Goal: Task Accomplishment & Management: Use online tool/utility

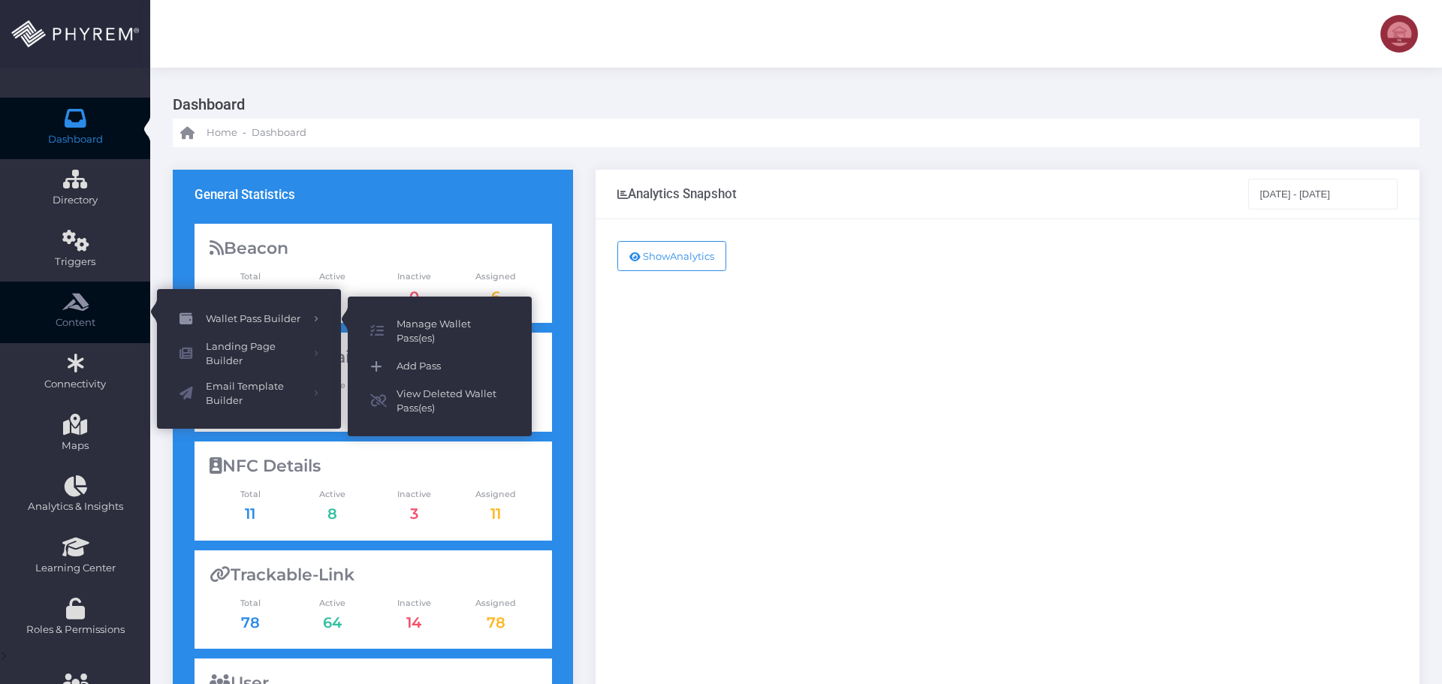
click at [409, 365] on span "Add Pass" at bounding box center [453, 367] width 113 height 20
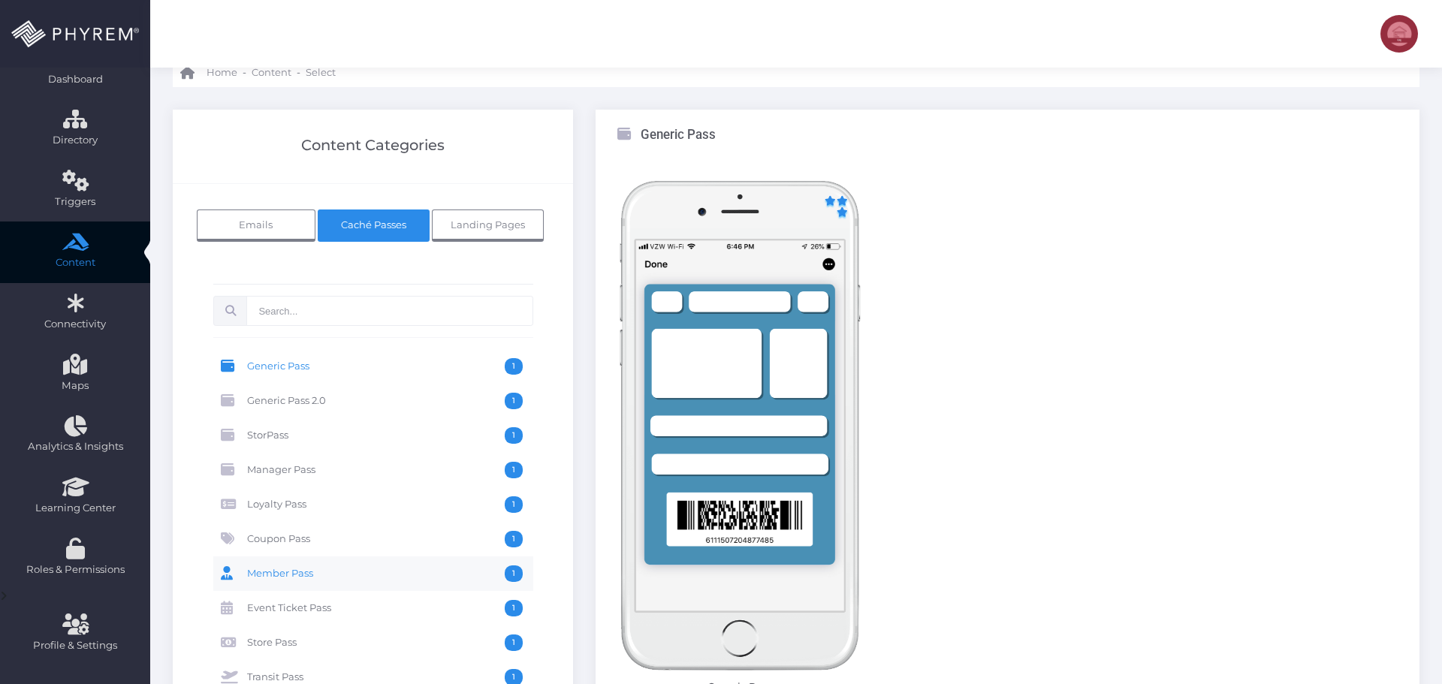
scroll to position [150, 0]
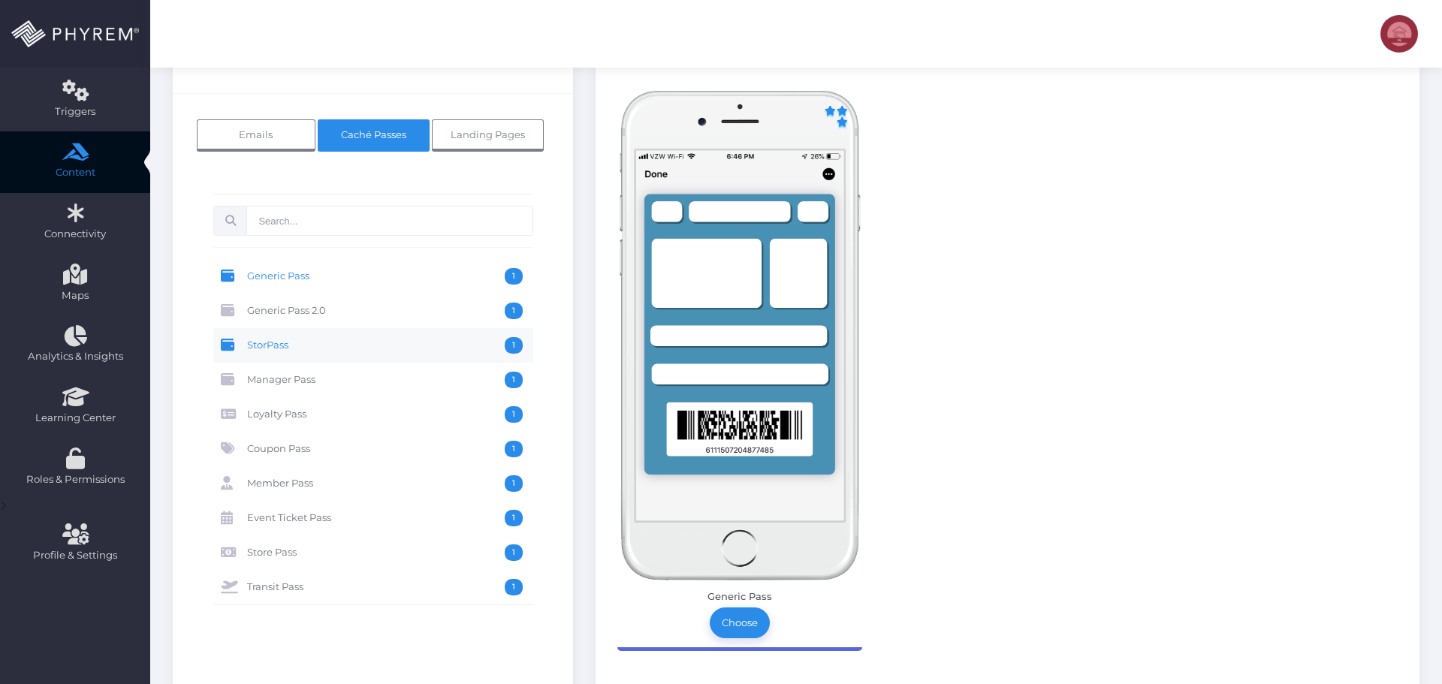
click at [313, 334] on link "StorPass 1" at bounding box center [373, 345] width 320 height 35
drag, startPoint x: 738, startPoint y: 614, endPoint x: 726, endPoint y: 615, distance: 11.4
click at [736, 614] on link "Choose" at bounding box center [740, 623] width 60 height 30
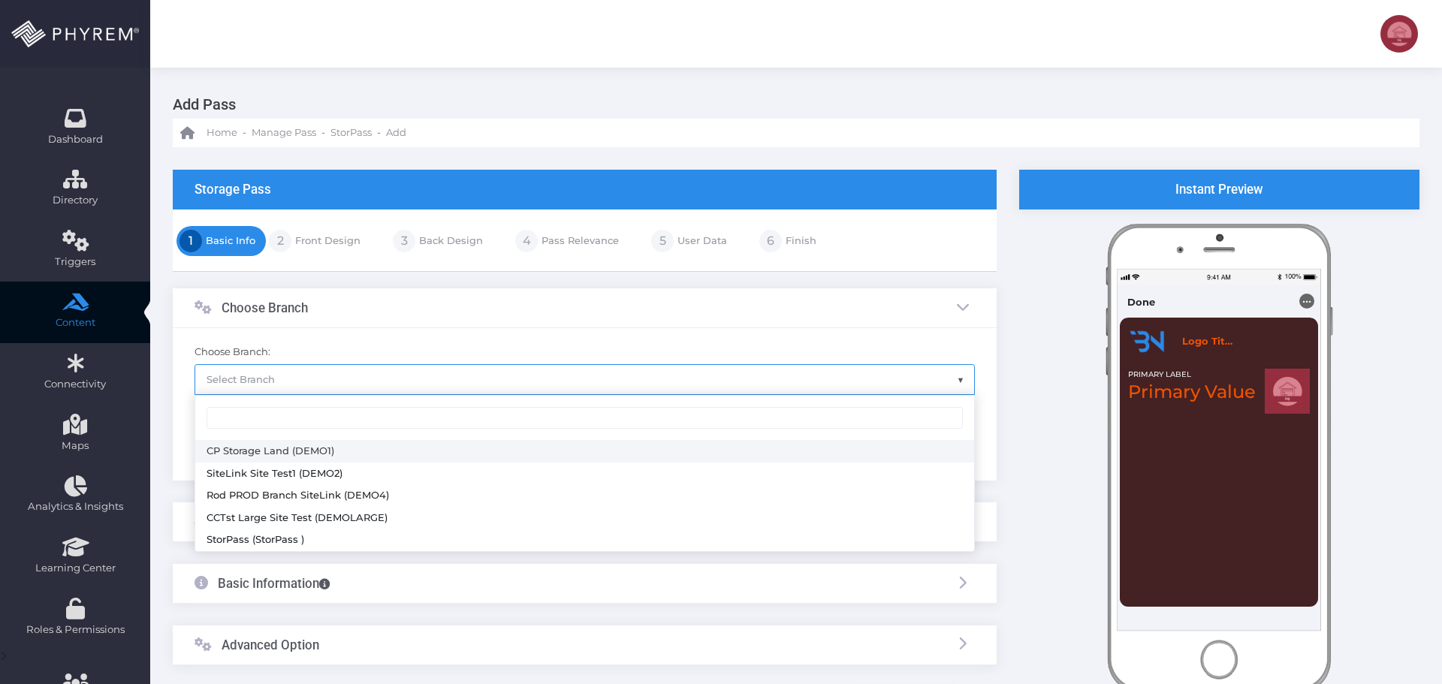
click at [391, 383] on span "Select Branch" at bounding box center [584, 379] width 779 height 29
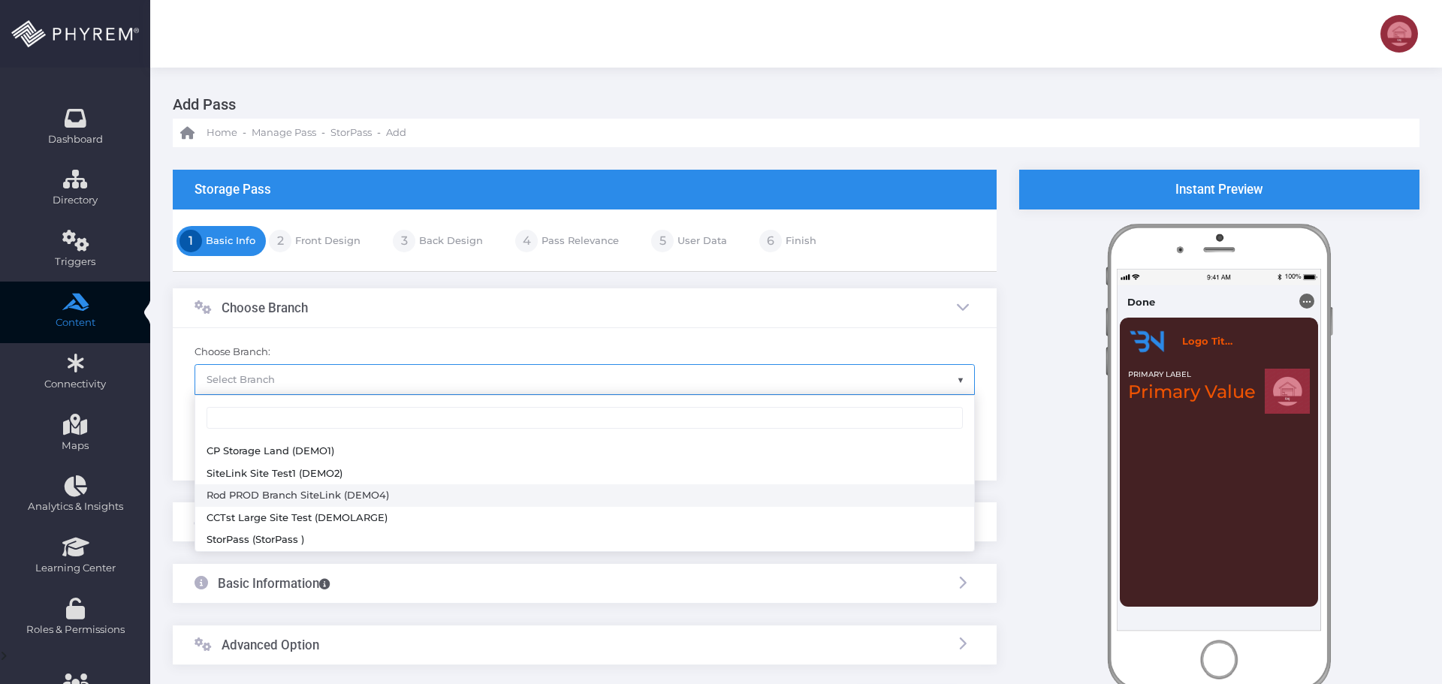
select select "645"
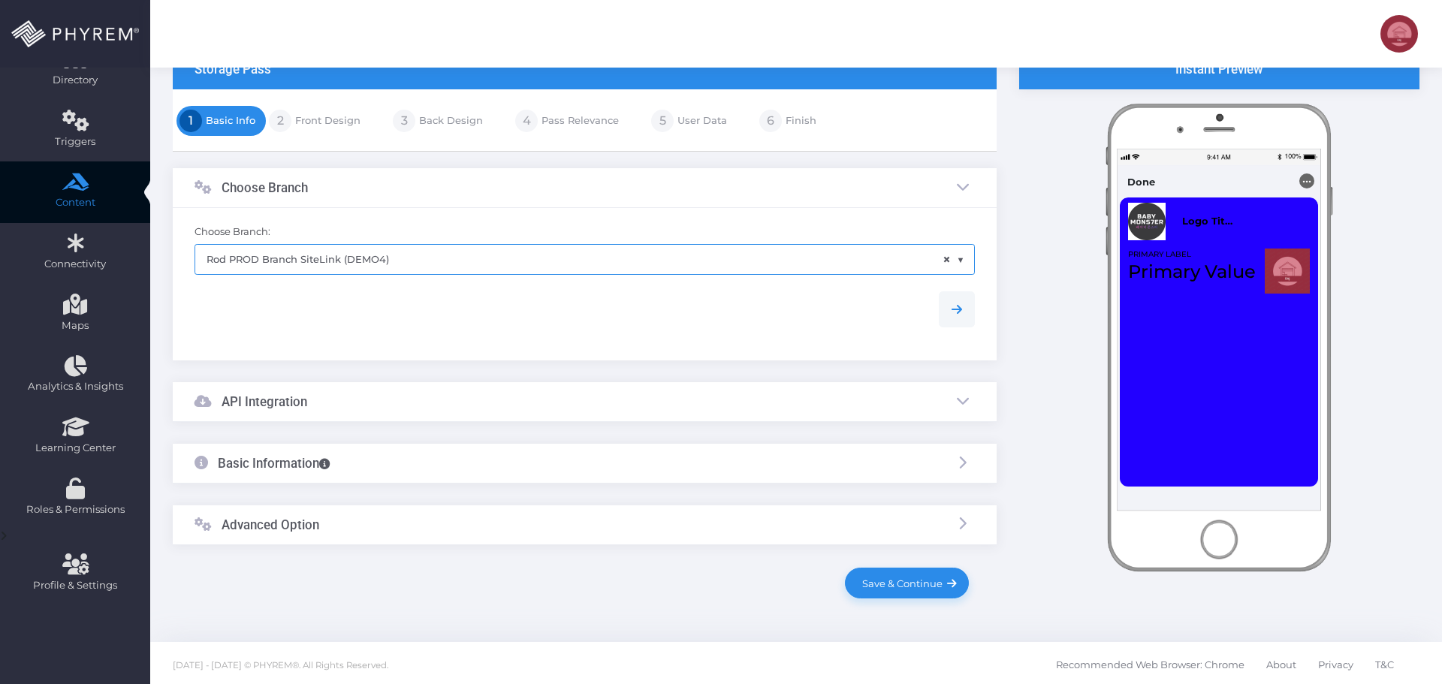
scroll to position [123, 0]
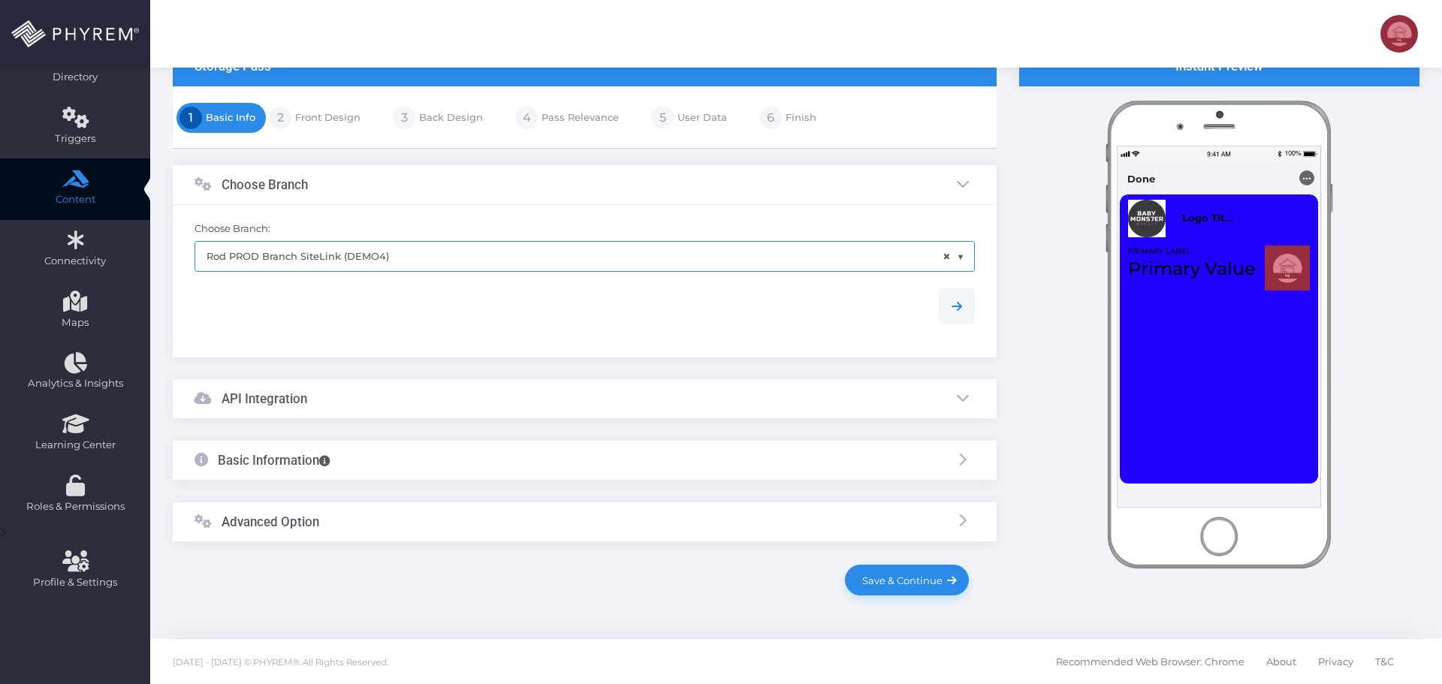
click at [370, 397] on div "API Integration" at bounding box center [585, 399] width 824 height 40
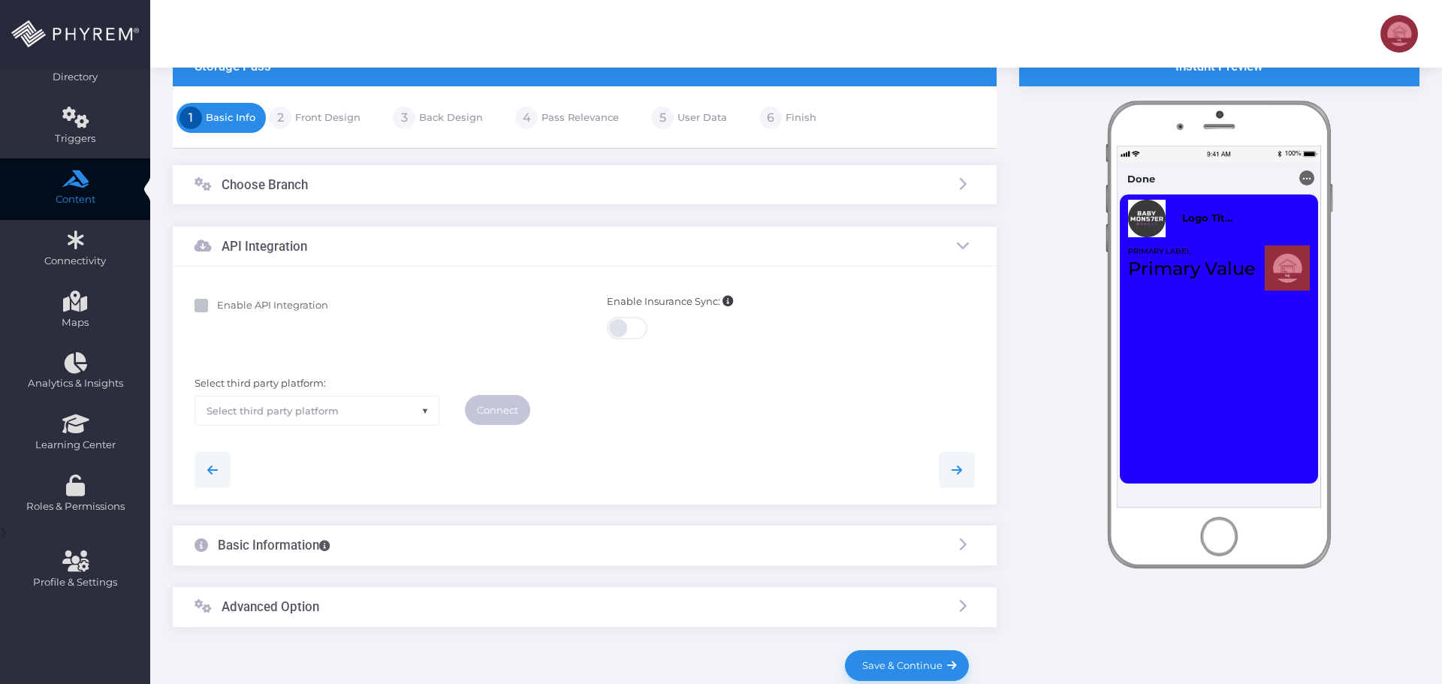
click at [263, 304] on b "Enable API Integration" at bounding box center [272, 305] width 111 height 12
click at [227, 304] on input "Enable API Integration" at bounding box center [222, 303] width 10 height 10
checkbox input "true"
click at [378, 410] on span "Select third party platform" at bounding box center [316, 411] width 243 height 29
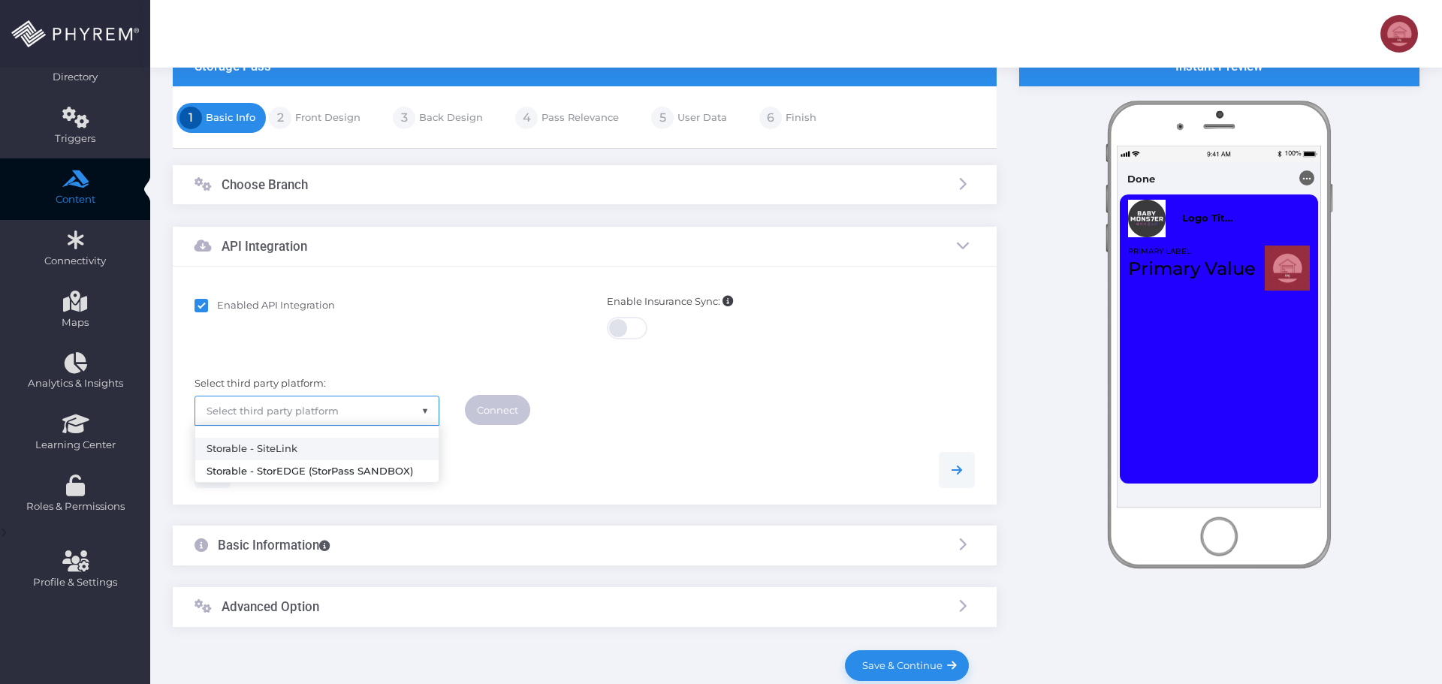
select select "sitelink"
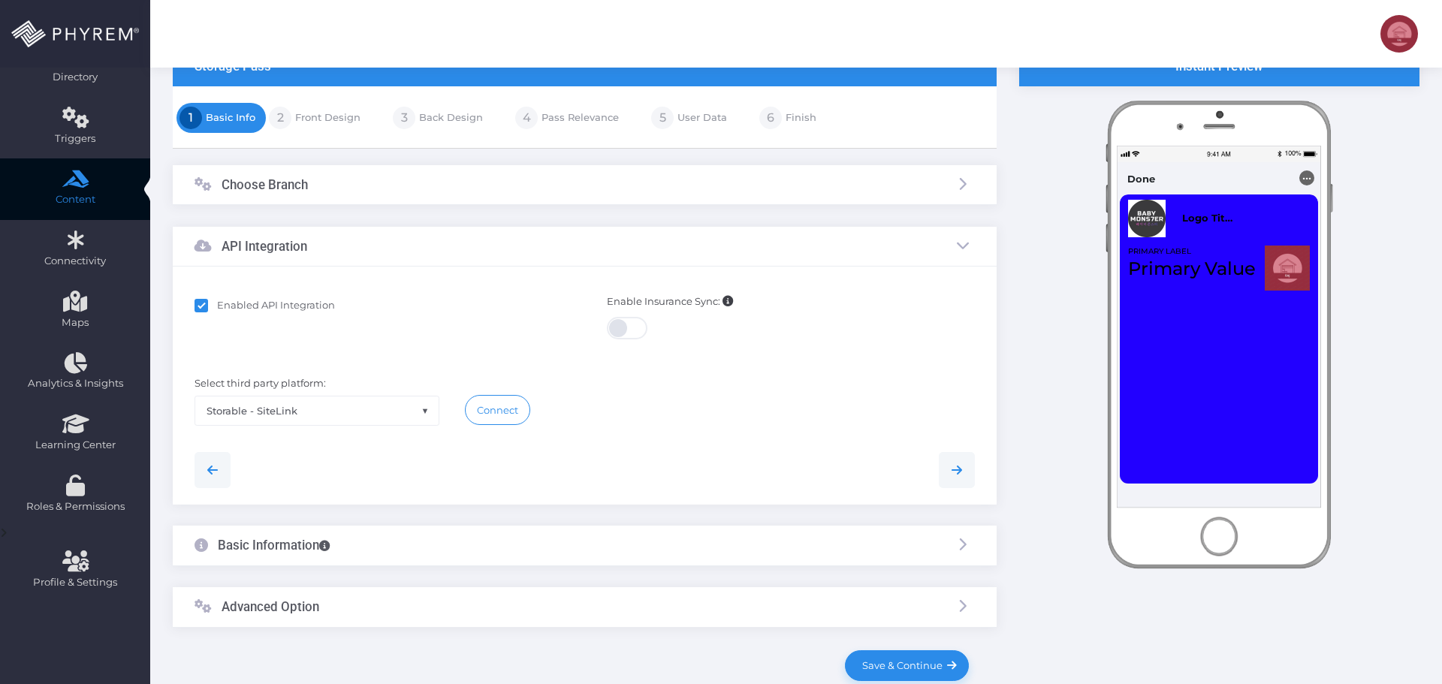
click at [522, 463] on div at bounding box center [584, 470] width 803 height 36
click at [497, 413] on link "Connect" at bounding box center [497, 410] width 65 height 30
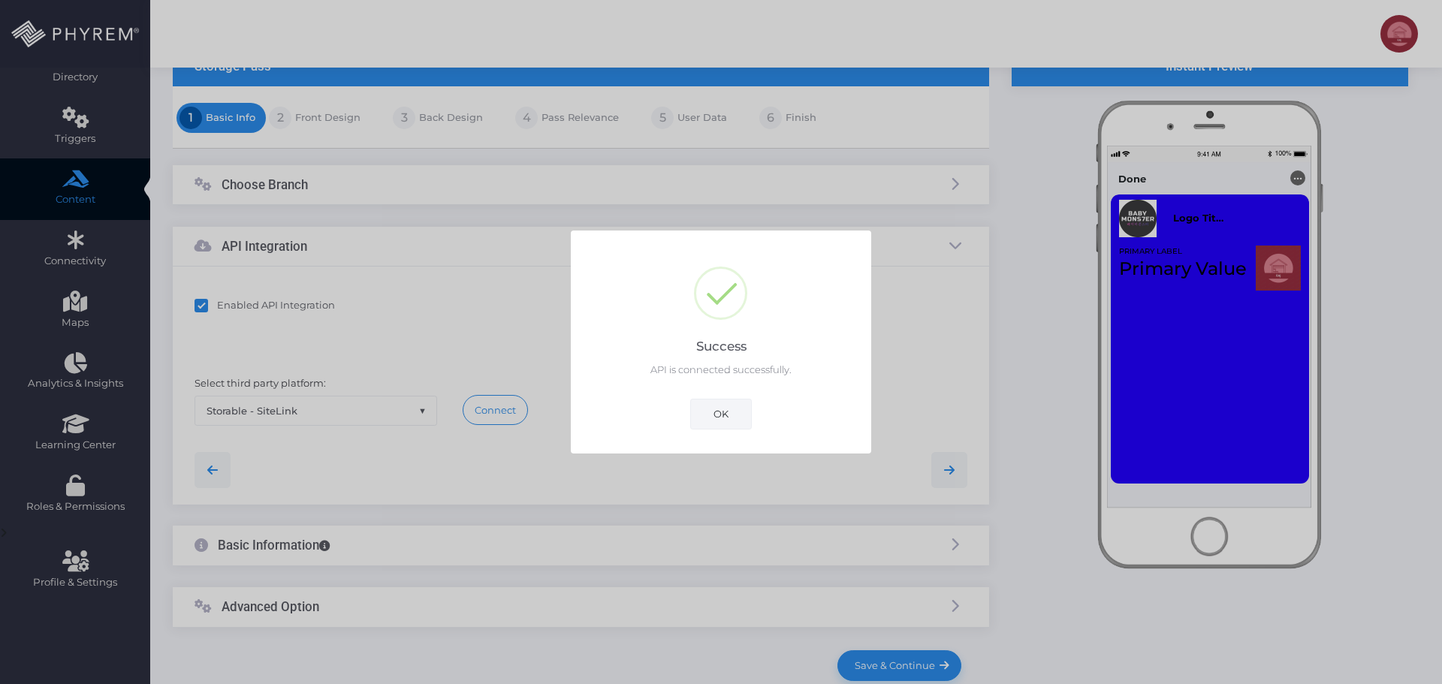
click at [731, 417] on button "OK" at bounding box center [721, 414] width 62 height 30
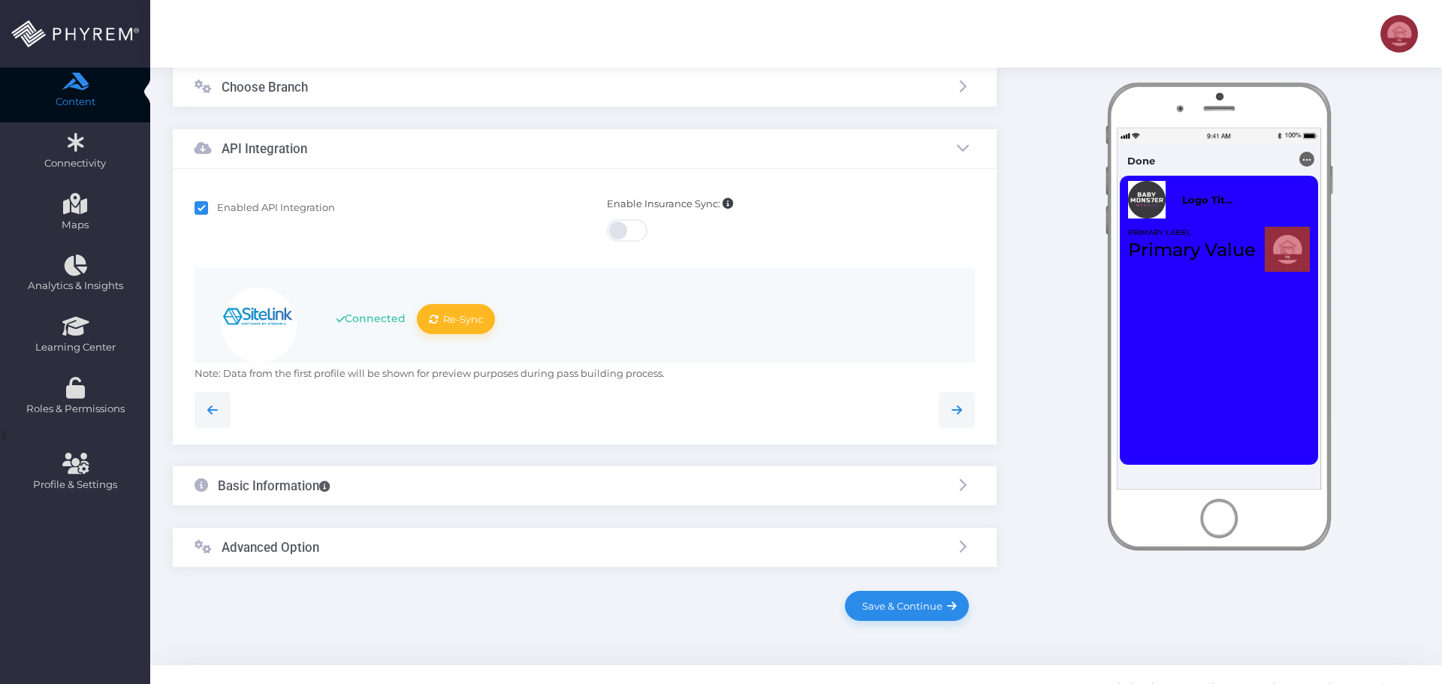
scroll to position [247, 0]
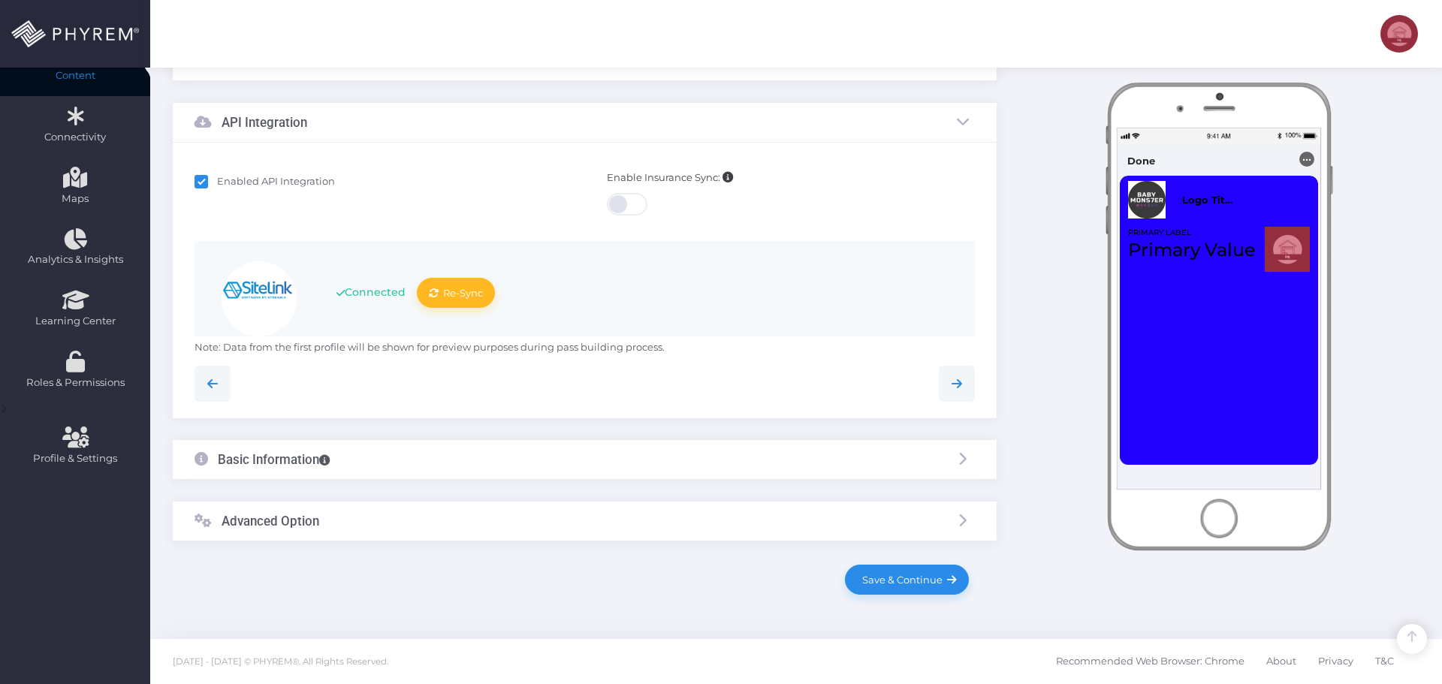
click at [422, 454] on div "Basic Information" at bounding box center [585, 460] width 824 height 40
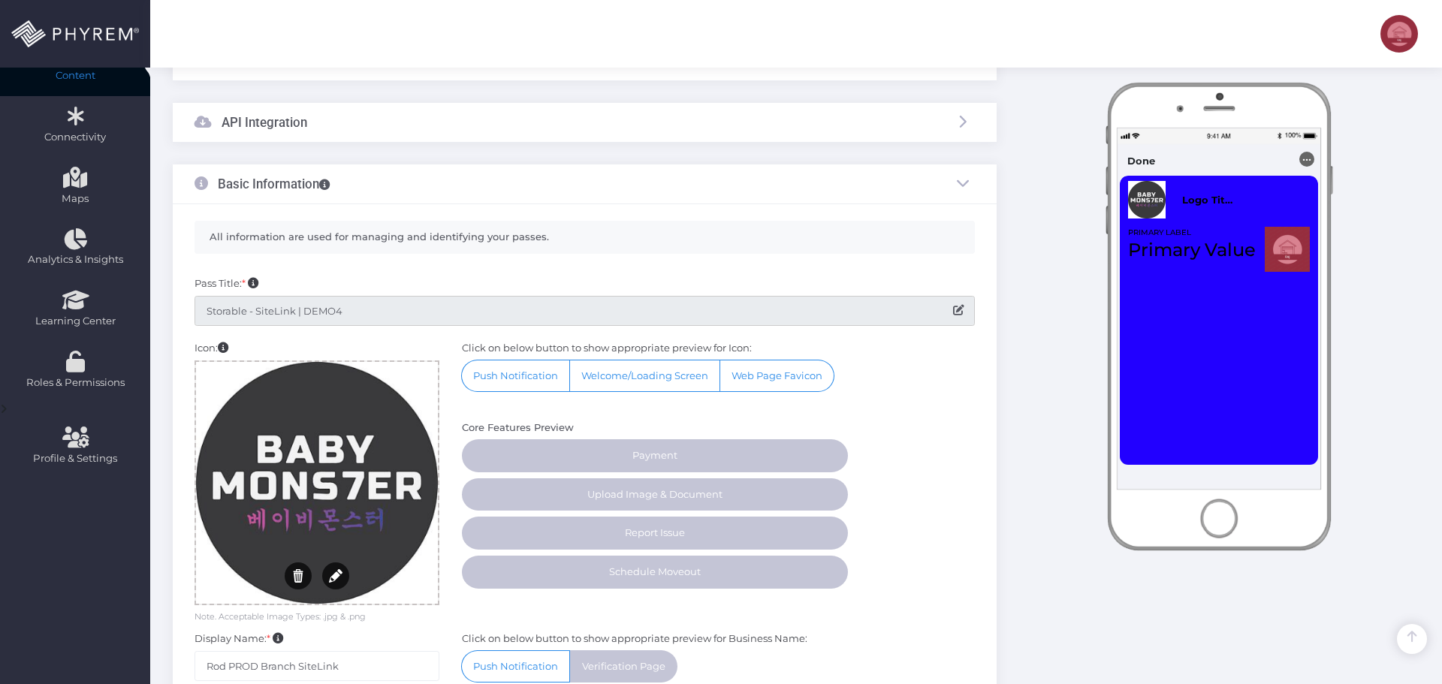
click at [374, 312] on input "Storable - SiteLink | DEMO4" at bounding box center [585, 311] width 780 height 30
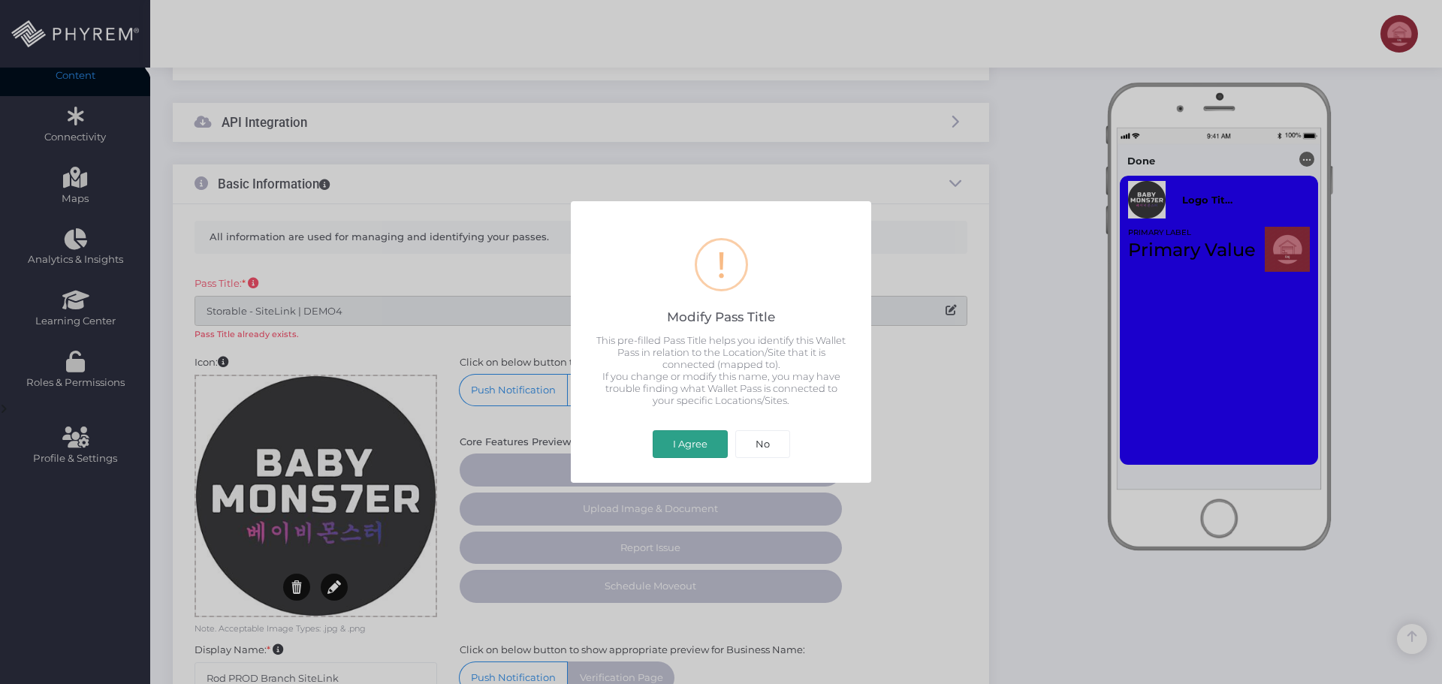
click at [678, 439] on button "I Agree" at bounding box center [690, 444] width 75 height 29
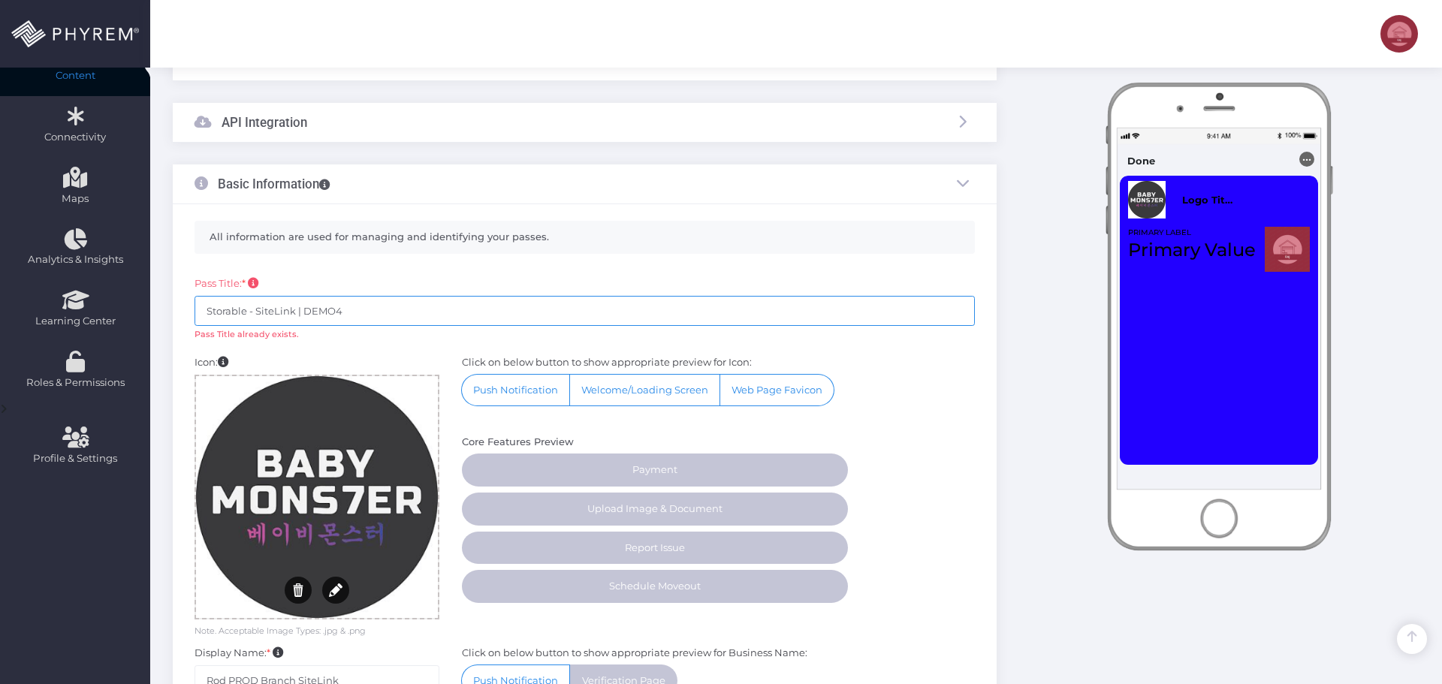
drag, startPoint x: 382, startPoint y: 312, endPoint x: 303, endPoint y: 313, distance: 79.6
click at [303, 313] on input "Storable - SiteLink | DEMO4" at bounding box center [585, 311] width 780 height 30
click at [379, 311] on input "Storable - SiteLink | DEMO4" at bounding box center [585, 311] width 780 height 30
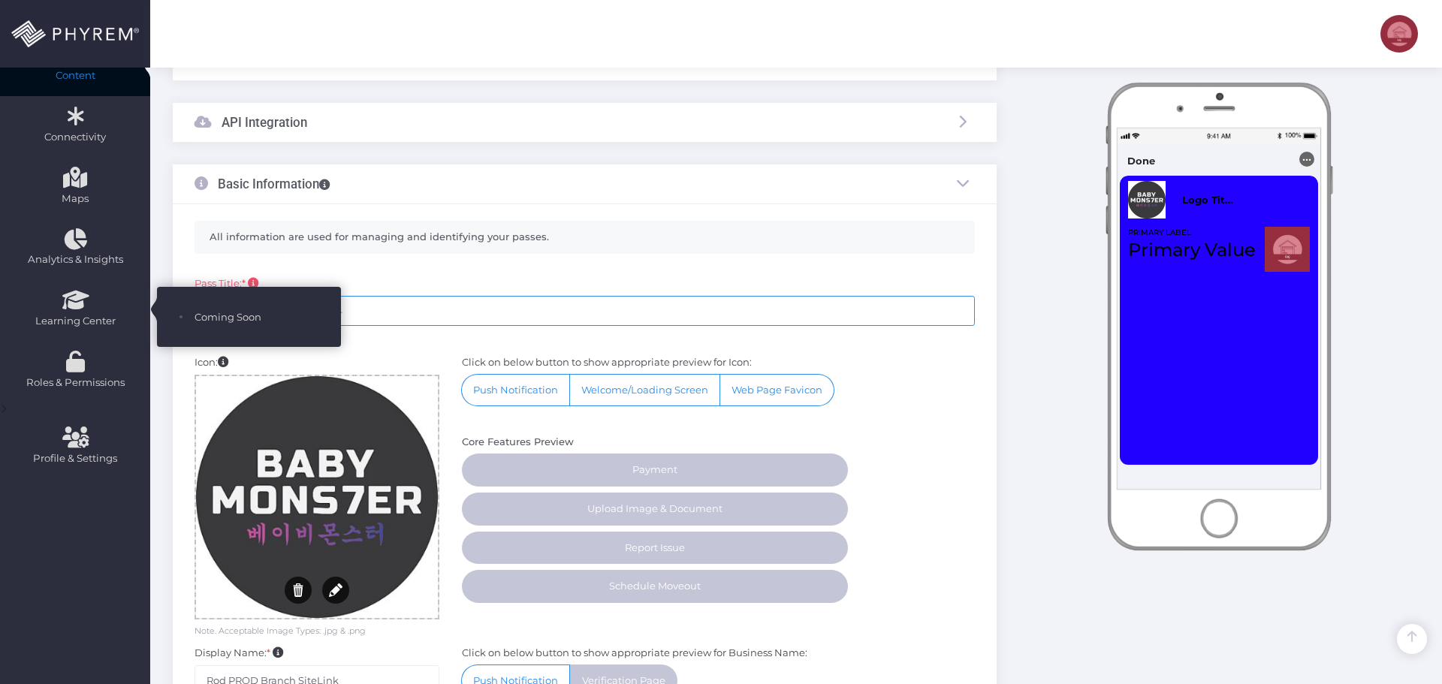
click at [453, 309] on input "Storable - SiteLink | DEMO4" at bounding box center [585, 311] width 780 height 30
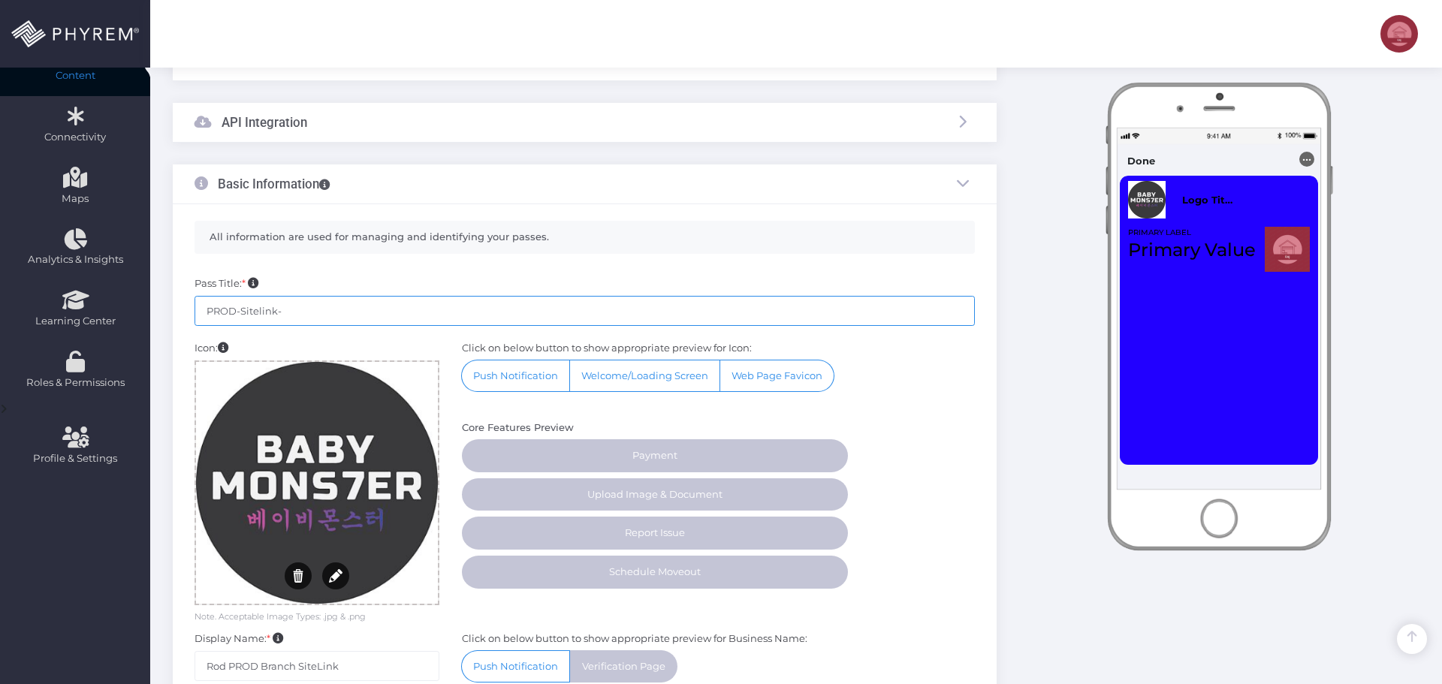
paste input "SDG-I453"
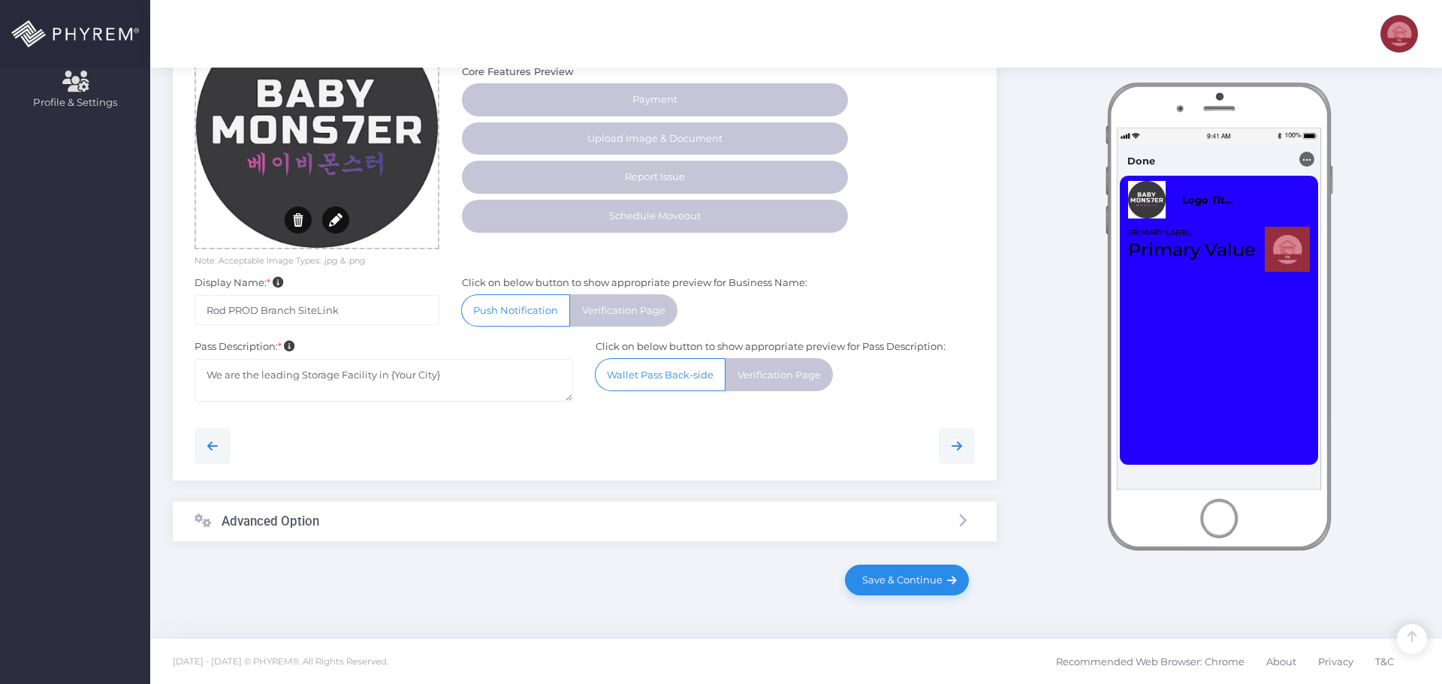
type input "PROD-Sitelink-SDG-I453"
click at [337, 528] on div "Advanced Option" at bounding box center [585, 522] width 824 height 40
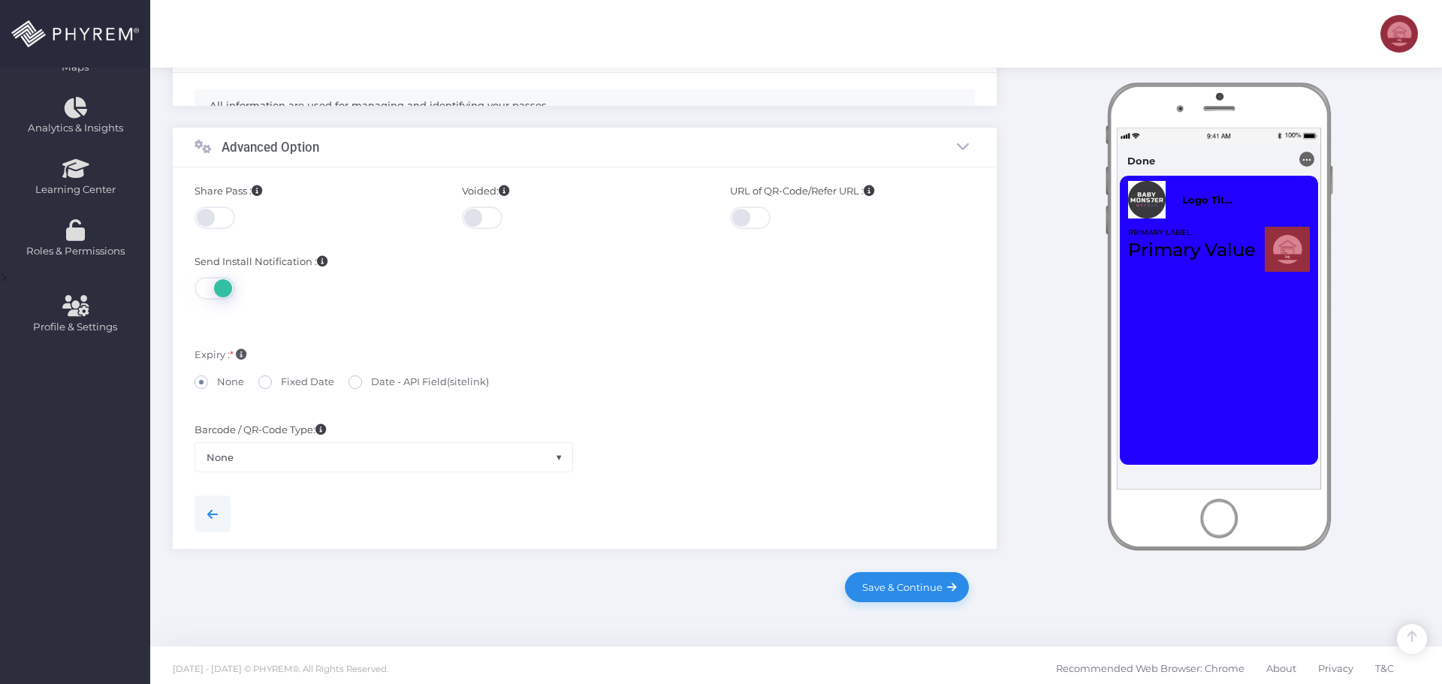
scroll to position [352, 0]
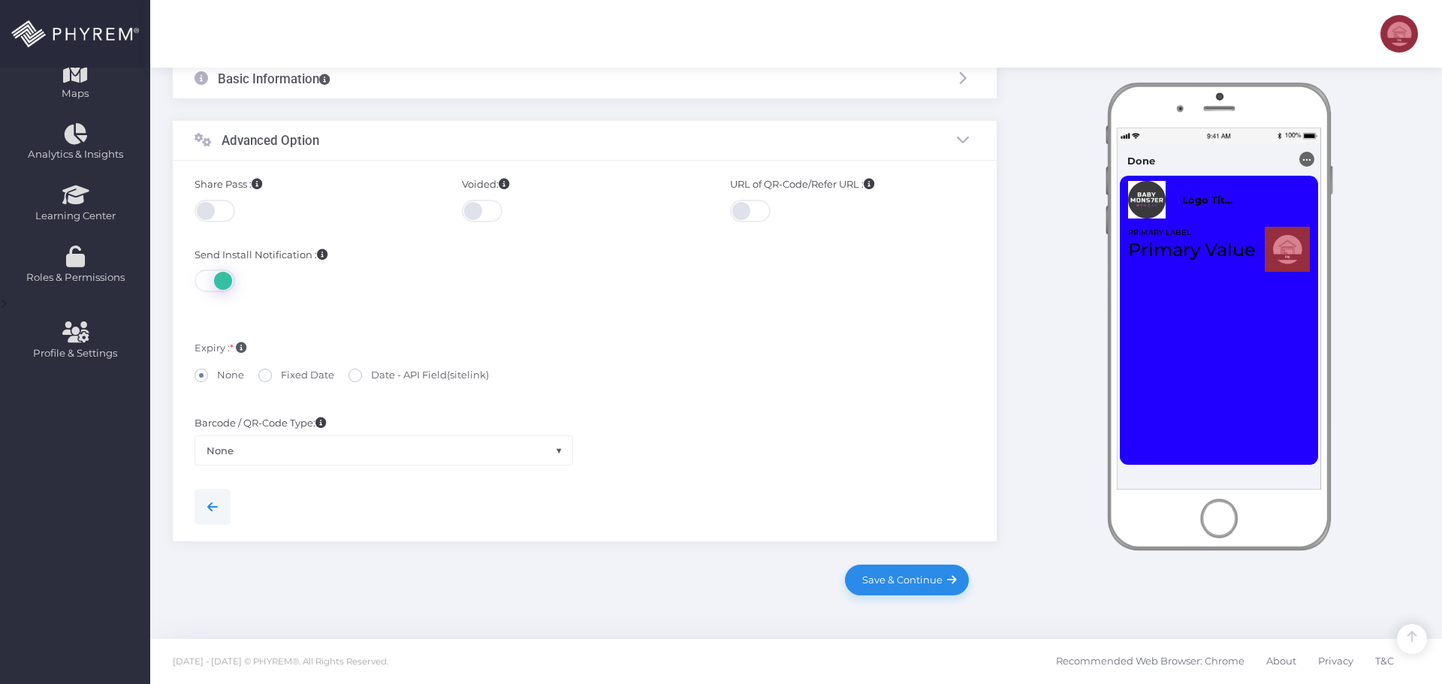
click at [219, 214] on span at bounding box center [216, 211] width 43 height 23
click at [925, 587] on link "Save & Continue" at bounding box center [906, 580] width 123 height 30
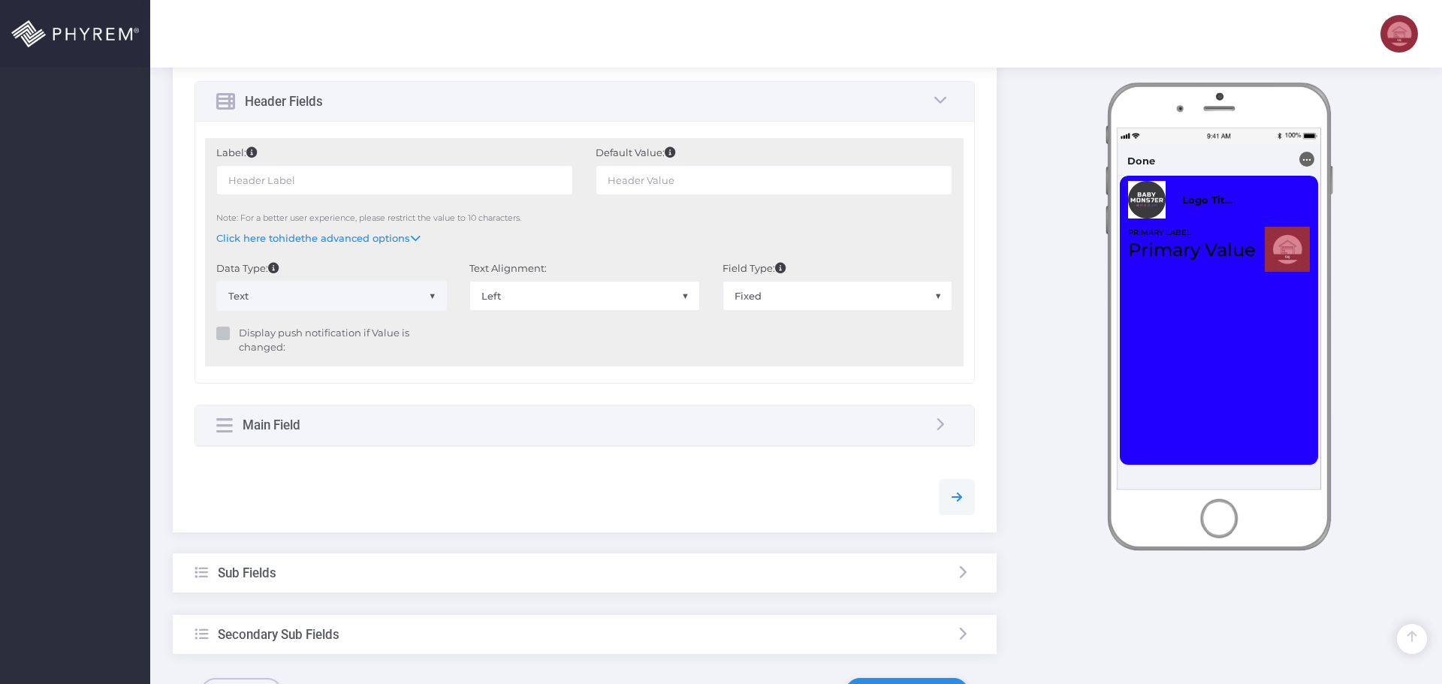
scroll to position [901, 0]
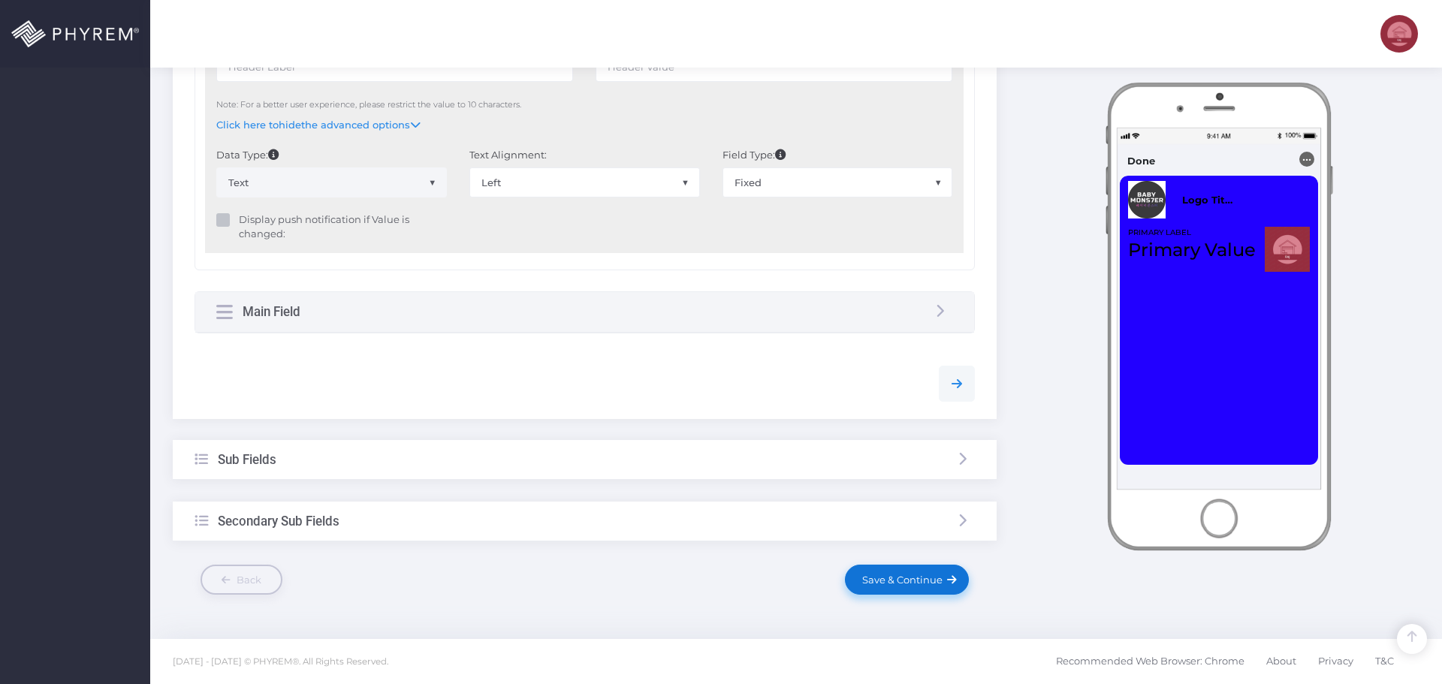
click at [907, 580] on span "Save & Continue" at bounding box center [900, 580] width 86 height 12
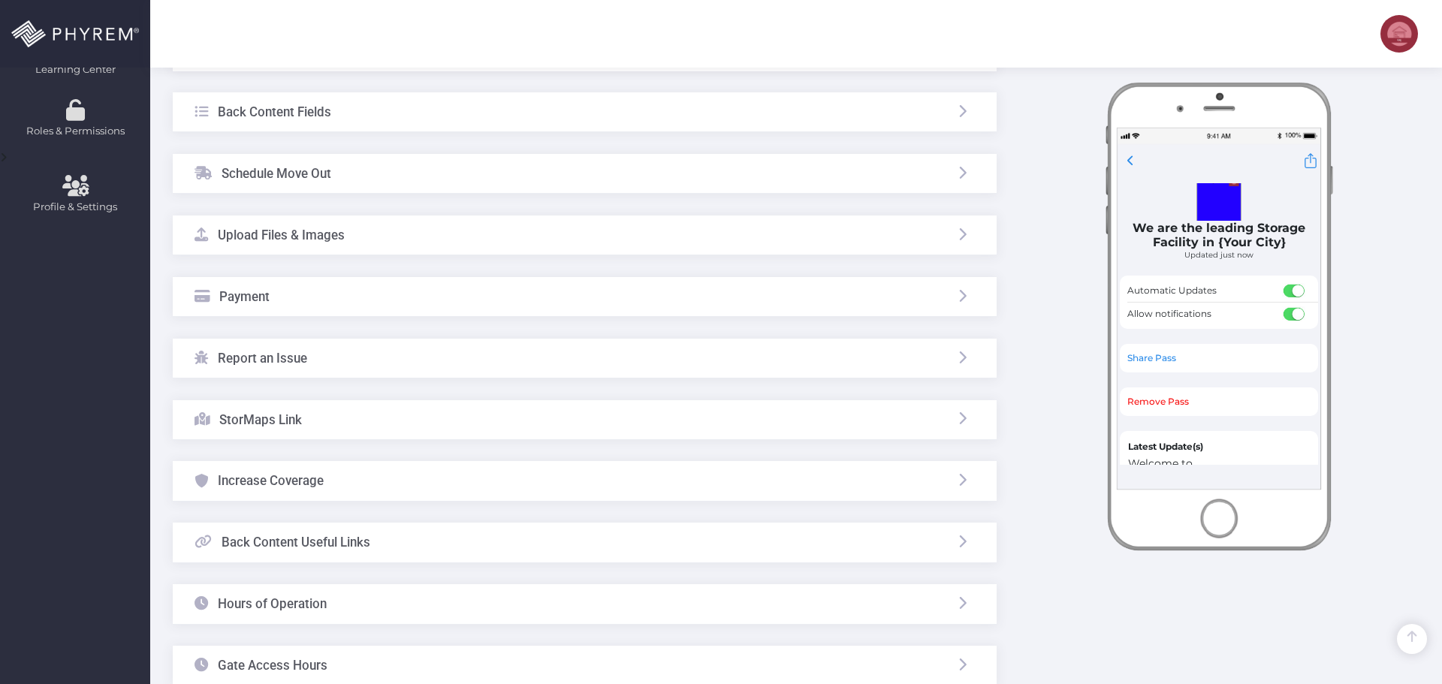
scroll to position [643, 0]
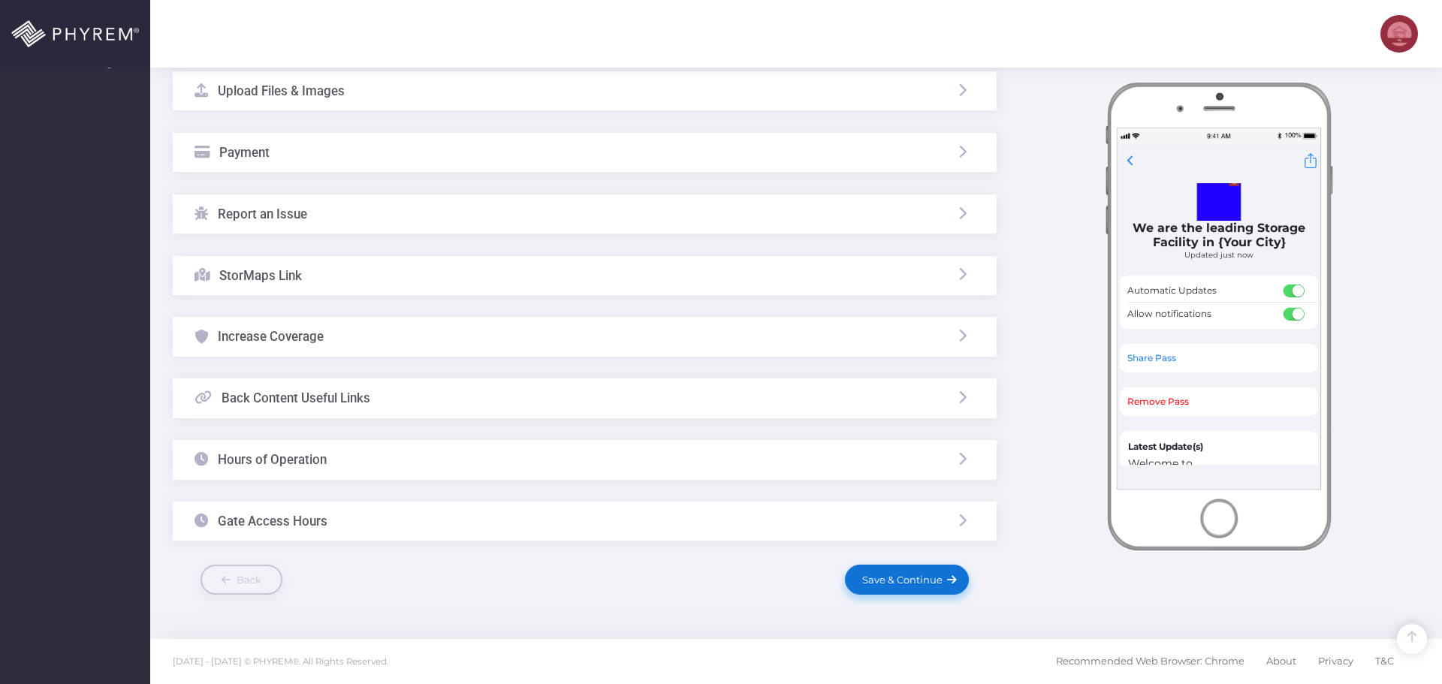
click at [895, 575] on span "Save & Continue" at bounding box center [900, 580] width 86 height 12
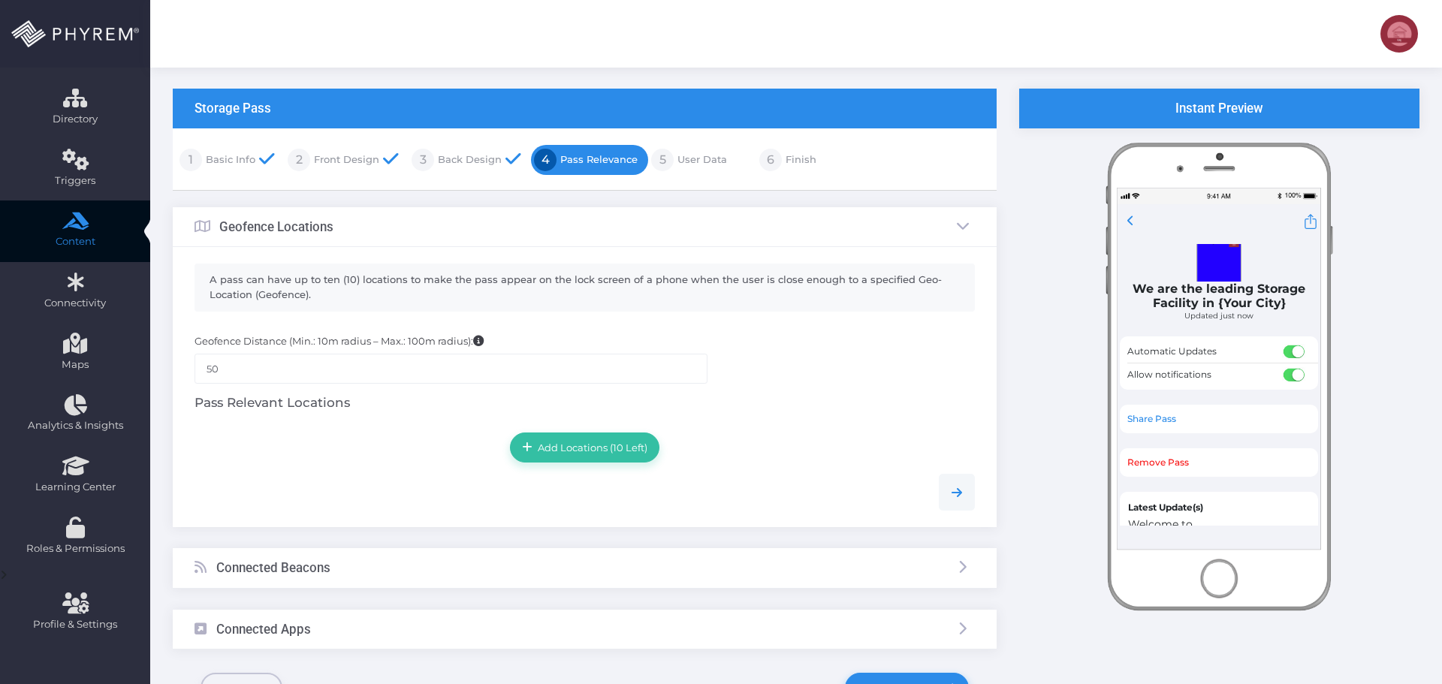
scroll to position [189, 0]
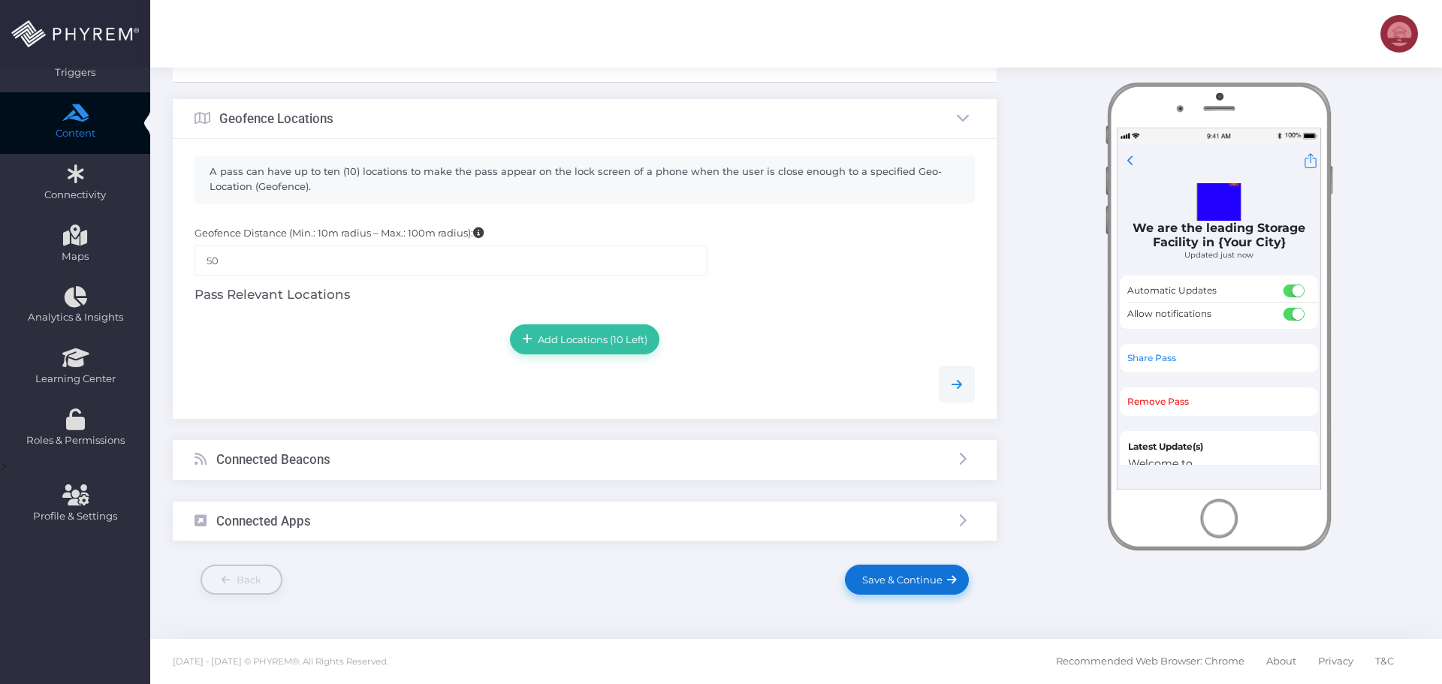
click at [892, 571] on link "Save & Continue" at bounding box center [906, 580] width 123 height 30
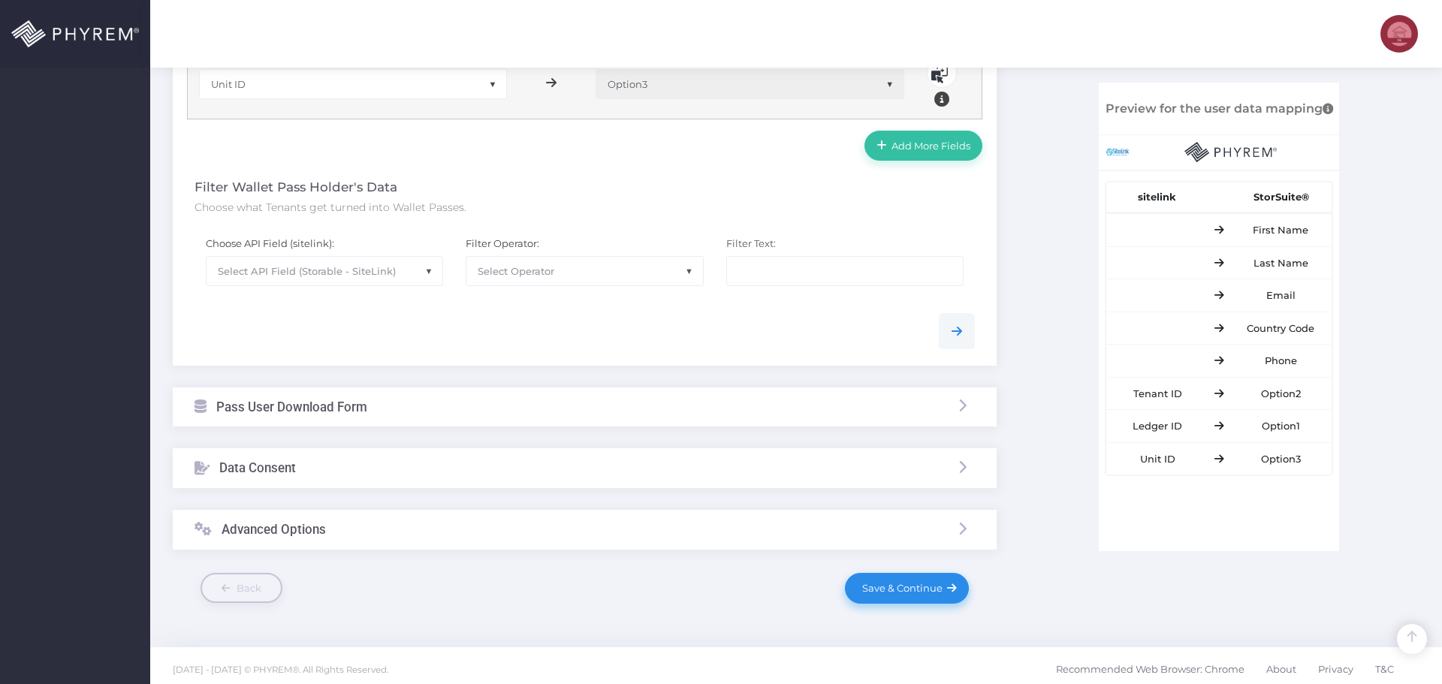
scroll to position [890, 0]
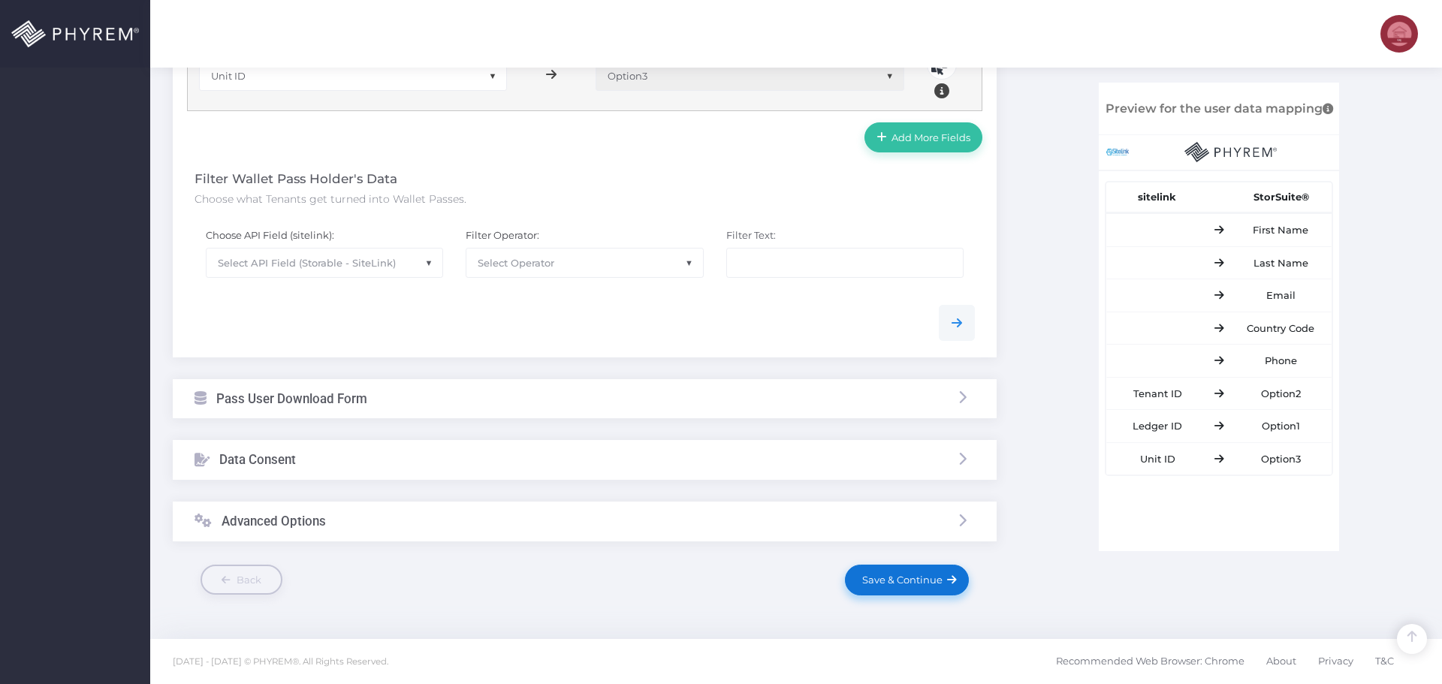
click at [892, 579] on span "Save & Continue" at bounding box center [900, 580] width 86 height 12
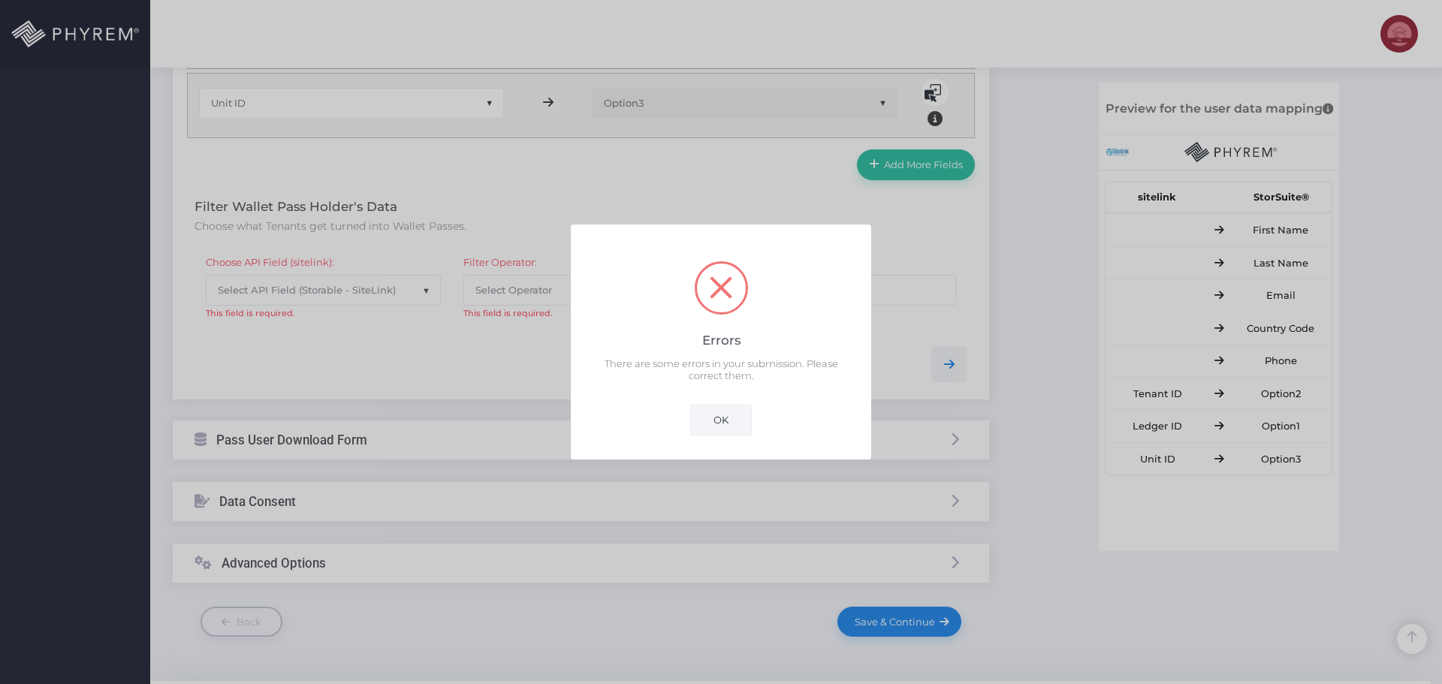
click at [722, 415] on button "OK" at bounding box center [721, 420] width 62 height 30
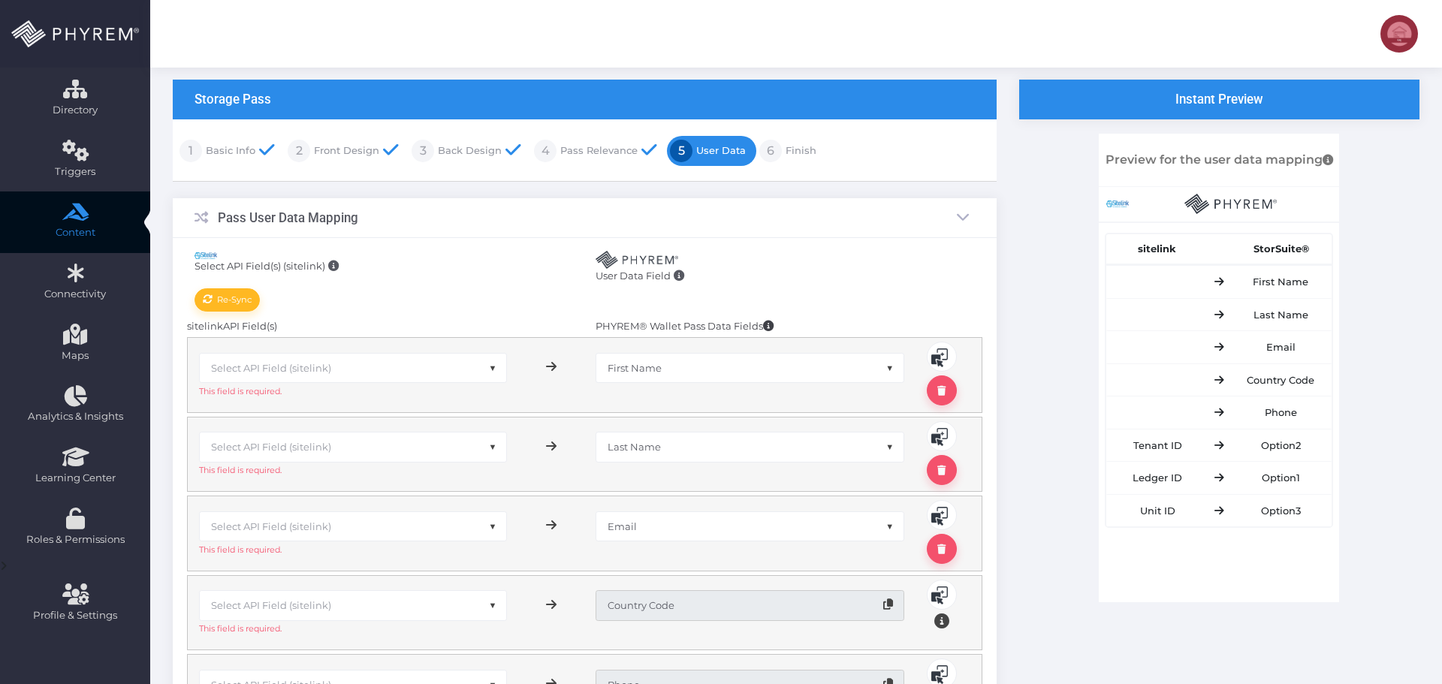
scroll to position [86, 0]
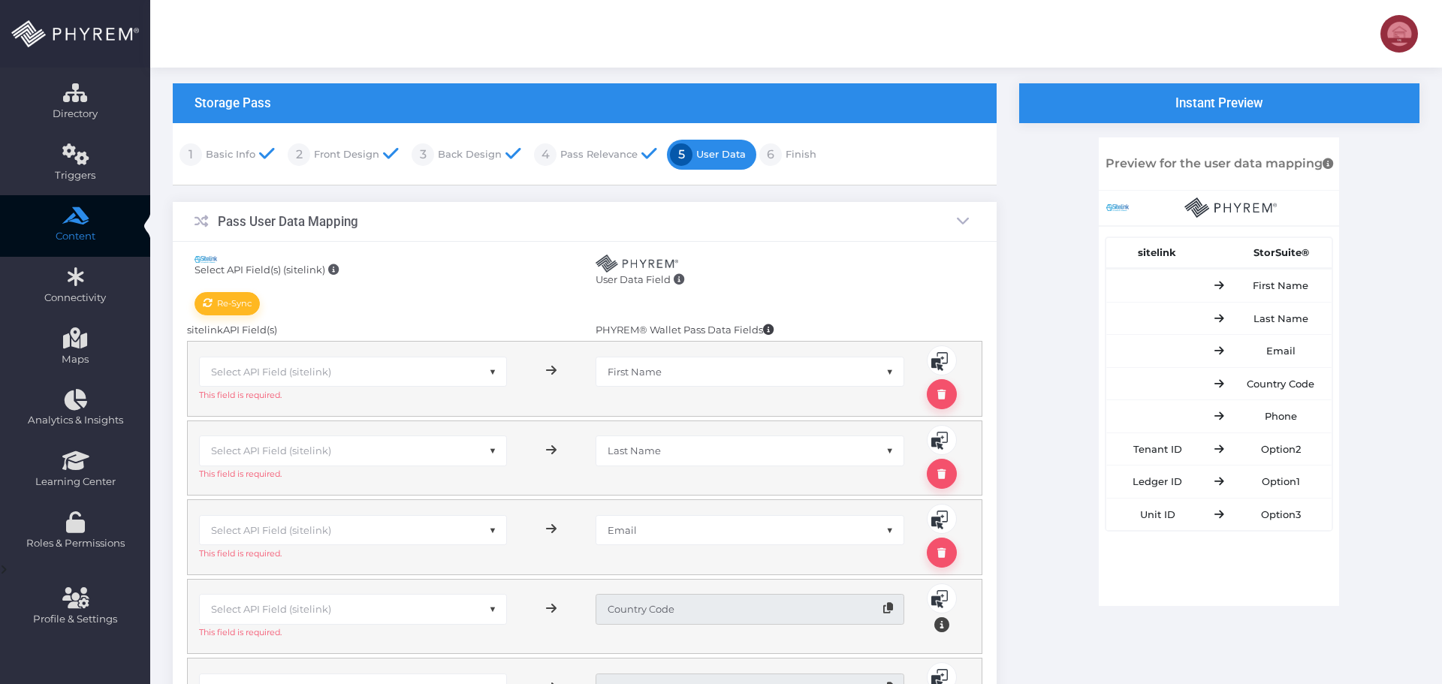
click at [319, 381] on span "Select API Field (sitelink)" at bounding box center [353, 372] width 307 height 29
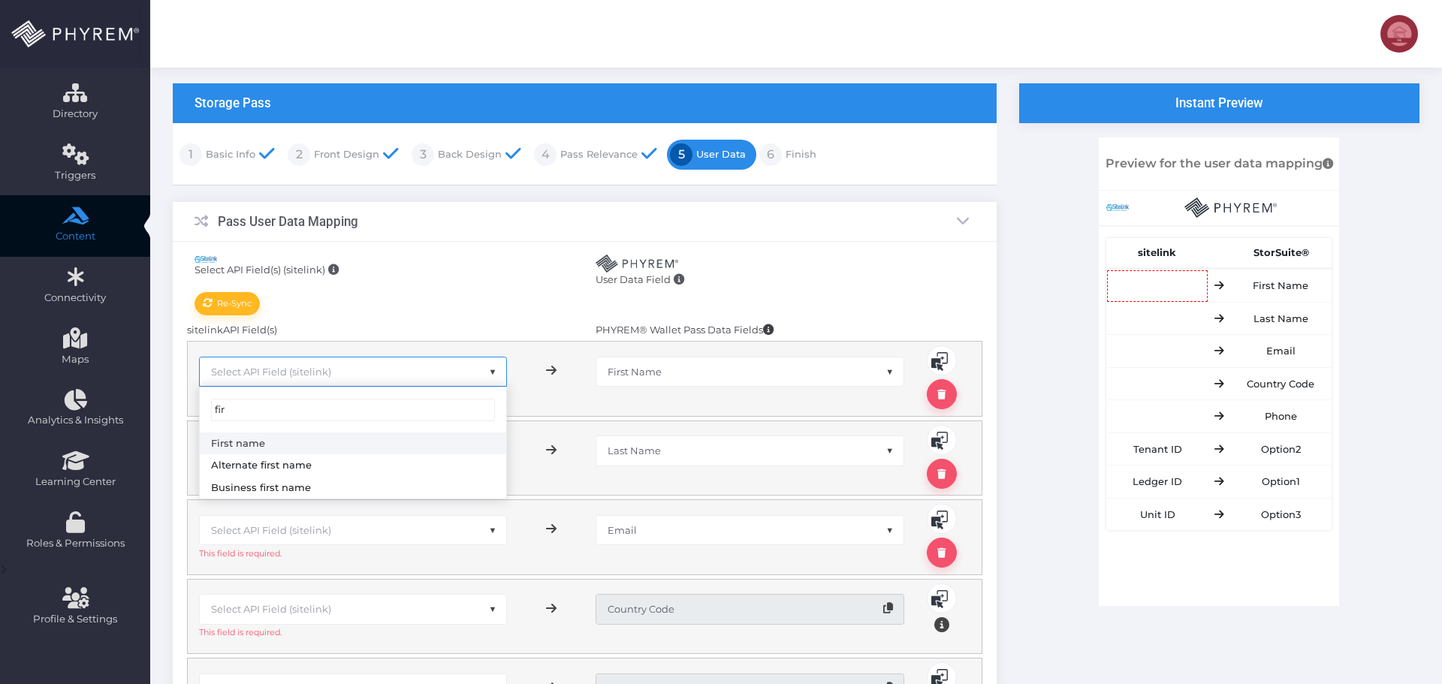
type input "fir"
select select "sFName"
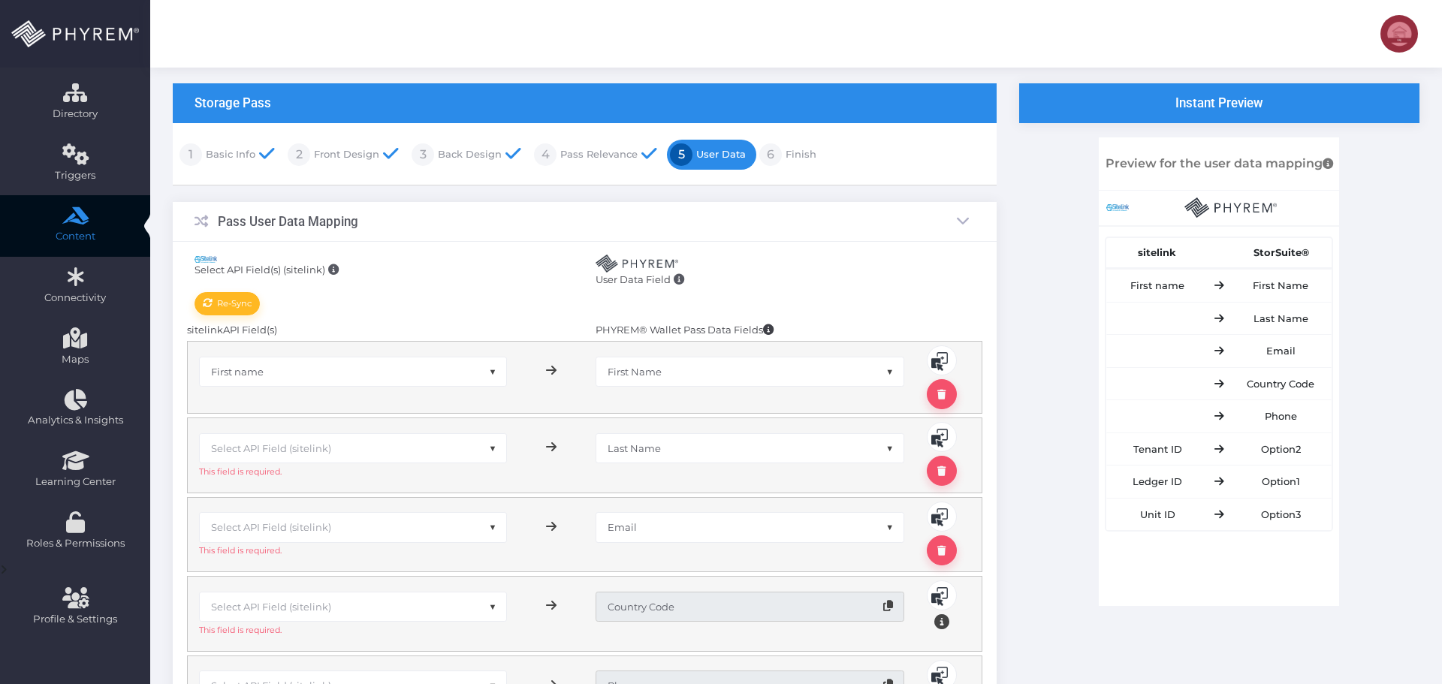
click at [312, 453] on span "Select API Field (sitelink)" at bounding box center [271, 448] width 120 height 12
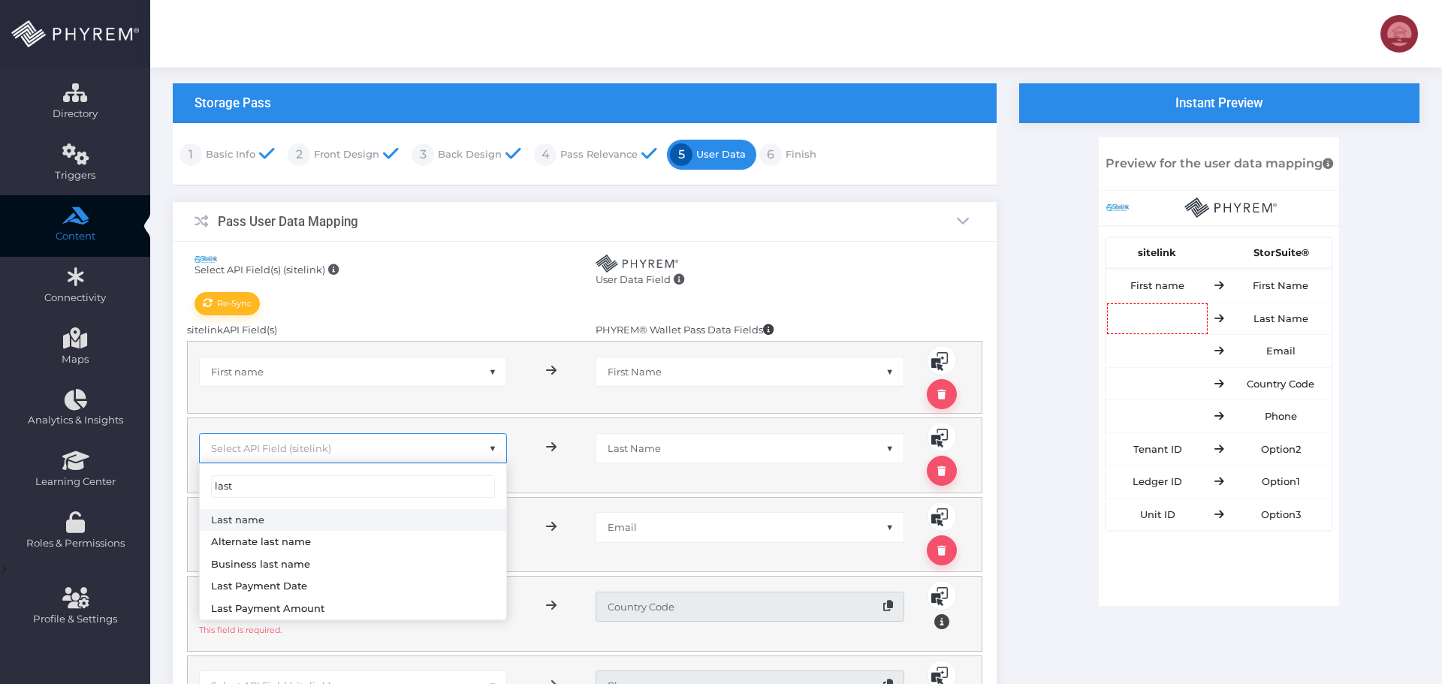
type input "last"
select select "sLName"
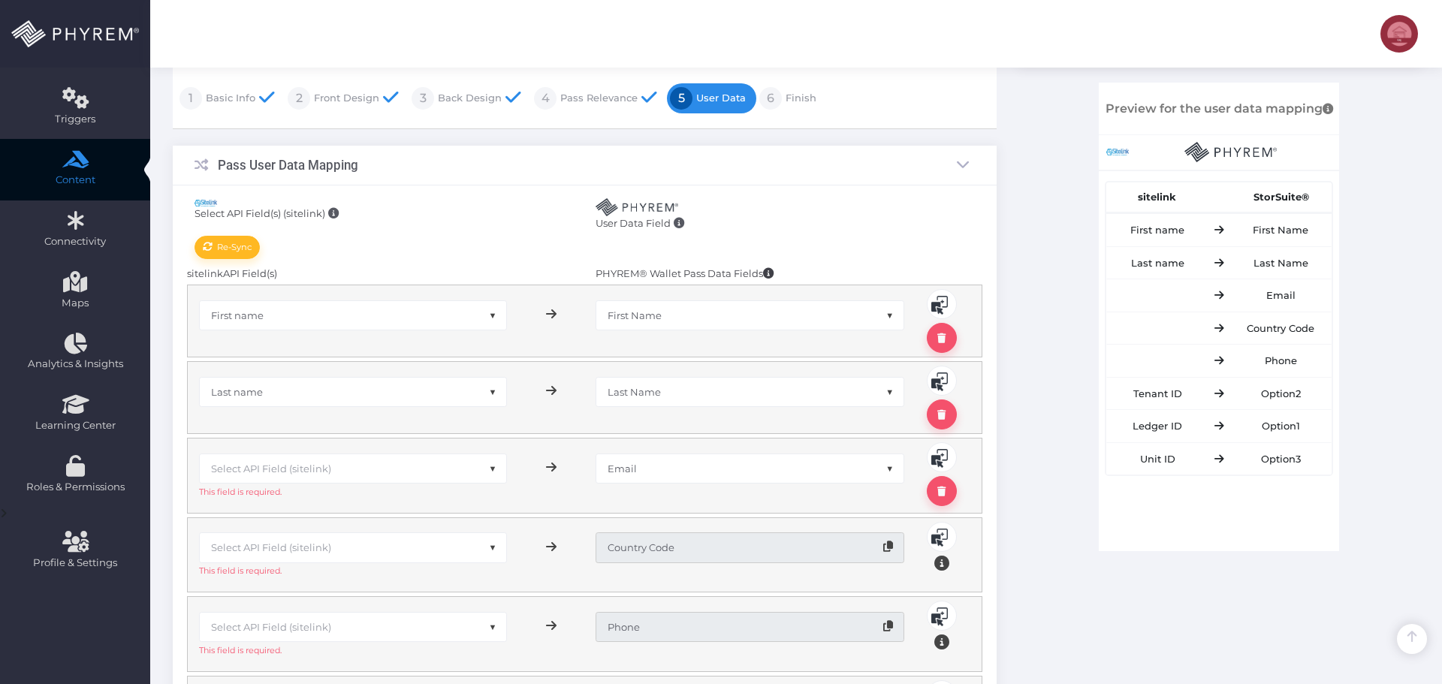
scroll to position [237, 0]
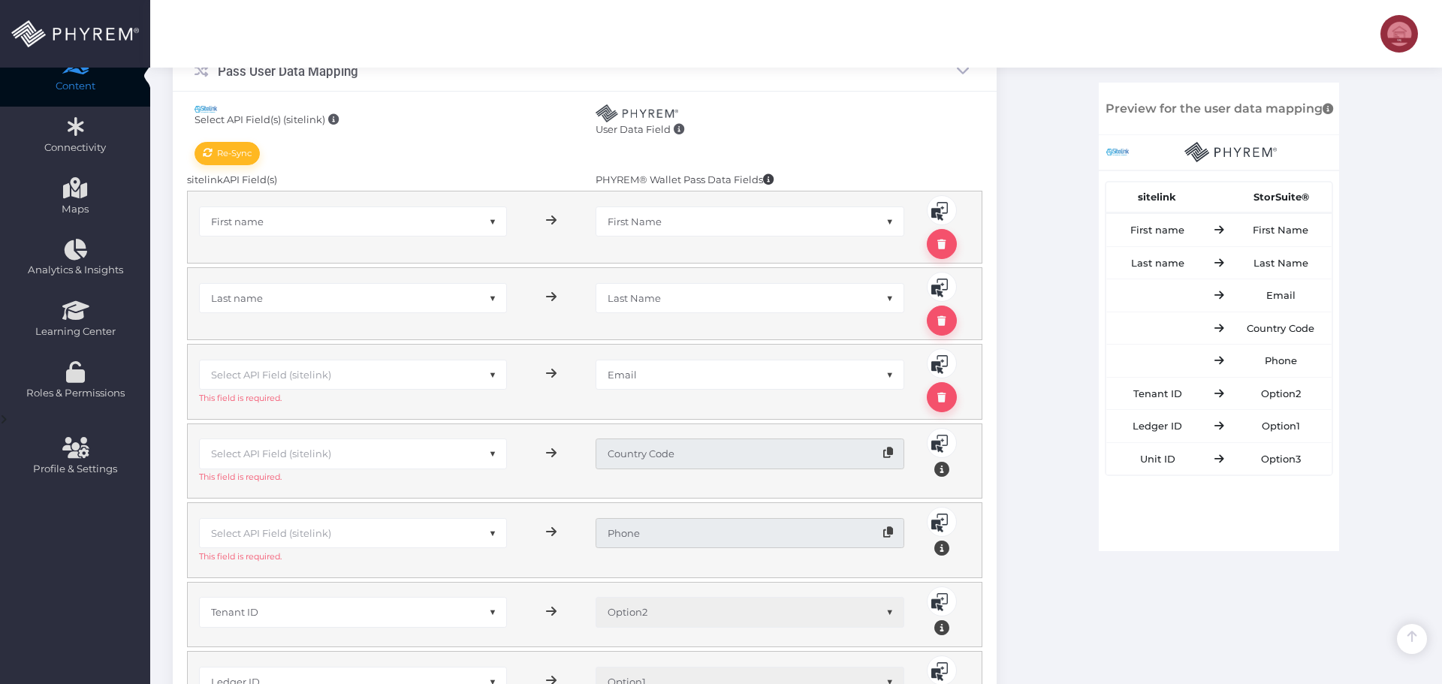
click at [301, 382] on span "Select API Field (sitelink)" at bounding box center [353, 375] width 307 height 29
type input "email"
select select "sEmail"
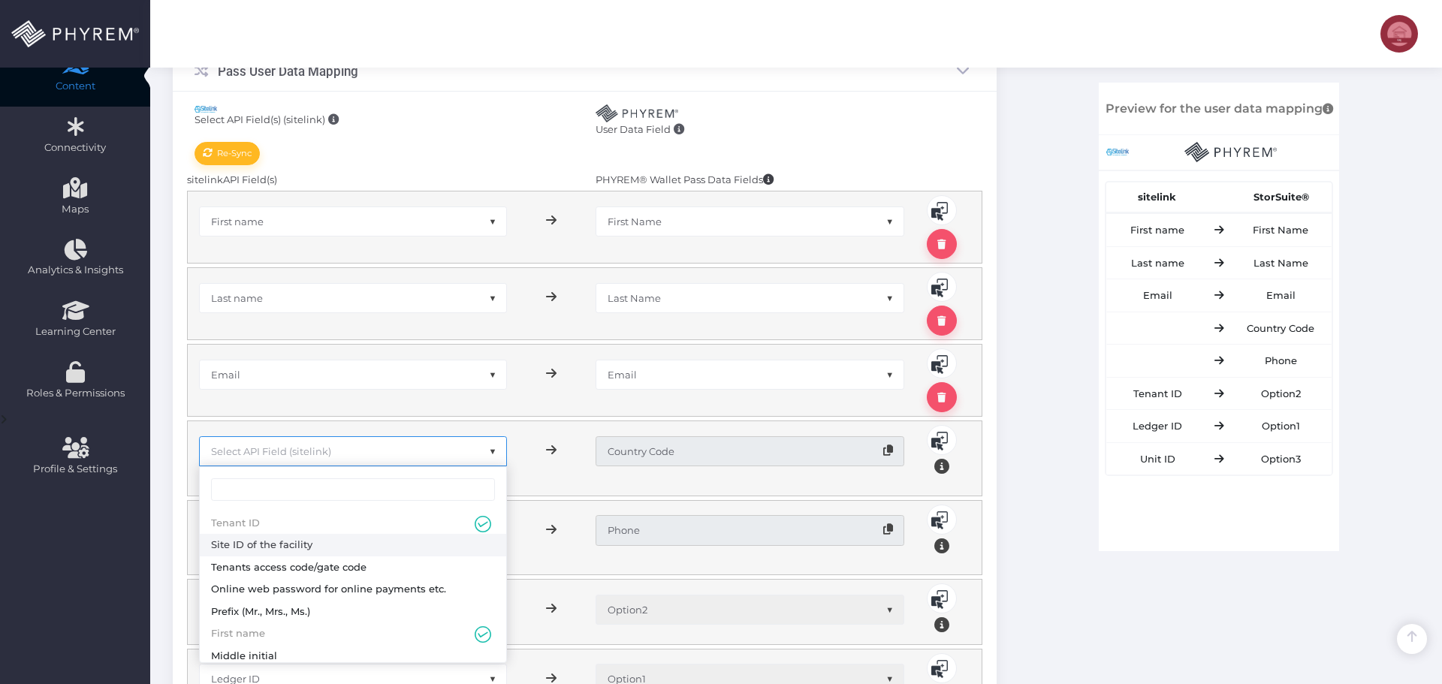
click at [320, 454] on span "Select API Field (sitelink)" at bounding box center [271, 451] width 120 height 12
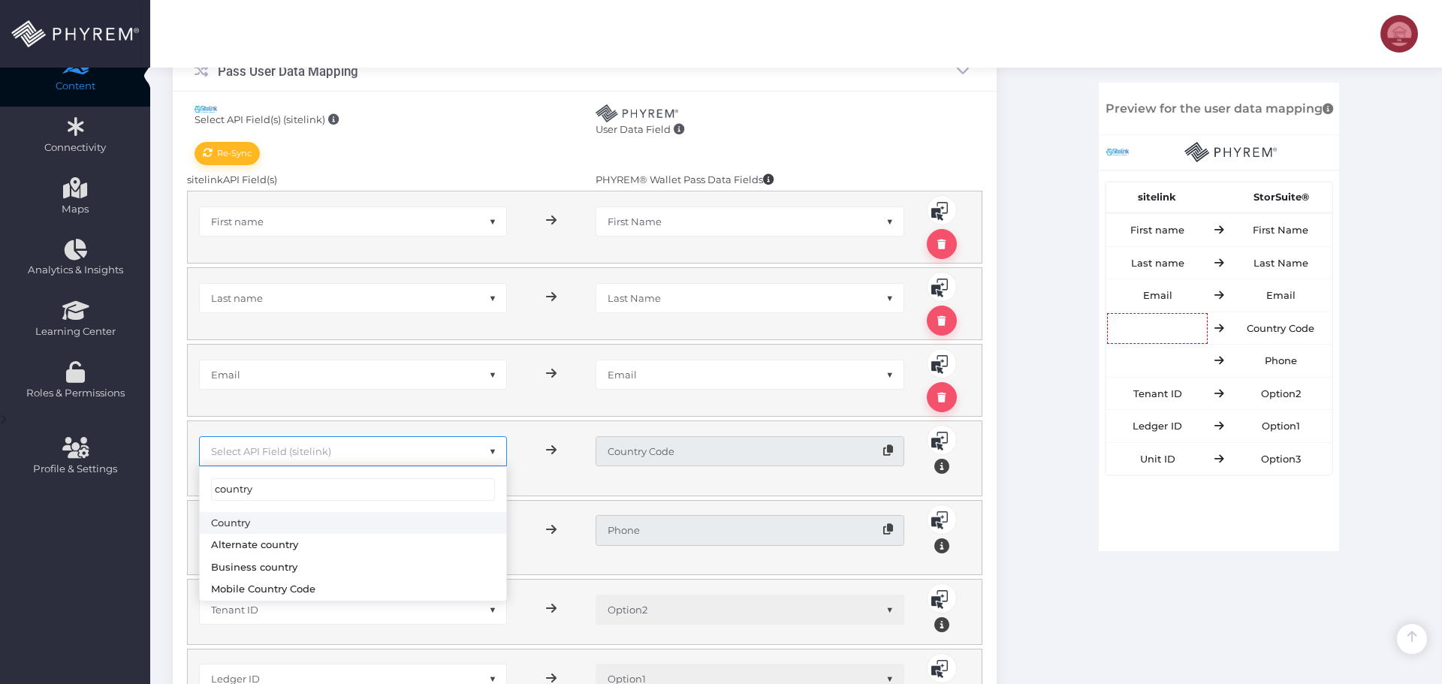
type input "country"
select select "sCountry"
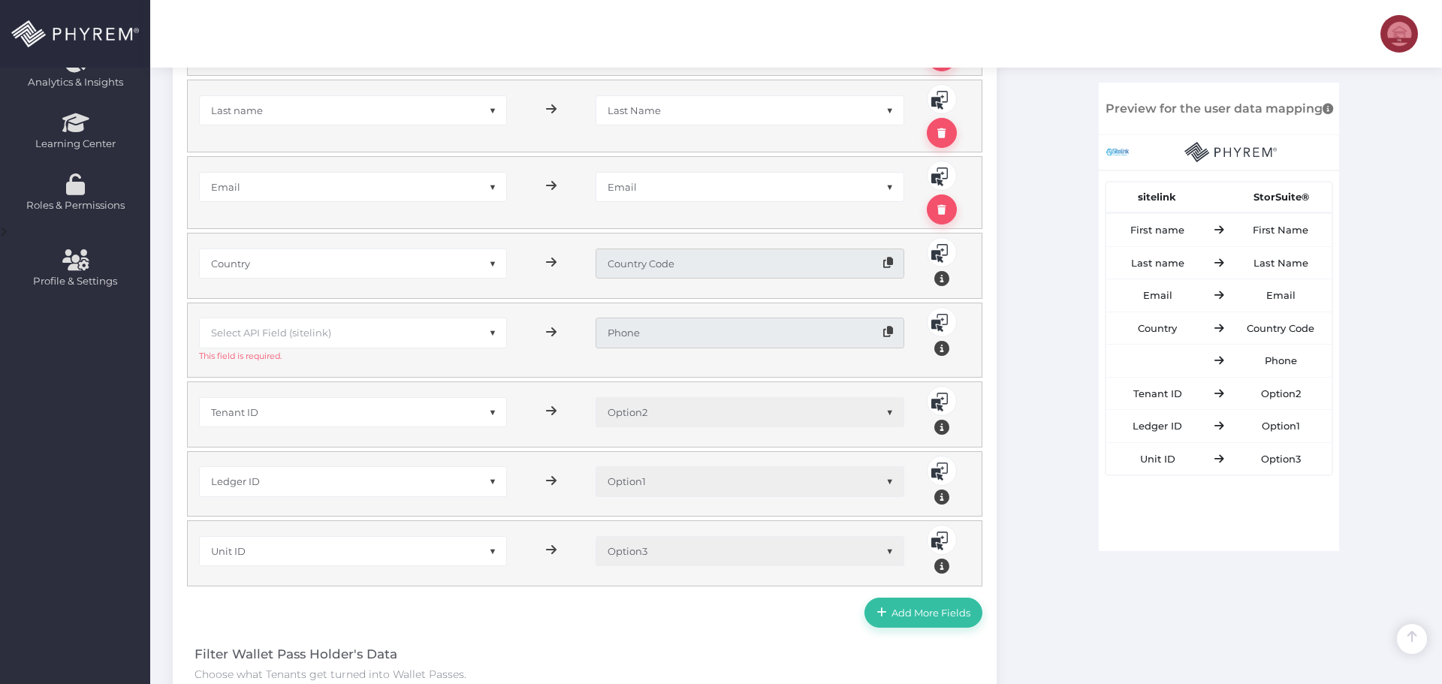
scroll to position [462, 0]
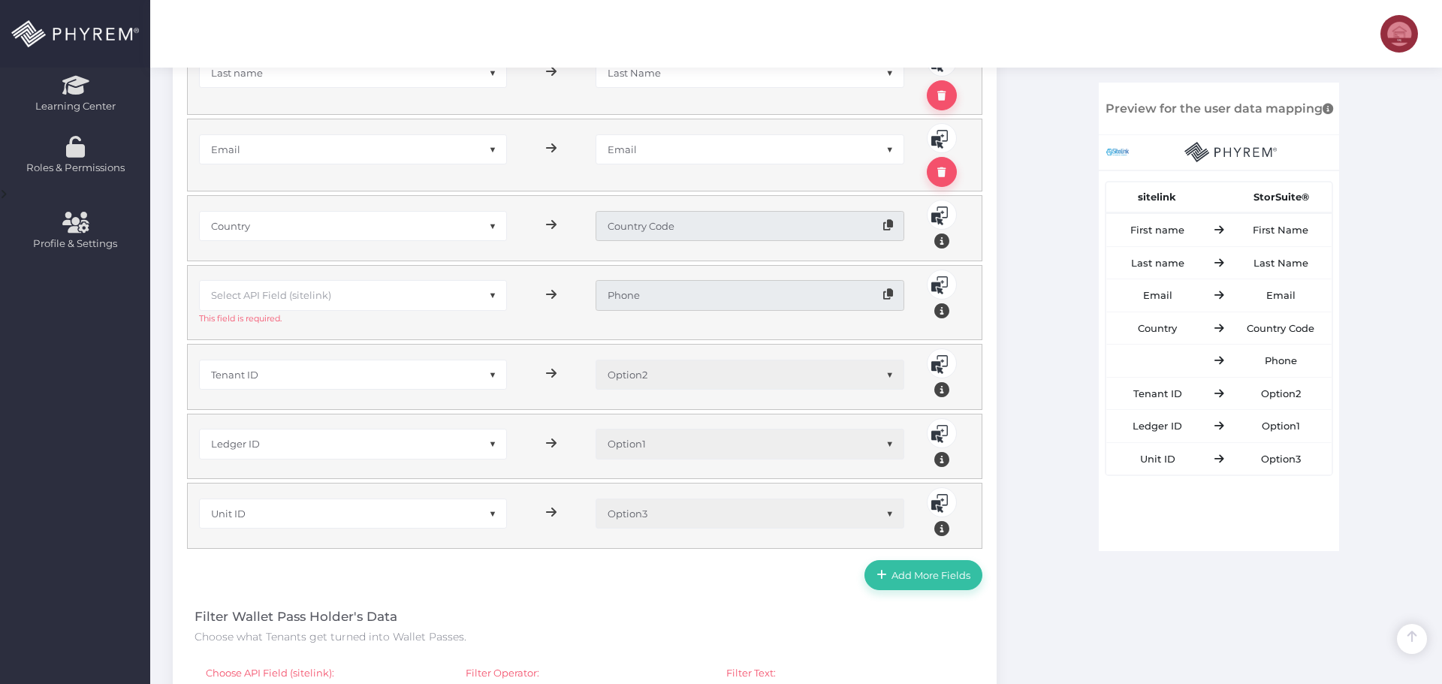
click at [294, 300] on span "Select API Field (sitelink)" at bounding box center [271, 295] width 120 height 12
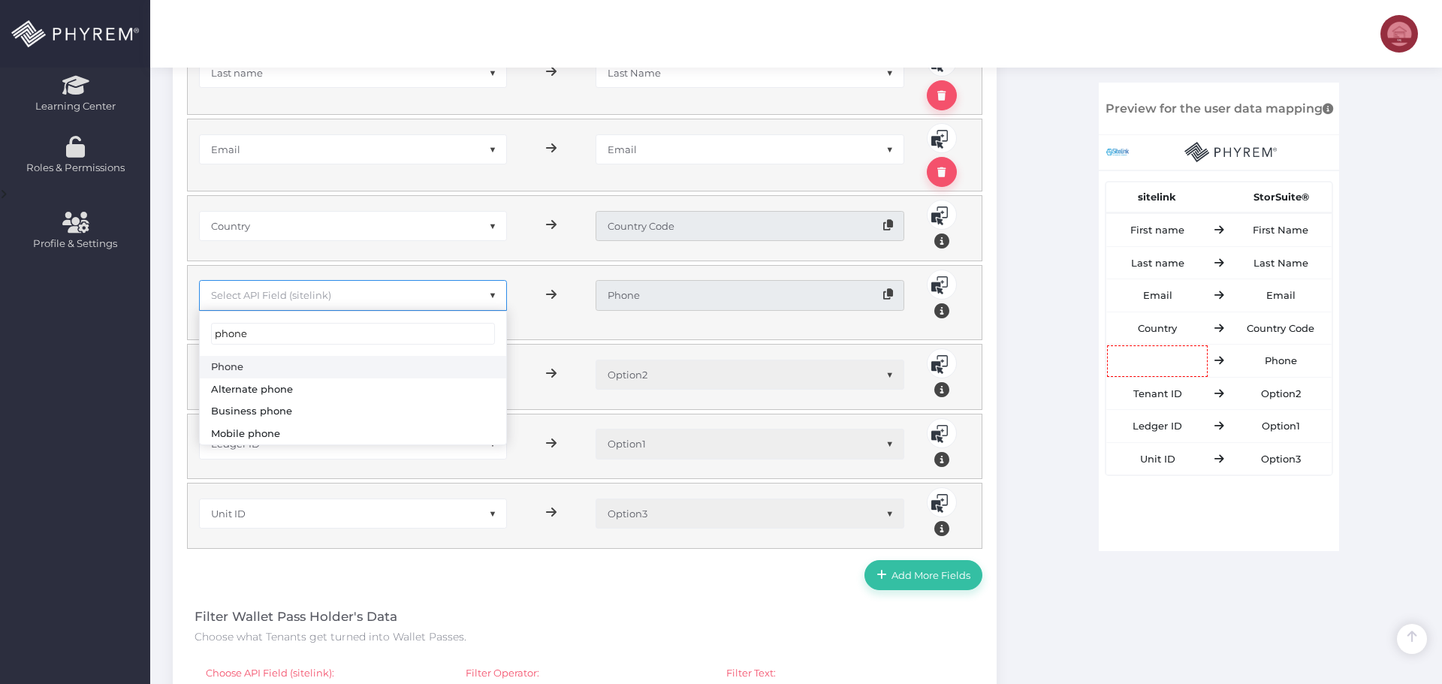
type input "phone"
select select "sPhone"
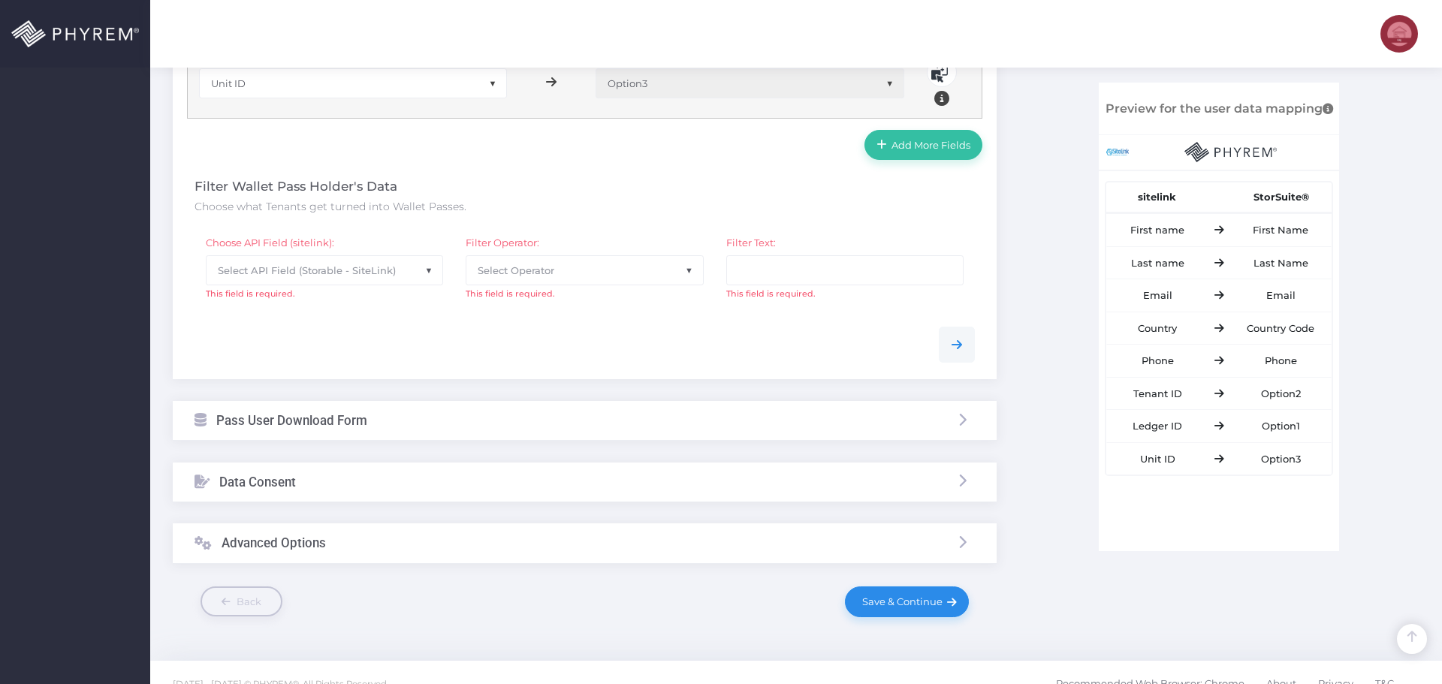
scroll to position [904, 0]
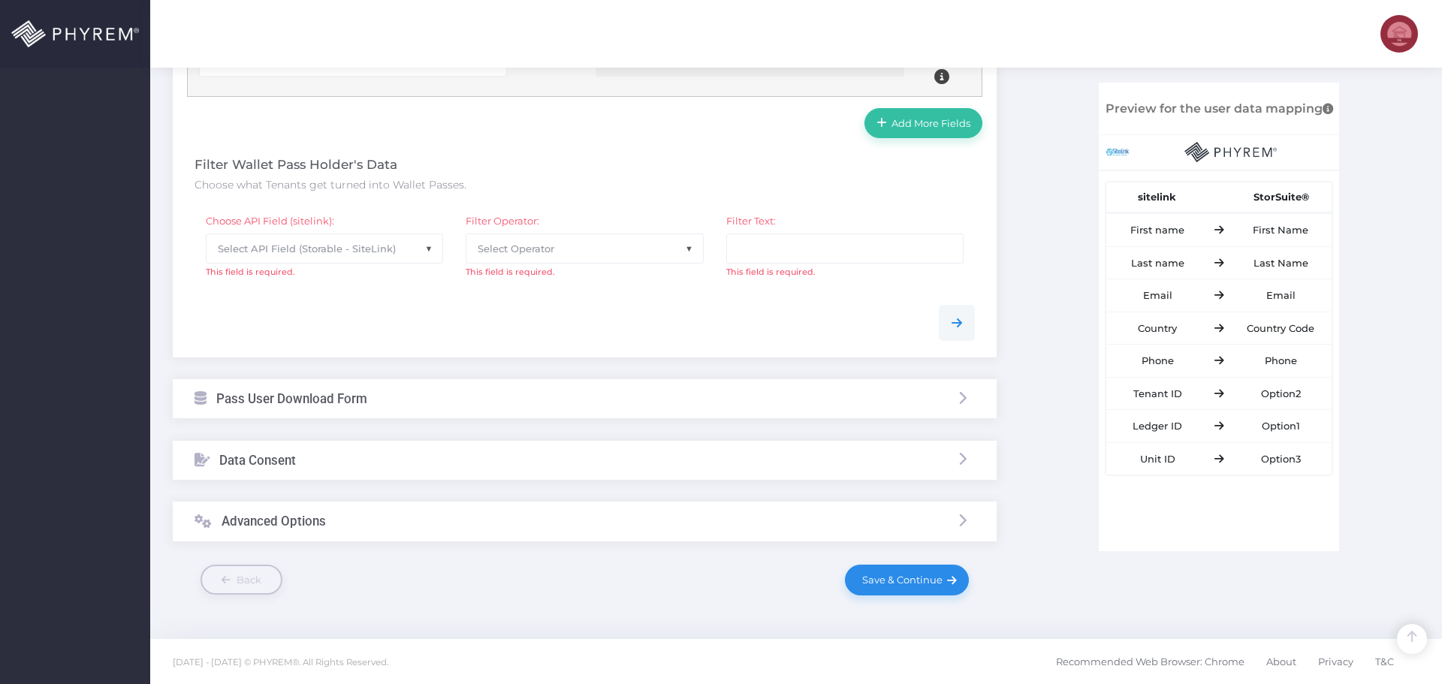
click at [350, 255] on span "Select API Field (Storable - SiteLink)" at bounding box center [325, 248] width 236 height 29
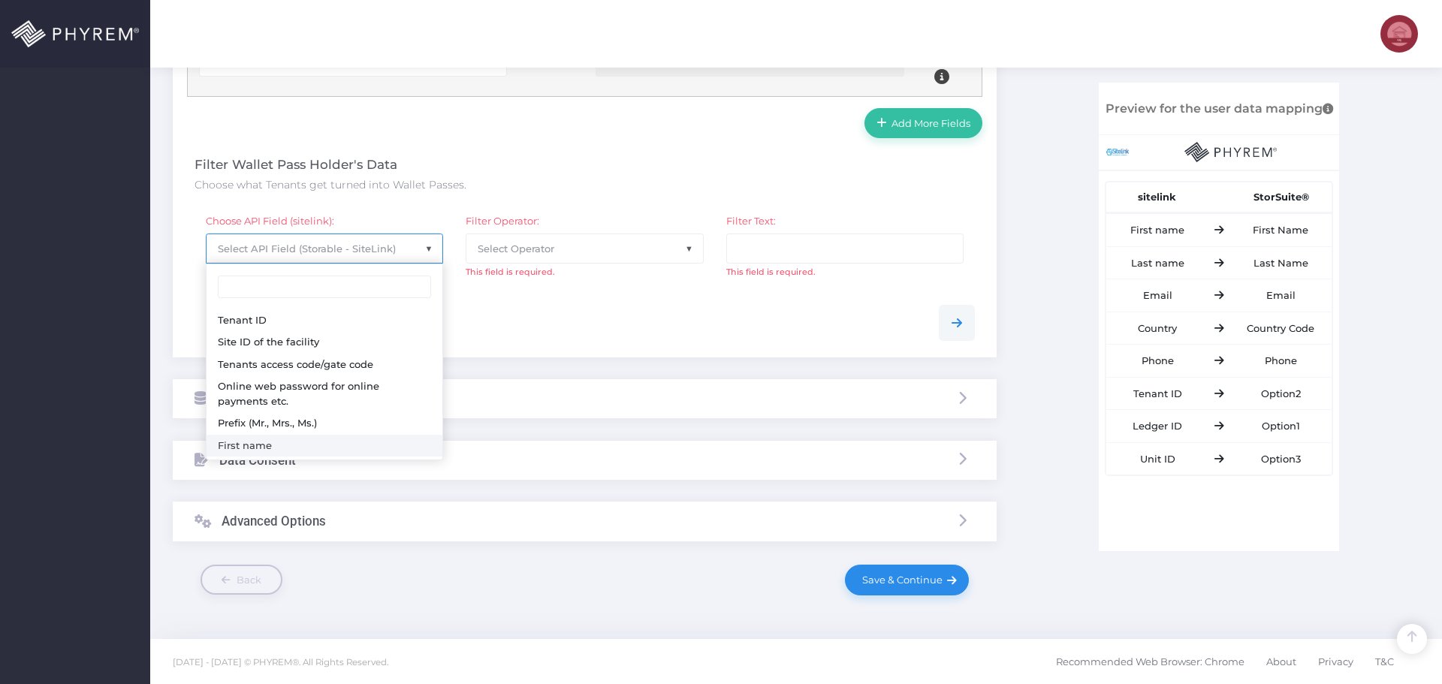
select select "sFName"
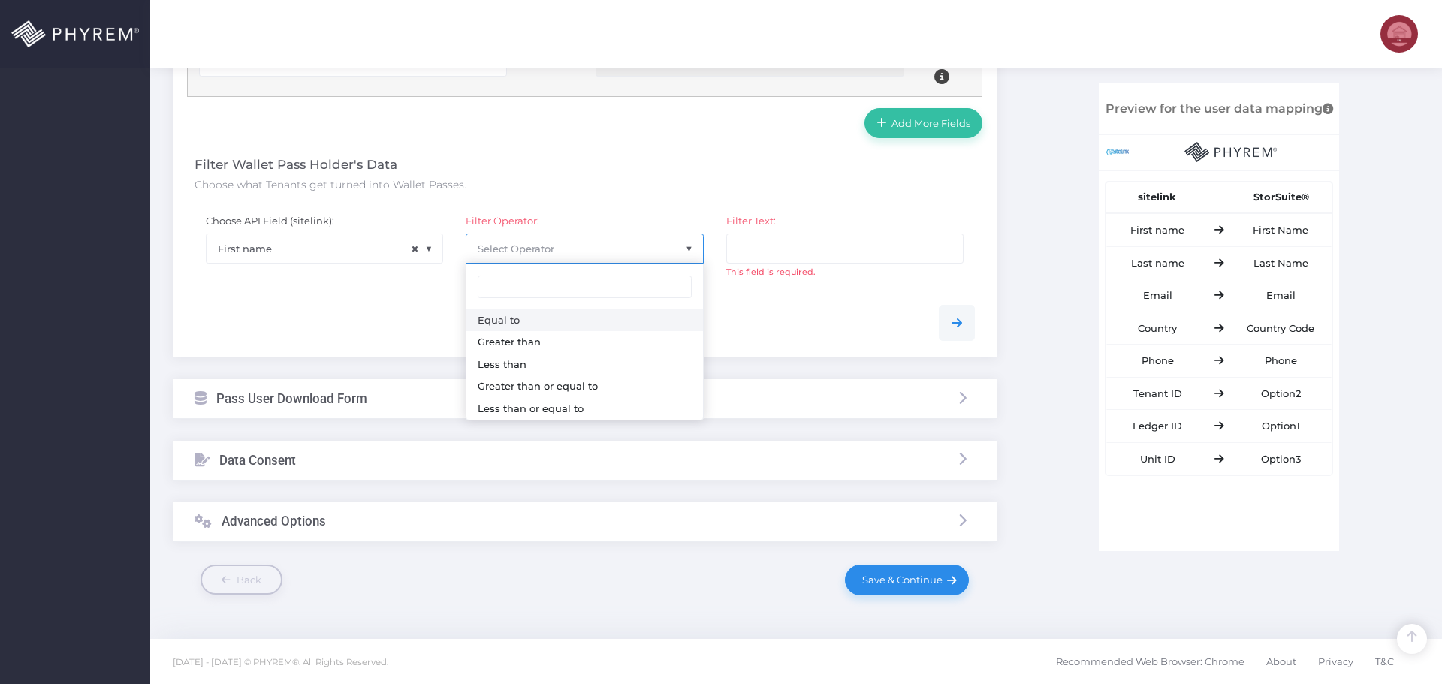
click at [540, 244] on span "Select Operator" at bounding box center [516, 249] width 77 height 12
select select "0"
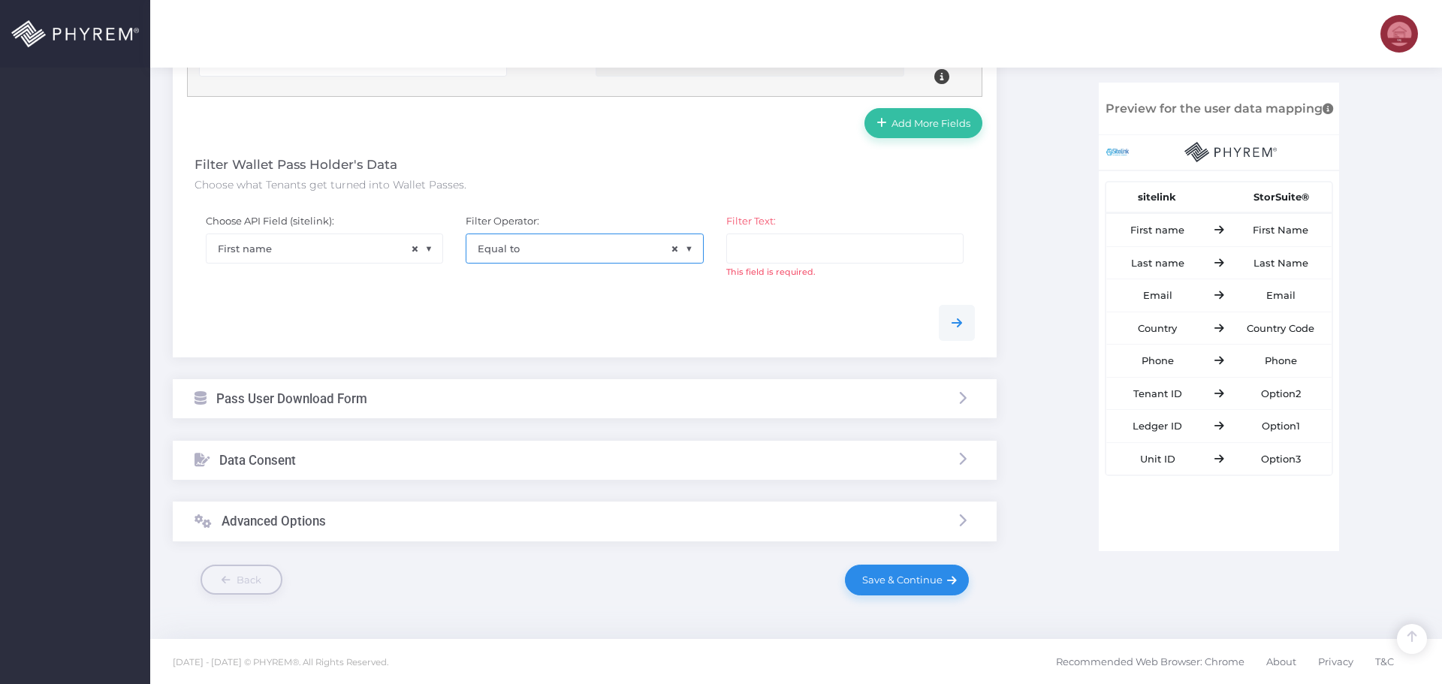
click at [638, 335] on div at bounding box center [584, 323] width 803 height 36
click at [761, 247] on input "text" at bounding box center [844, 249] width 237 height 30
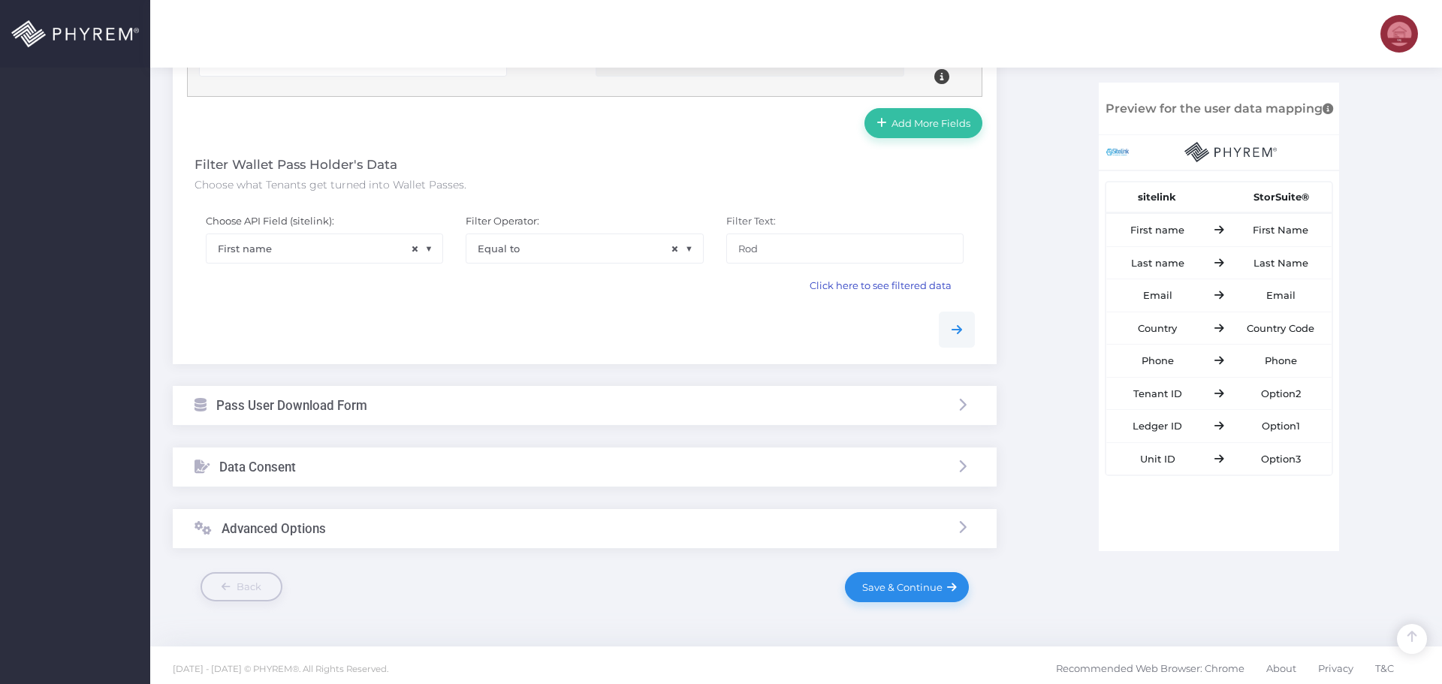
click at [866, 288] on span "Click here to see filtered data" at bounding box center [881, 285] width 142 height 12
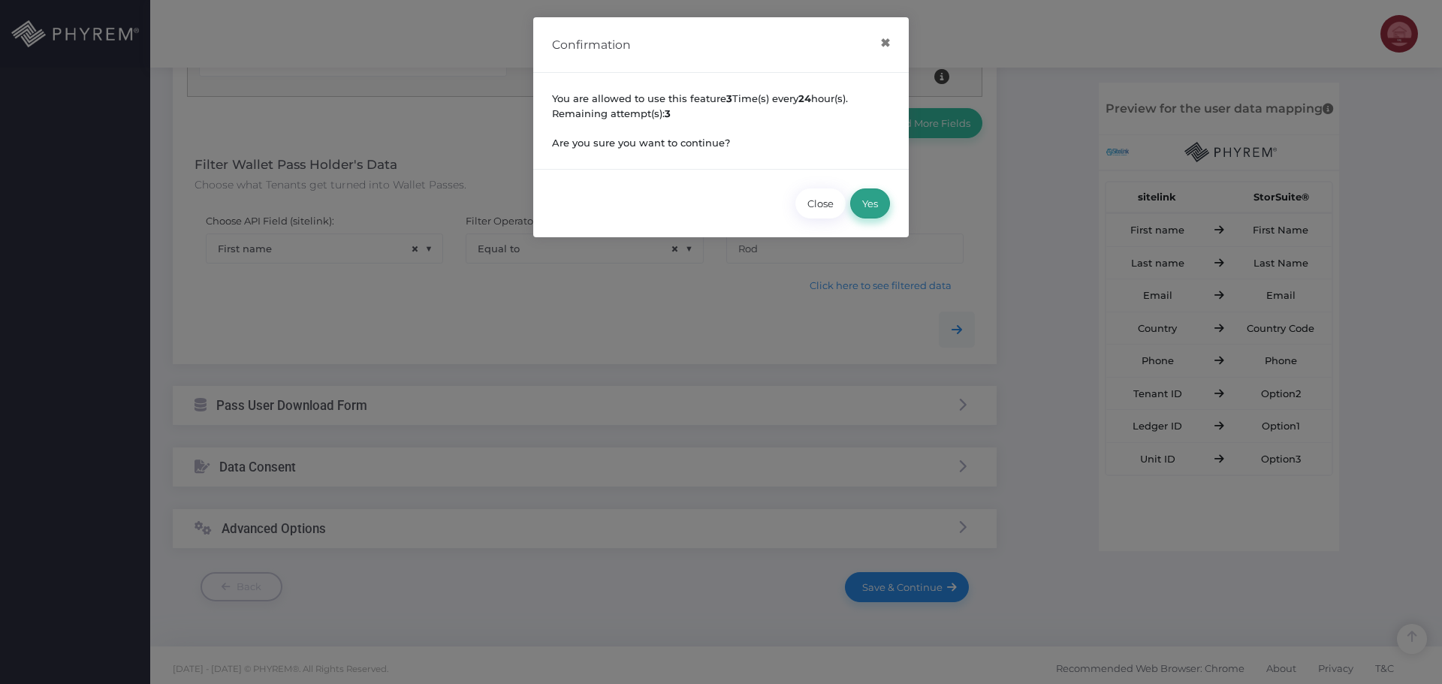
click at [868, 207] on button "Yes" at bounding box center [870, 204] width 40 height 30
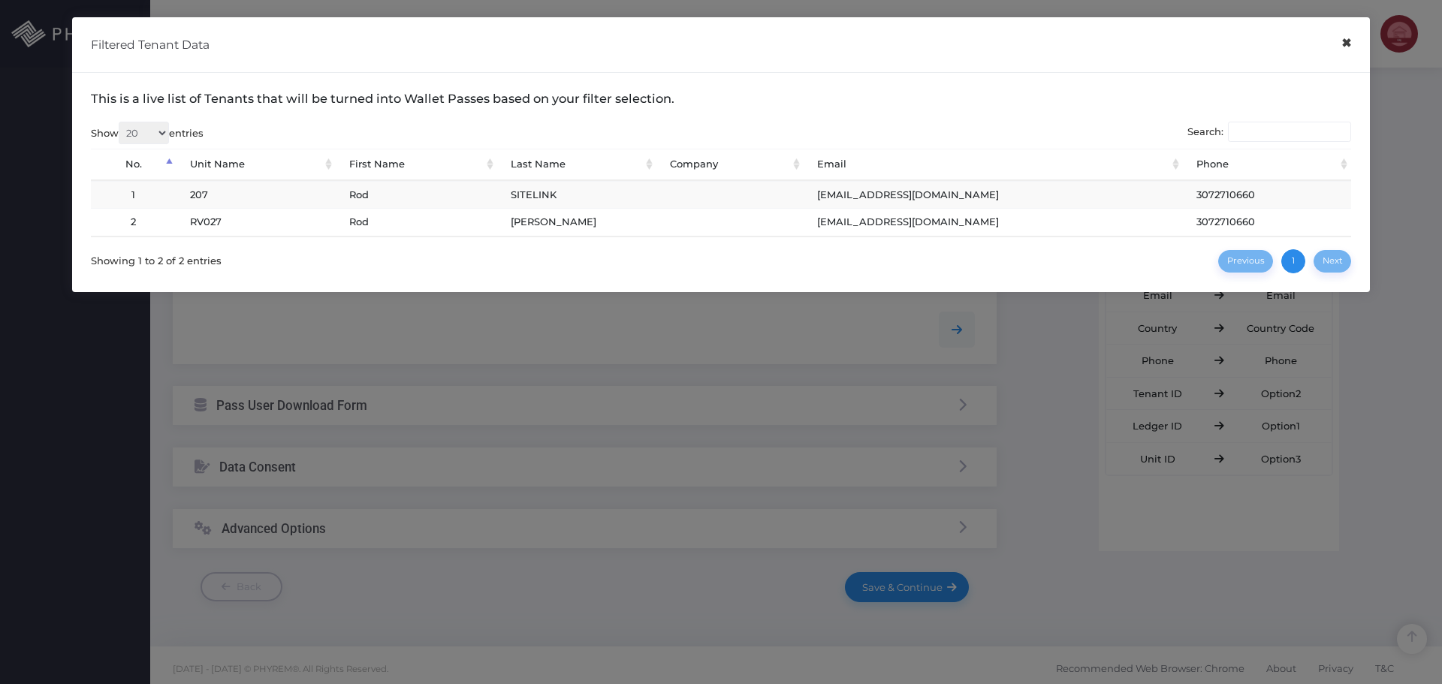
drag, startPoint x: 1354, startPoint y: 47, endPoint x: 1286, endPoint y: 70, distance: 71.5
click at [1353, 47] on button "×" at bounding box center [1346, 43] width 29 height 34
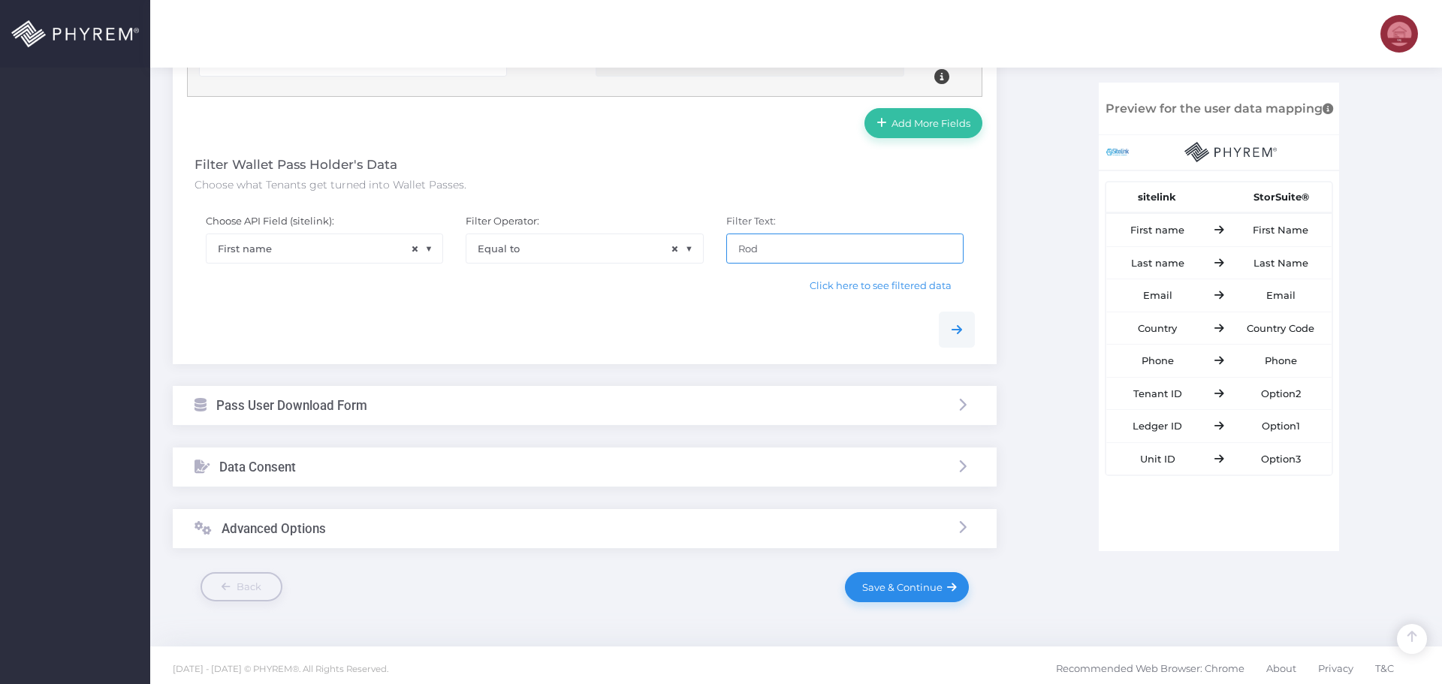
drag, startPoint x: 792, startPoint y: 240, endPoint x: 679, endPoint y: 251, distance: 113.2
click at [683, 250] on div "Choose API Field (sitelink): None Tenant ID Site ID of the facility Tenants acc…" at bounding box center [584, 252] width 803 height 98
paste input "InsuranceRodTest"
type input "InsuranceRodTest"
click at [725, 300] on div "Click here to see filtered data" at bounding box center [585, 290] width 780 height 22
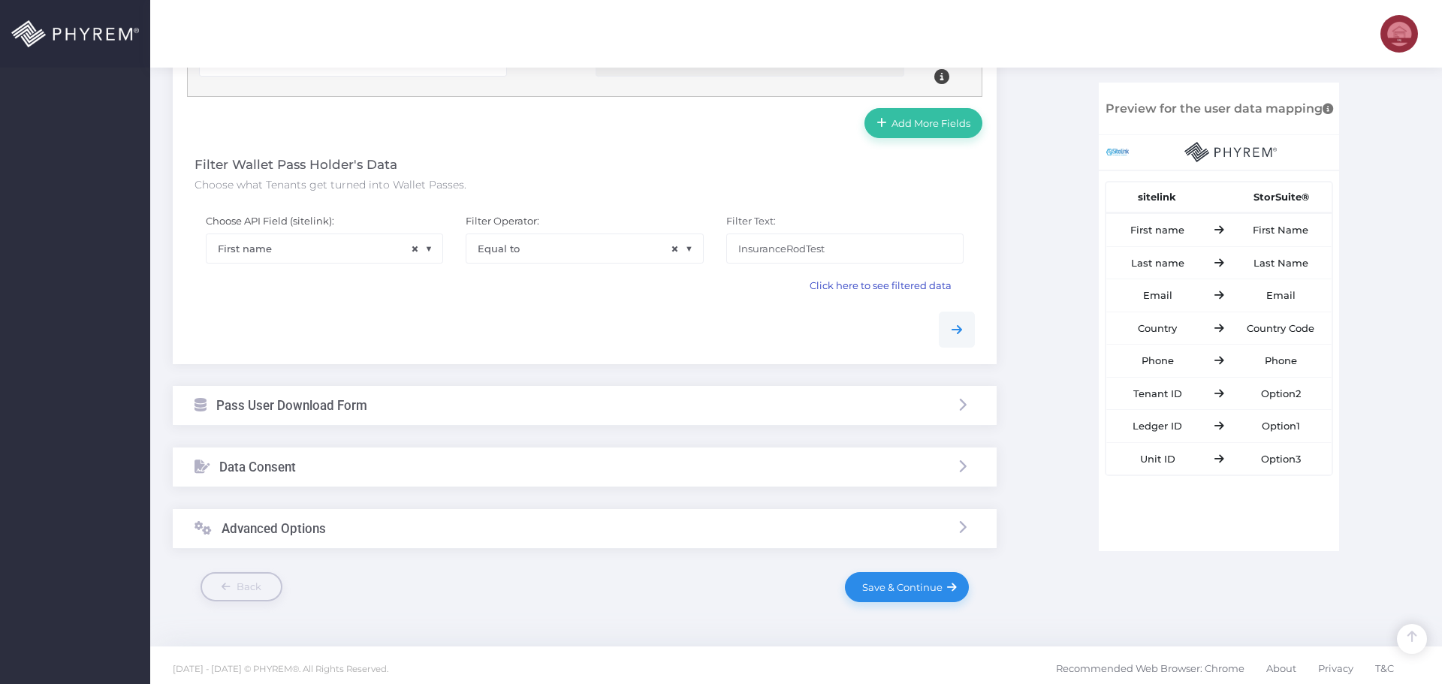
click at [867, 282] on span "Click here to see filtered data" at bounding box center [881, 285] width 142 height 12
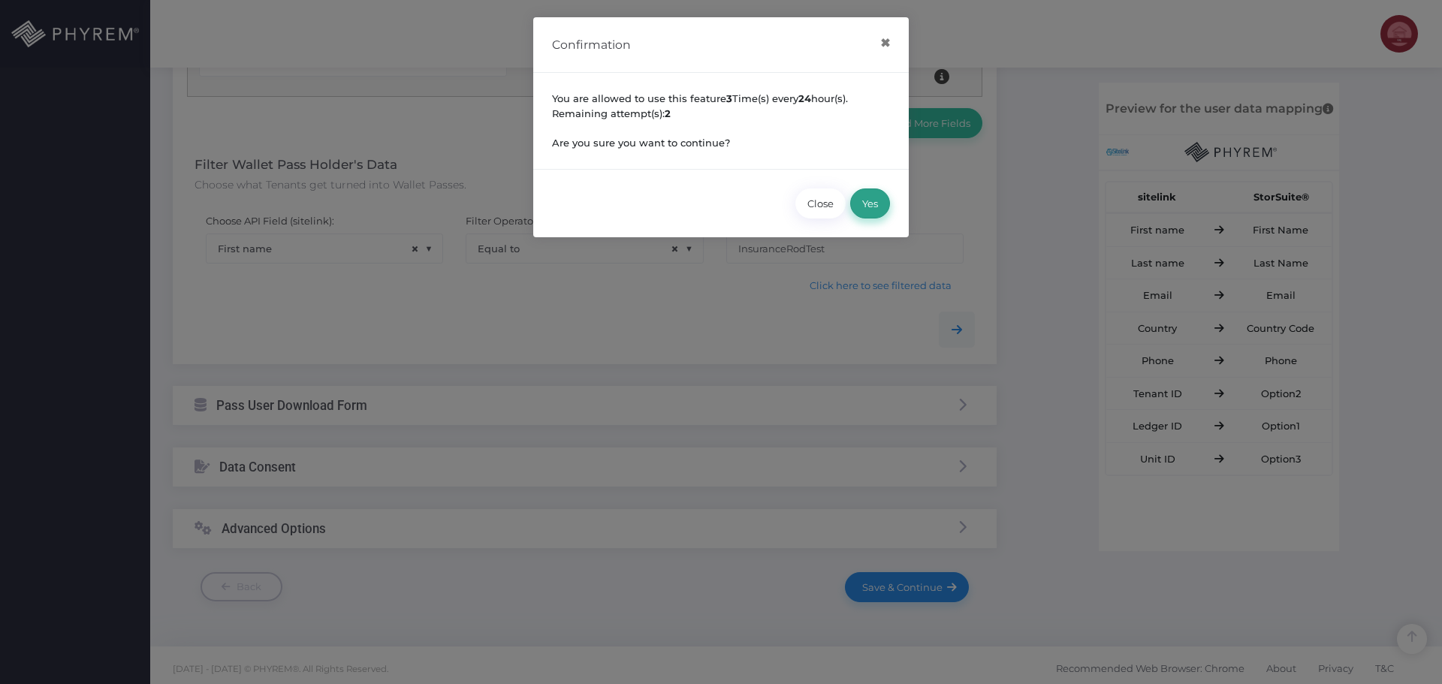
click at [863, 211] on button "Yes" at bounding box center [870, 204] width 40 height 30
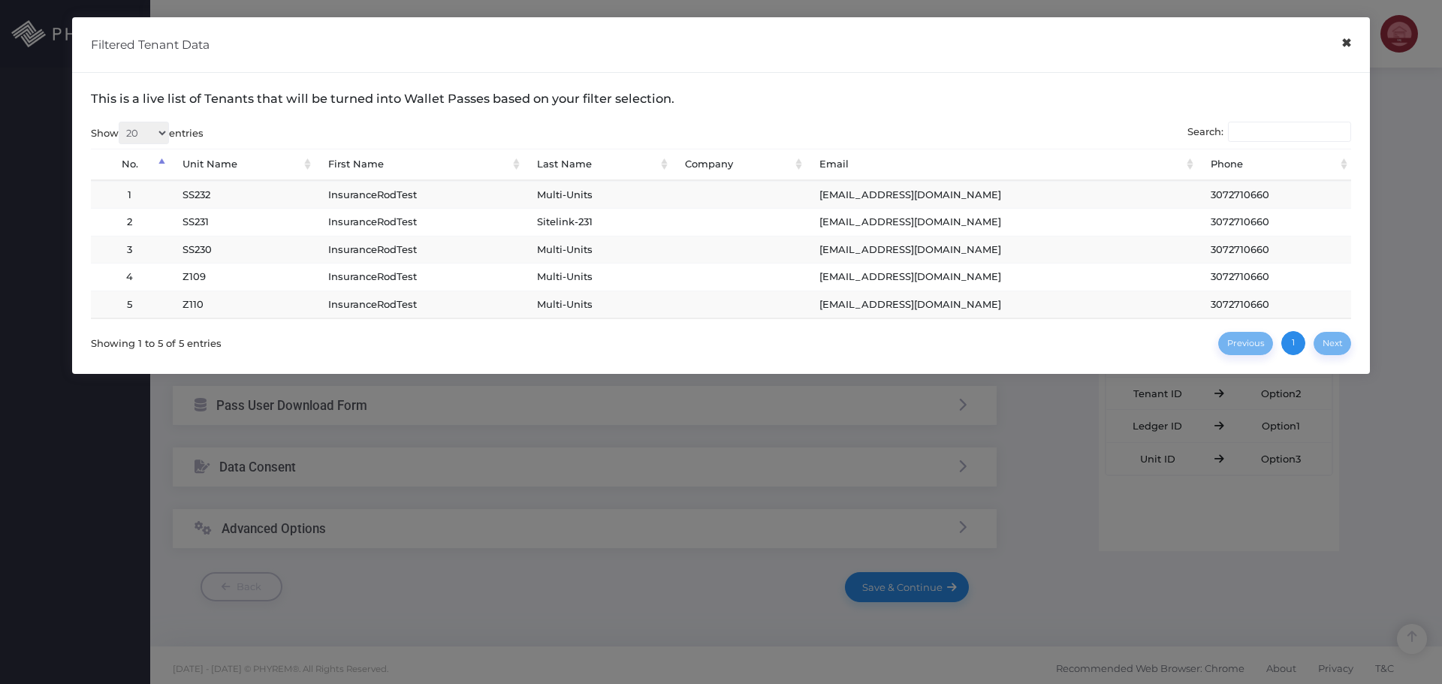
drag, startPoint x: 1348, startPoint y: 42, endPoint x: 1107, endPoint y: 186, distance: 281.6
click at [1348, 44] on button "×" at bounding box center [1346, 43] width 29 height 34
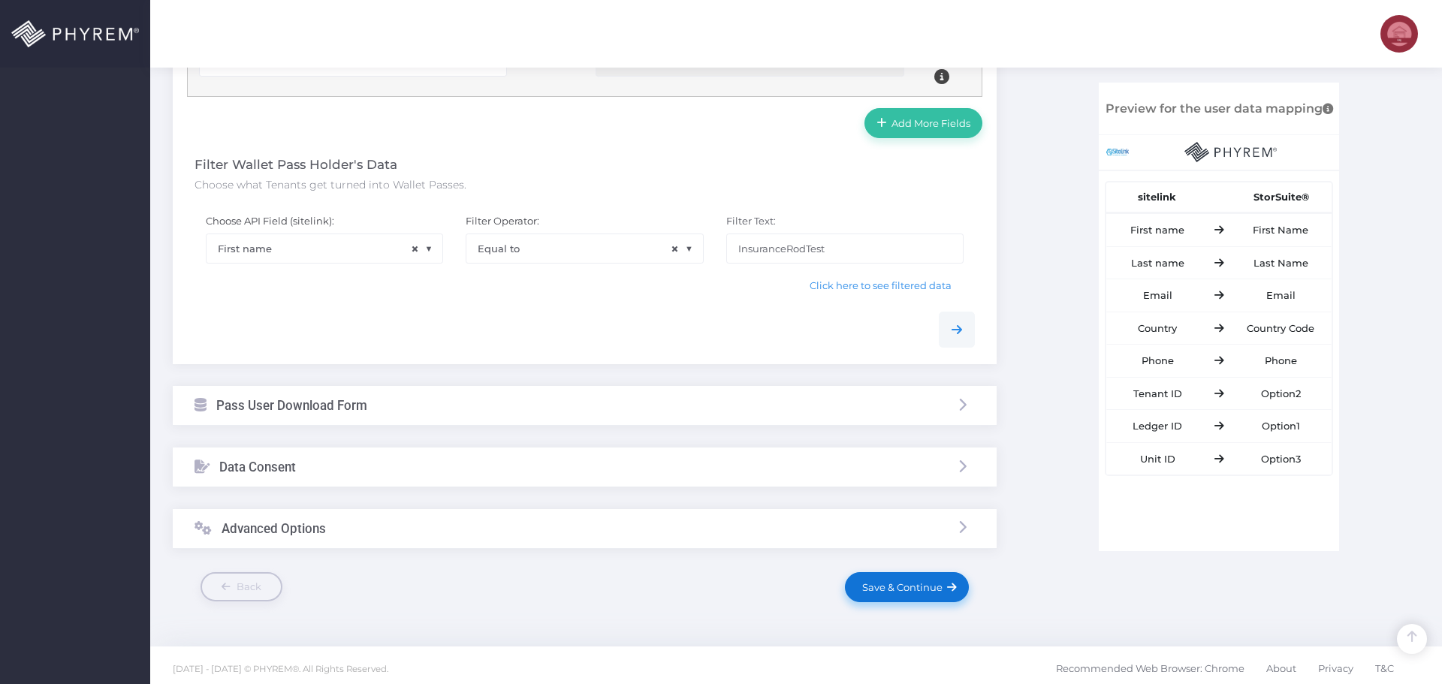
click at [892, 586] on span "Save & Continue" at bounding box center [900, 587] width 86 height 12
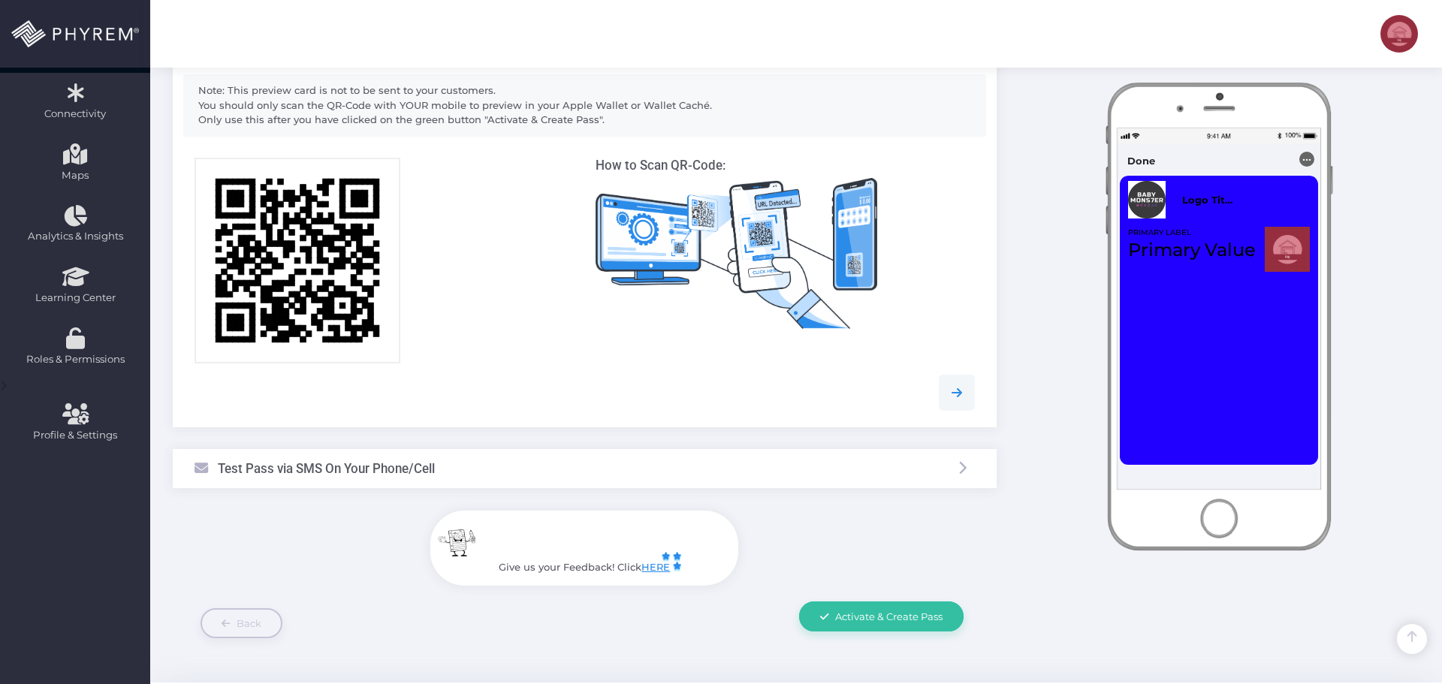
scroll to position [314, 0]
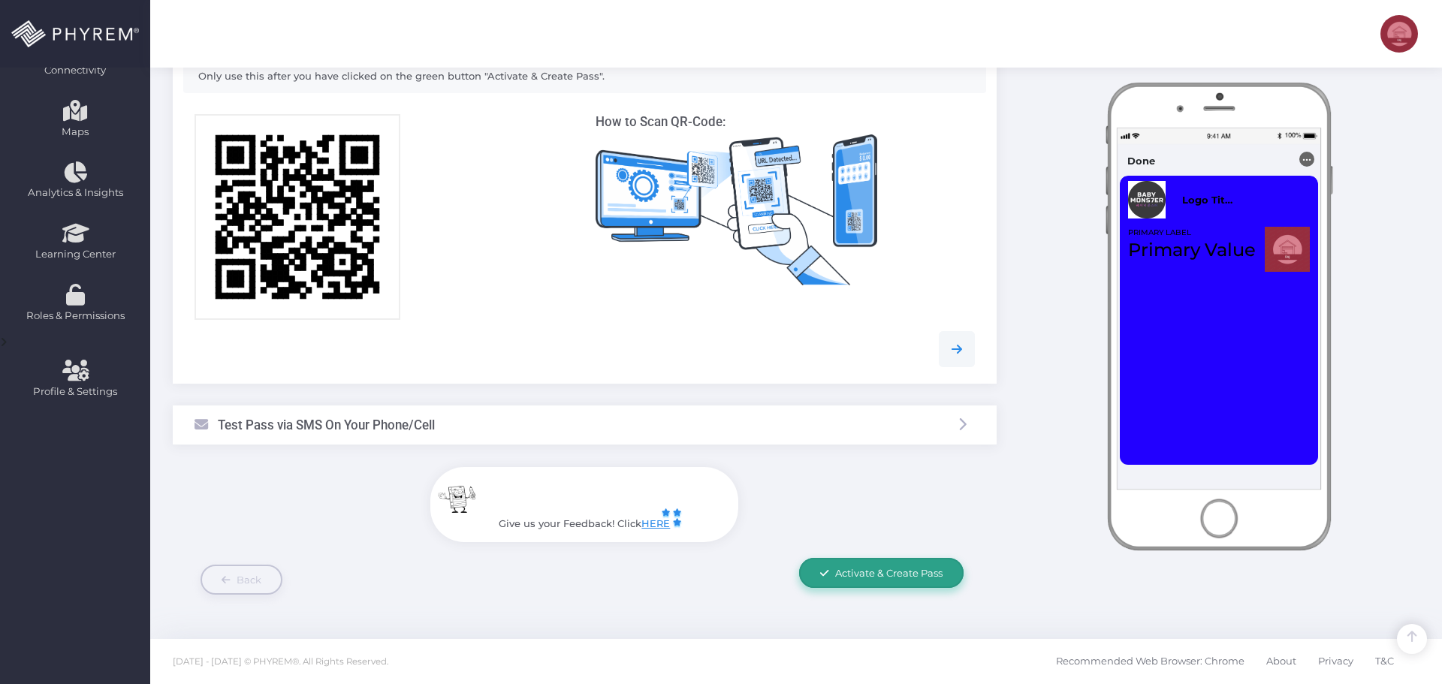
click at [854, 565] on link "Activate & Create Pass" at bounding box center [881, 573] width 165 height 30
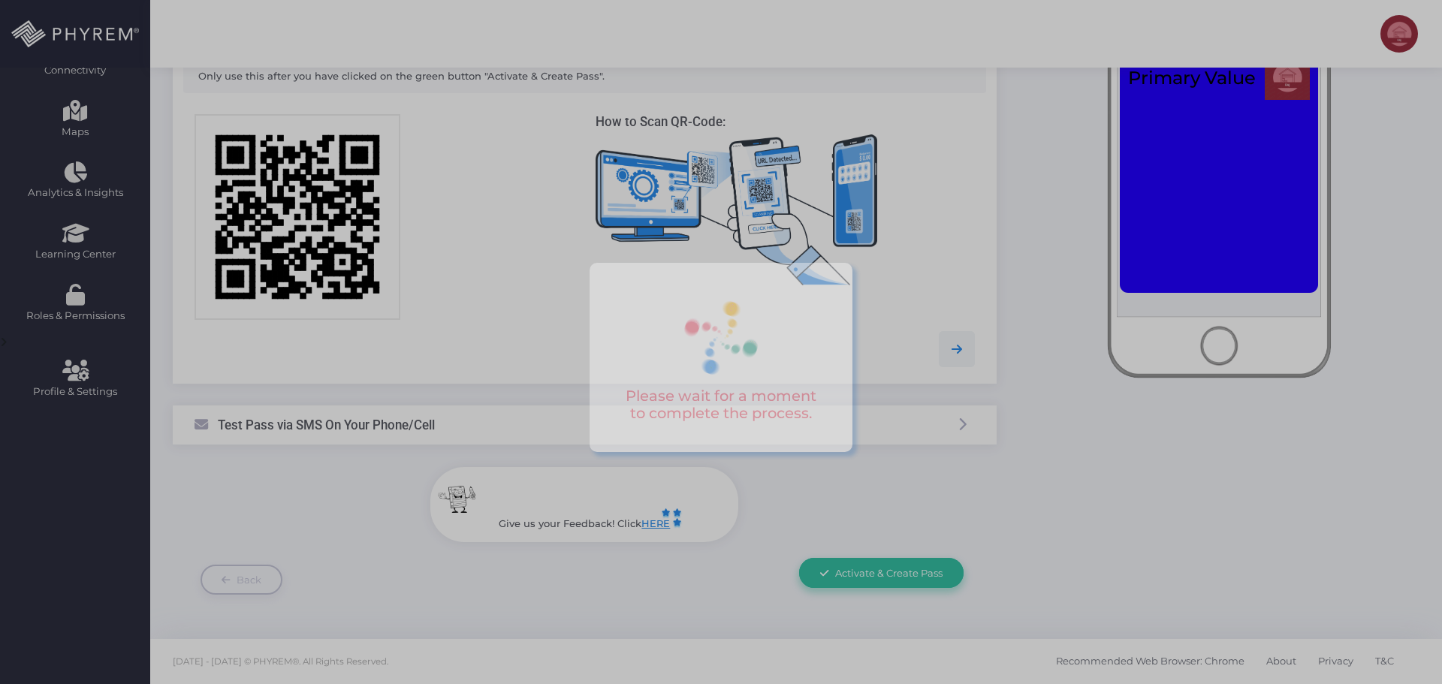
scroll to position [0, 0]
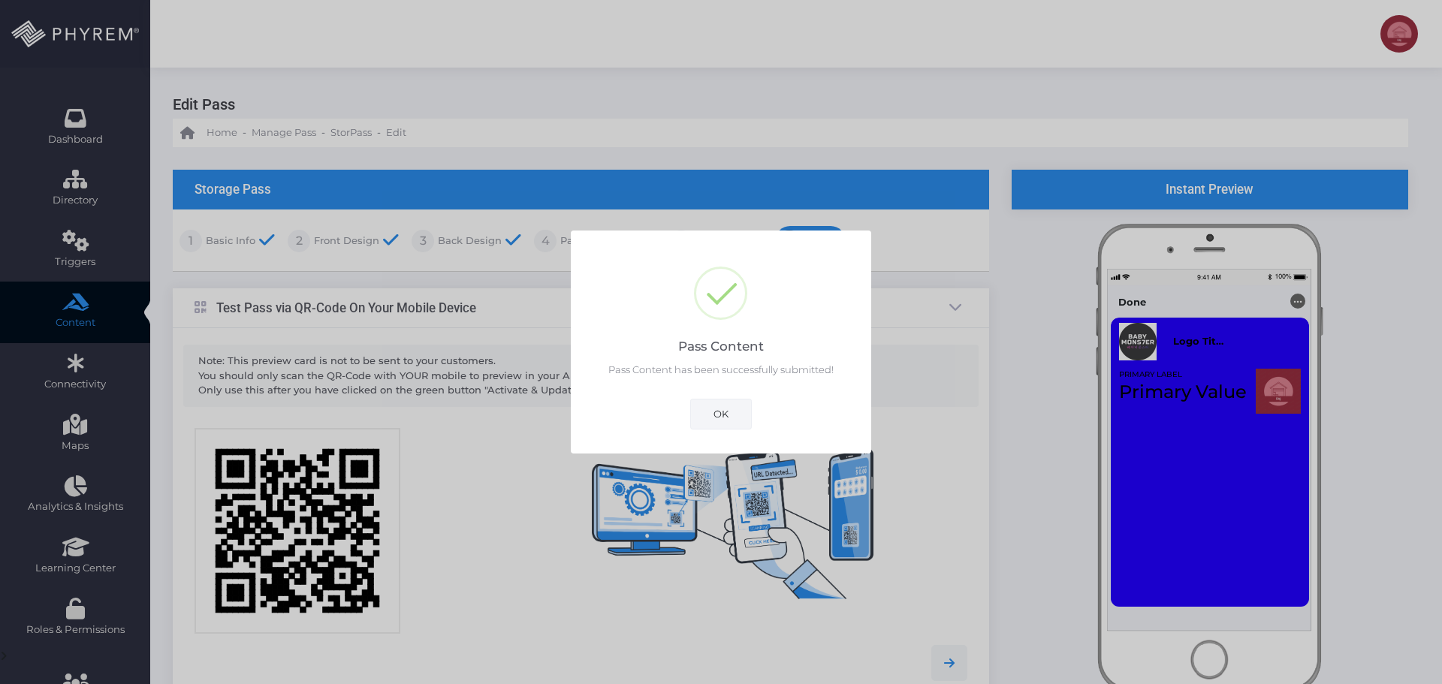
click at [725, 419] on button "OK" at bounding box center [721, 414] width 62 height 30
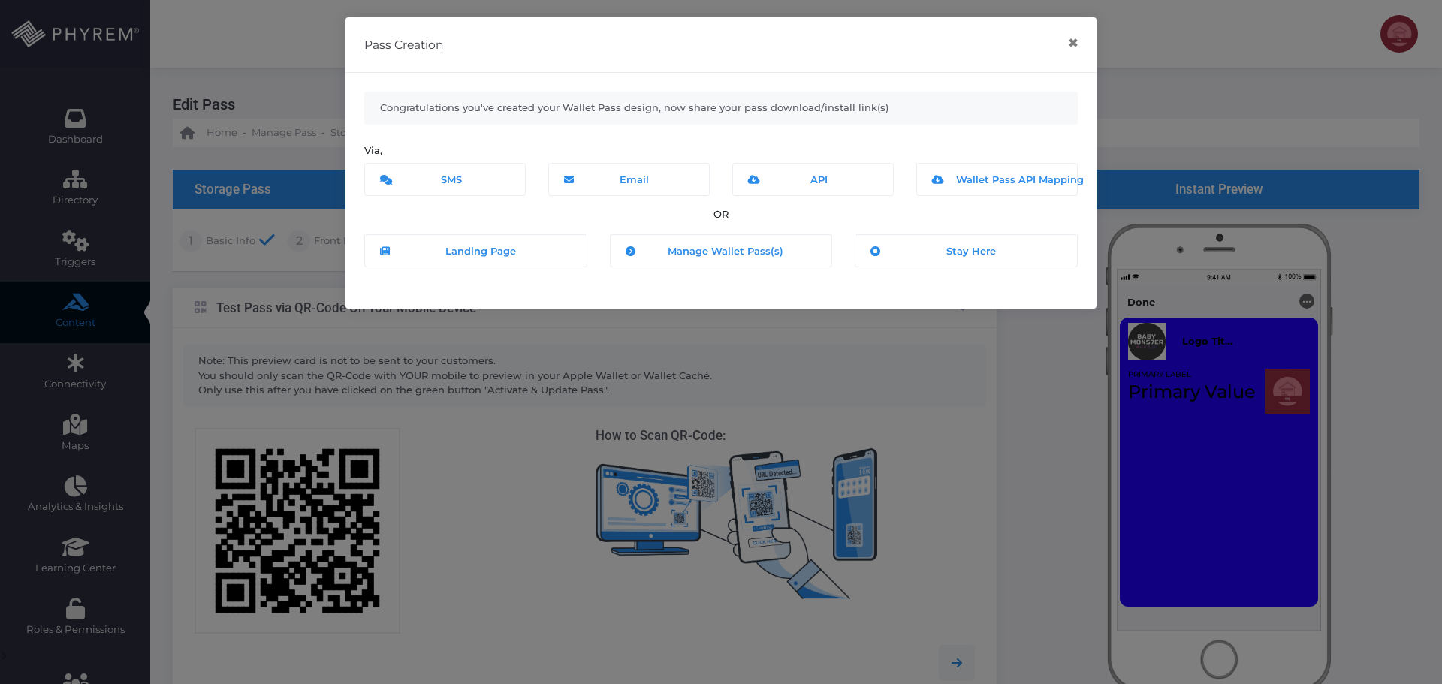
scroll to position [314, 0]
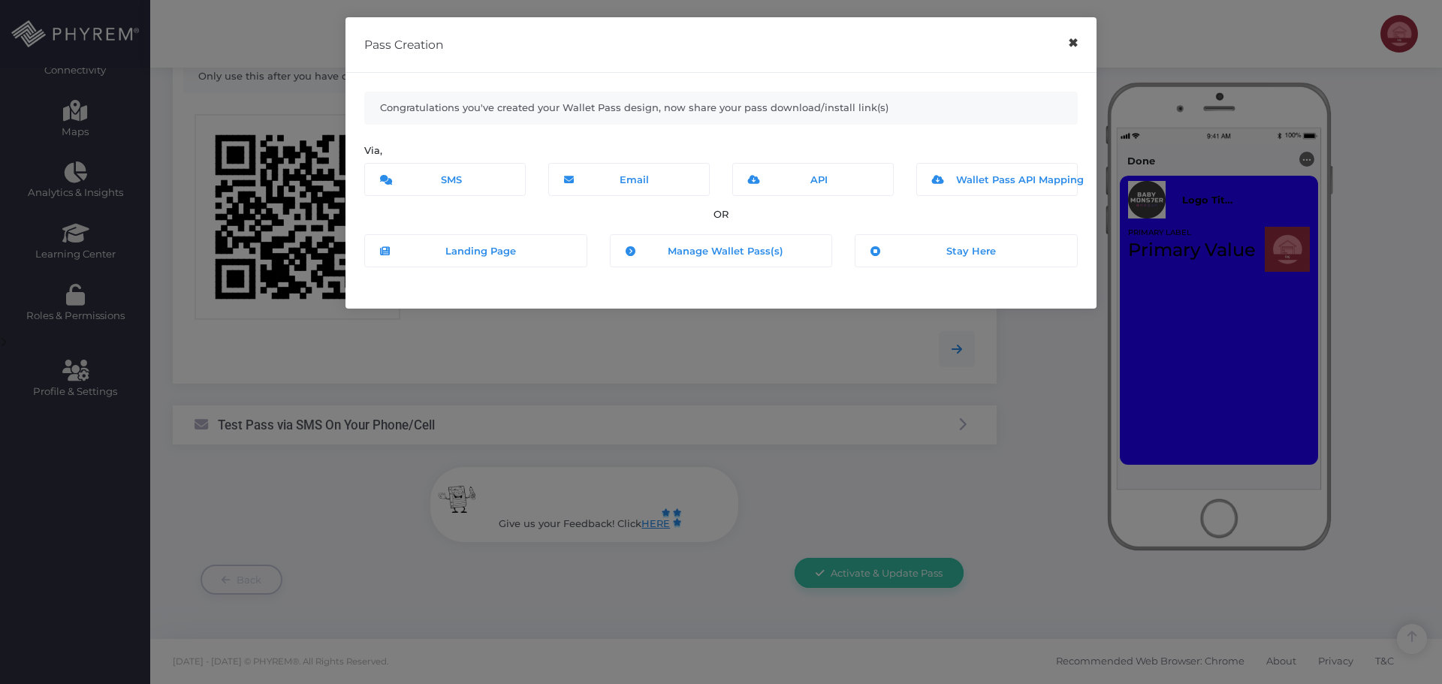
click at [1076, 48] on button "×" at bounding box center [1072, 43] width 29 height 34
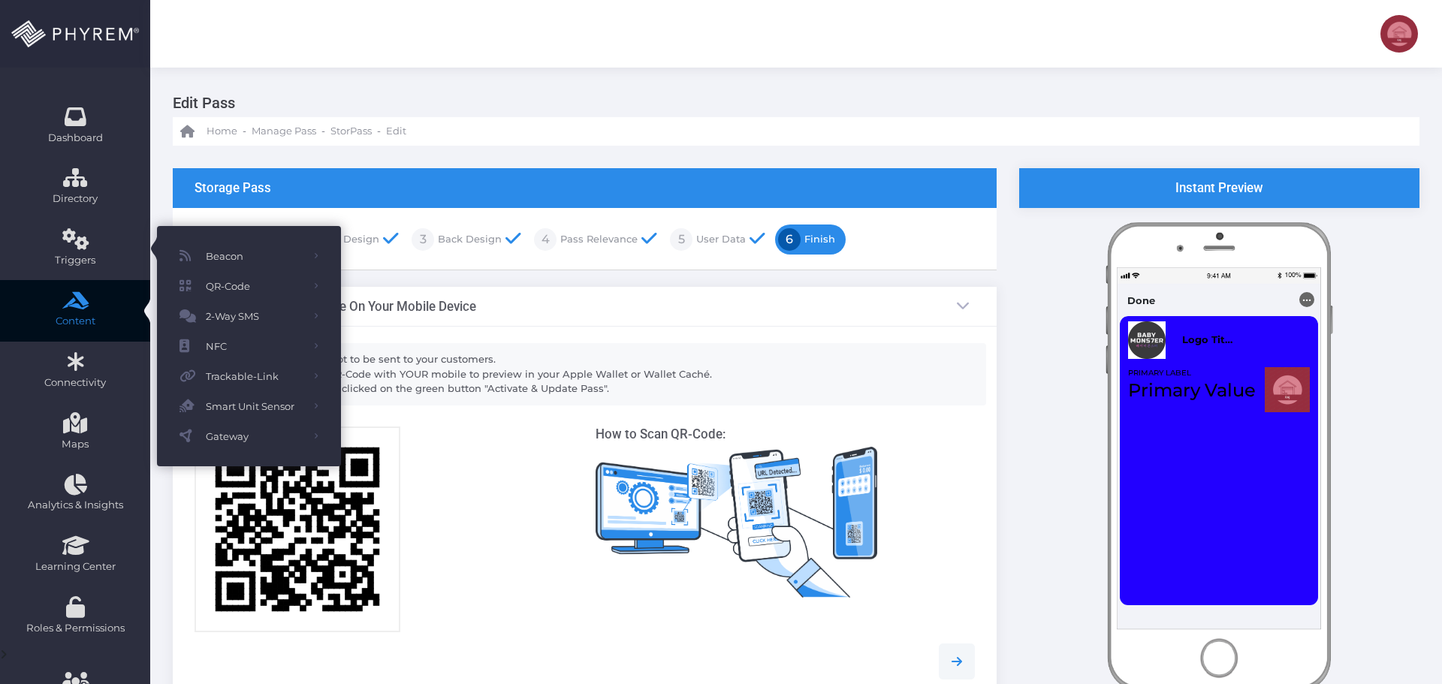
scroll to position [0, 0]
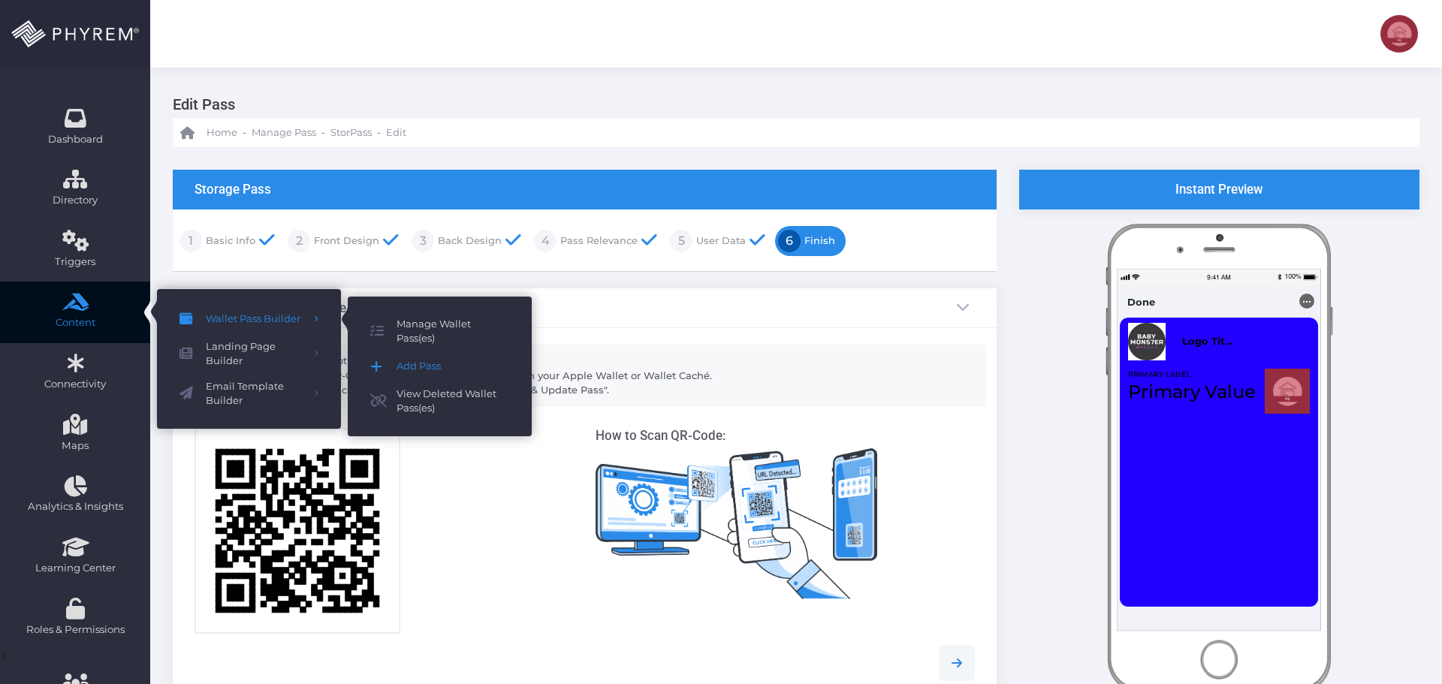
click at [418, 370] on span "Add Pass" at bounding box center [453, 367] width 113 height 20
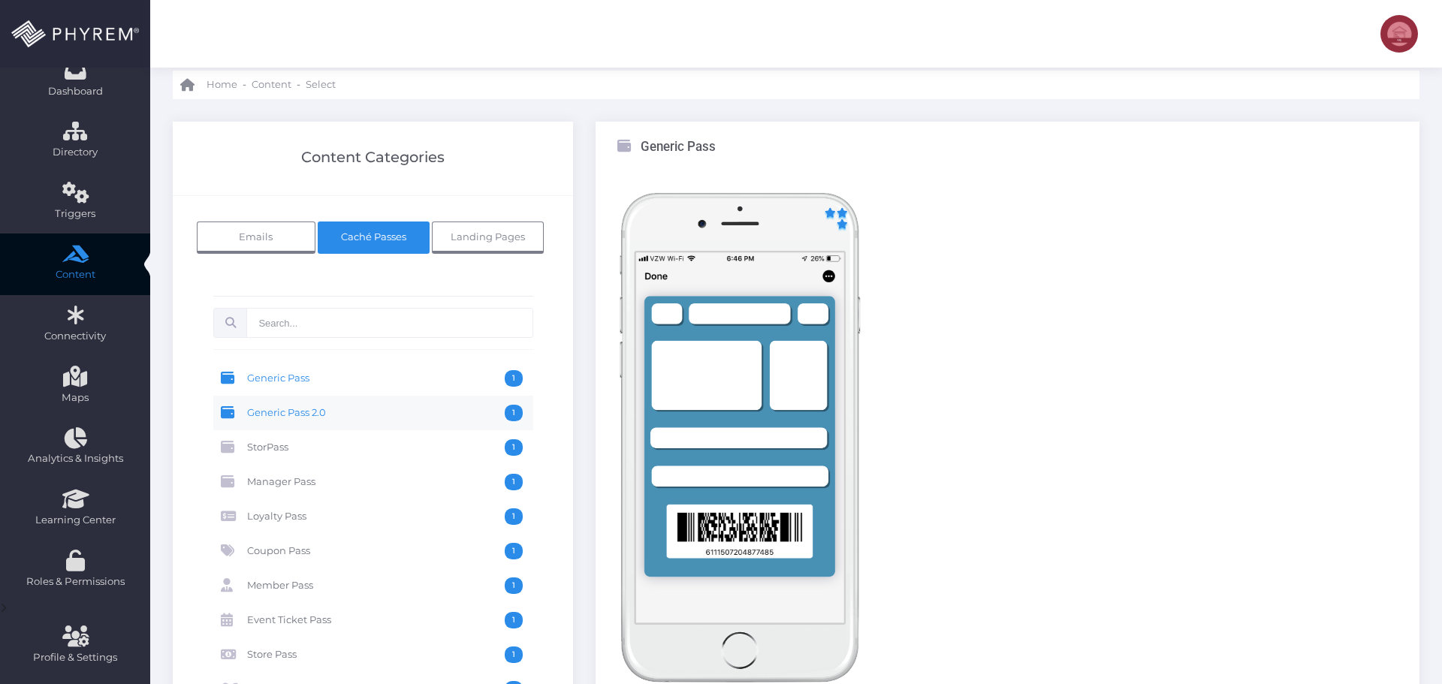
scroll to position [75, 0]
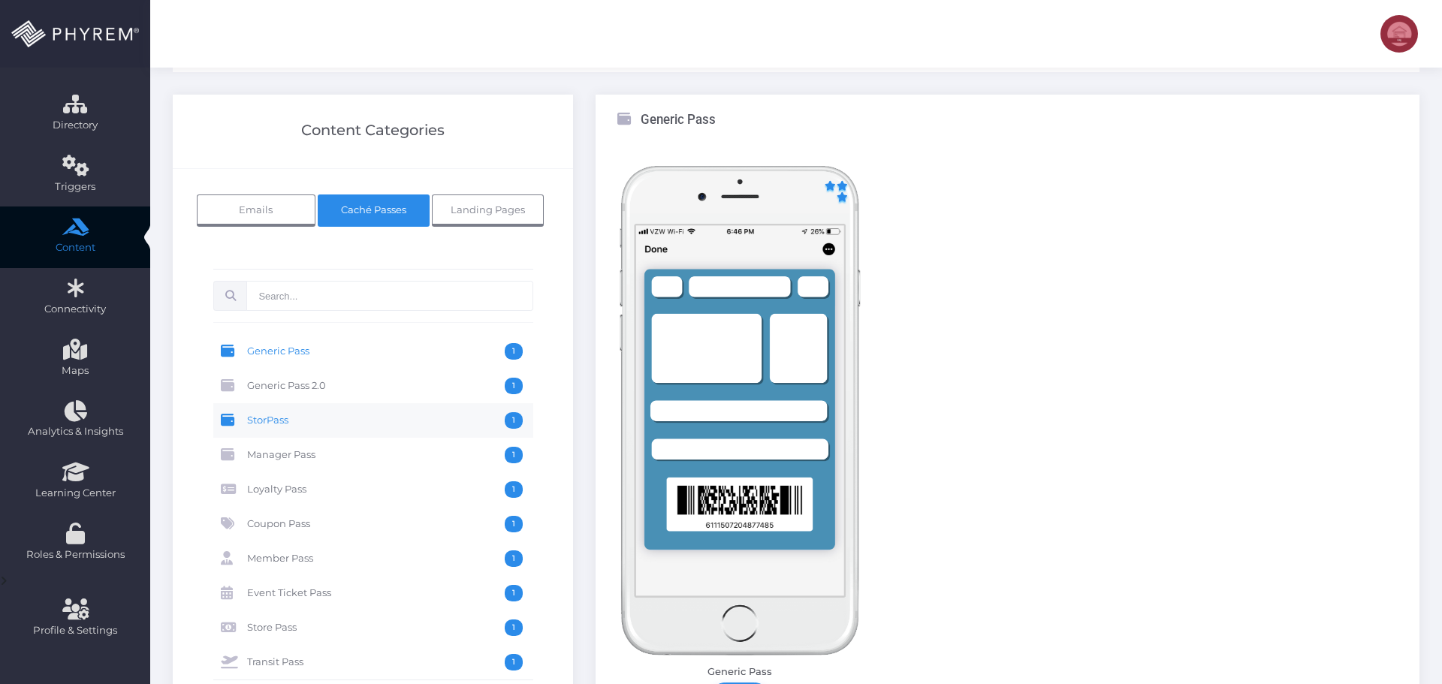
click at [294, 422] on span "StorPass" at bounding box center [376, 420] width 258 height 17
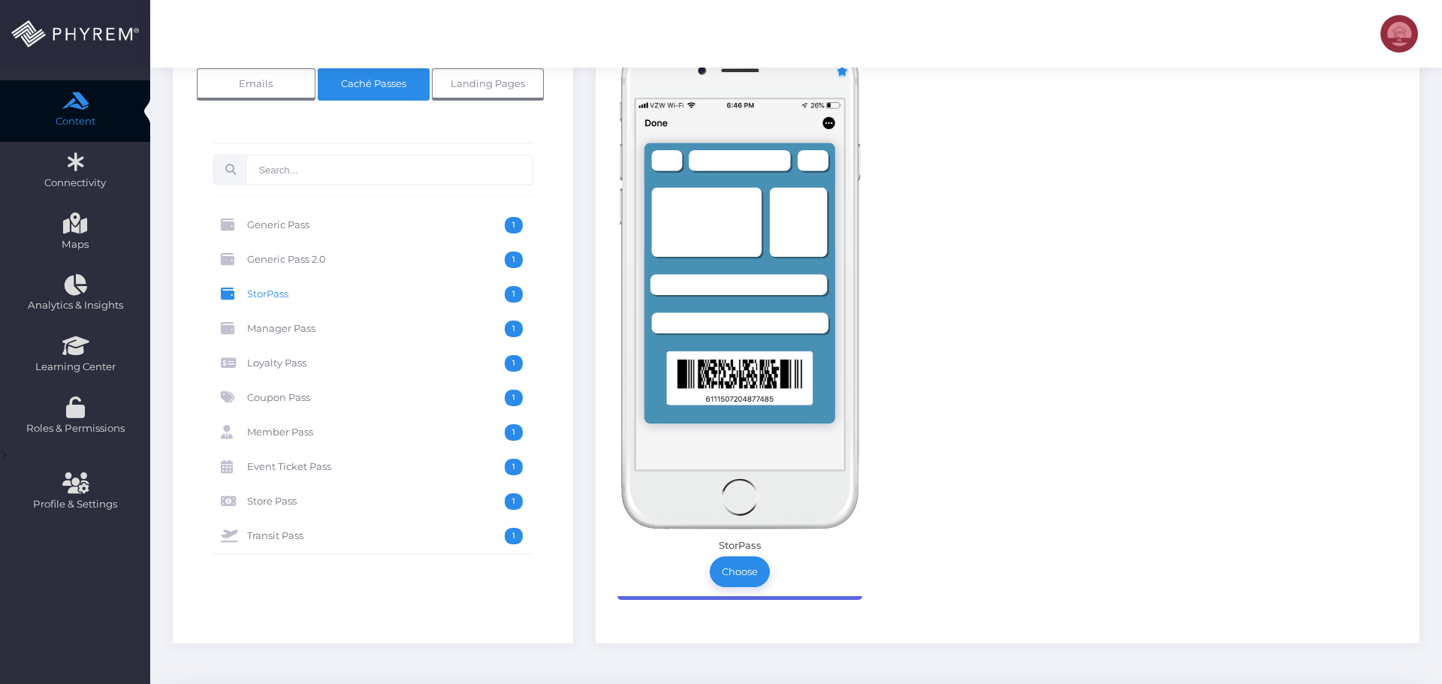
scroll to position [225, 0]
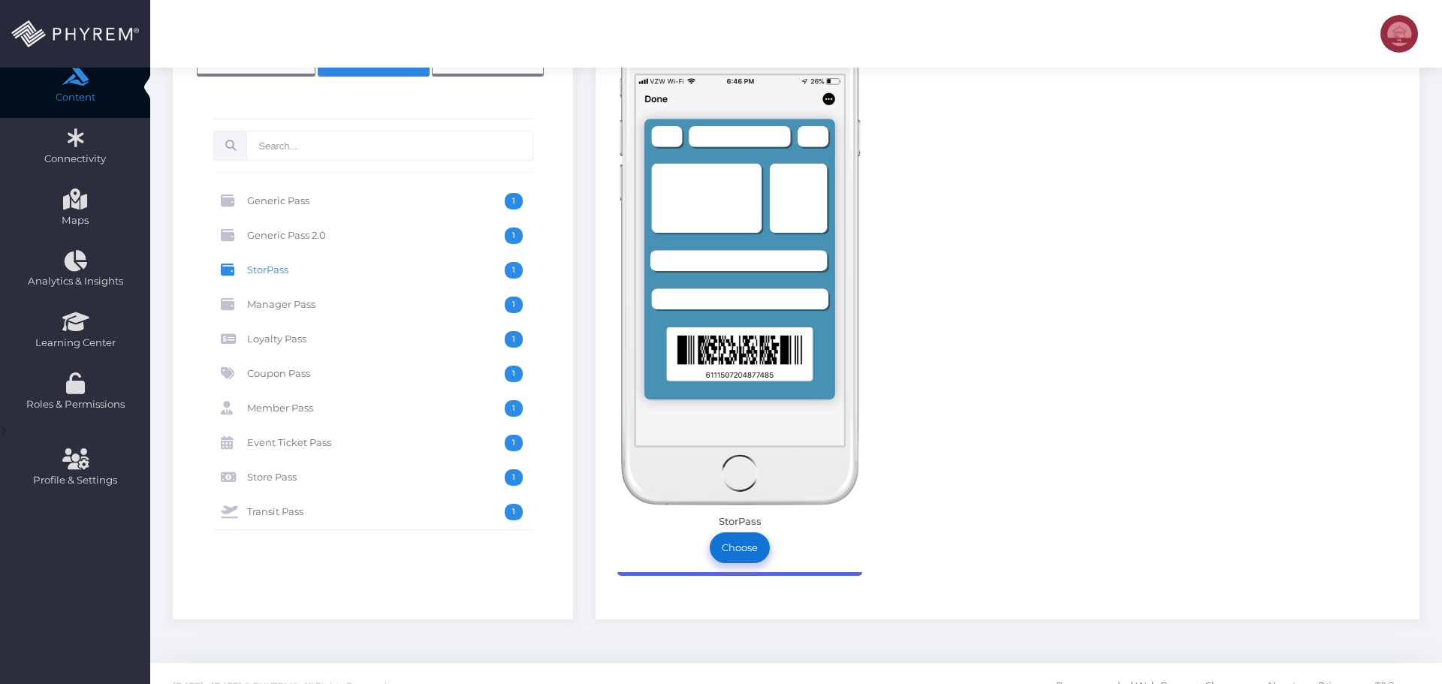
click at [737, 557] on link "Choose" at bounding box center [740, 548] width 60 height 30
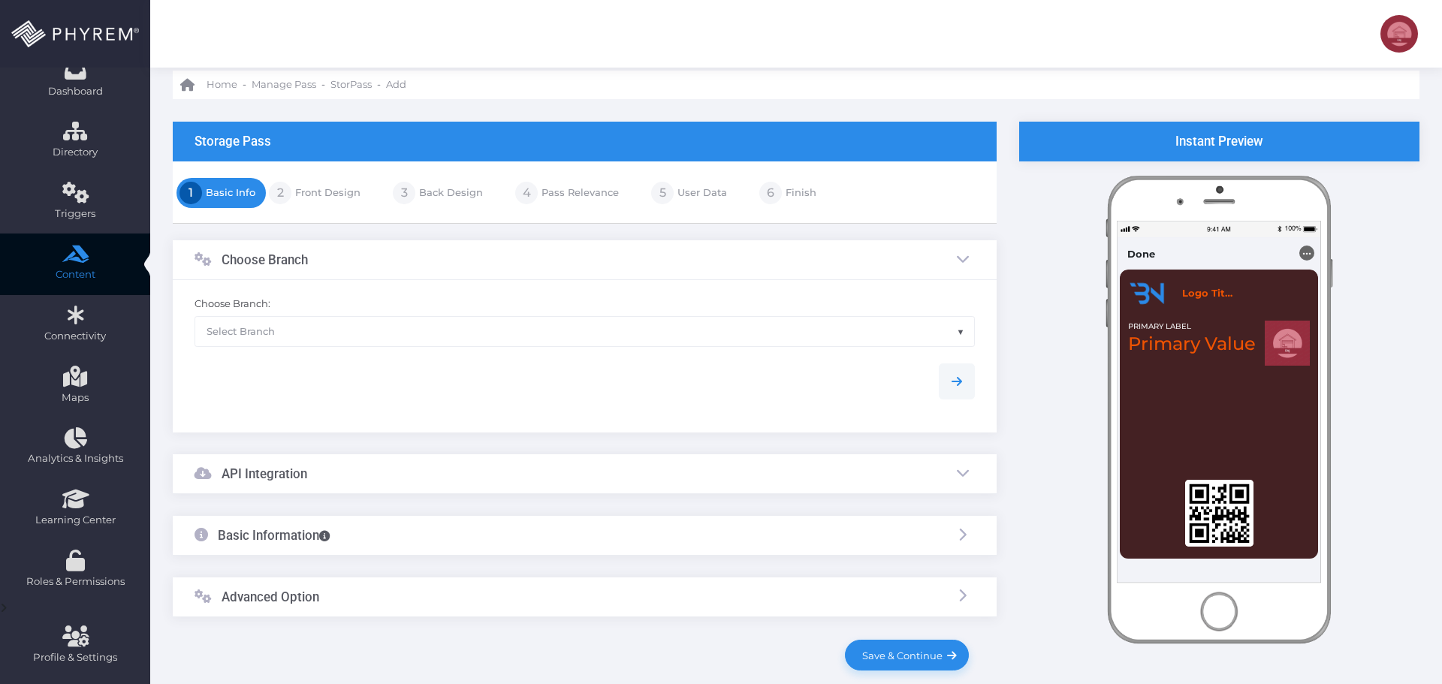
scroll to position [75, 0]
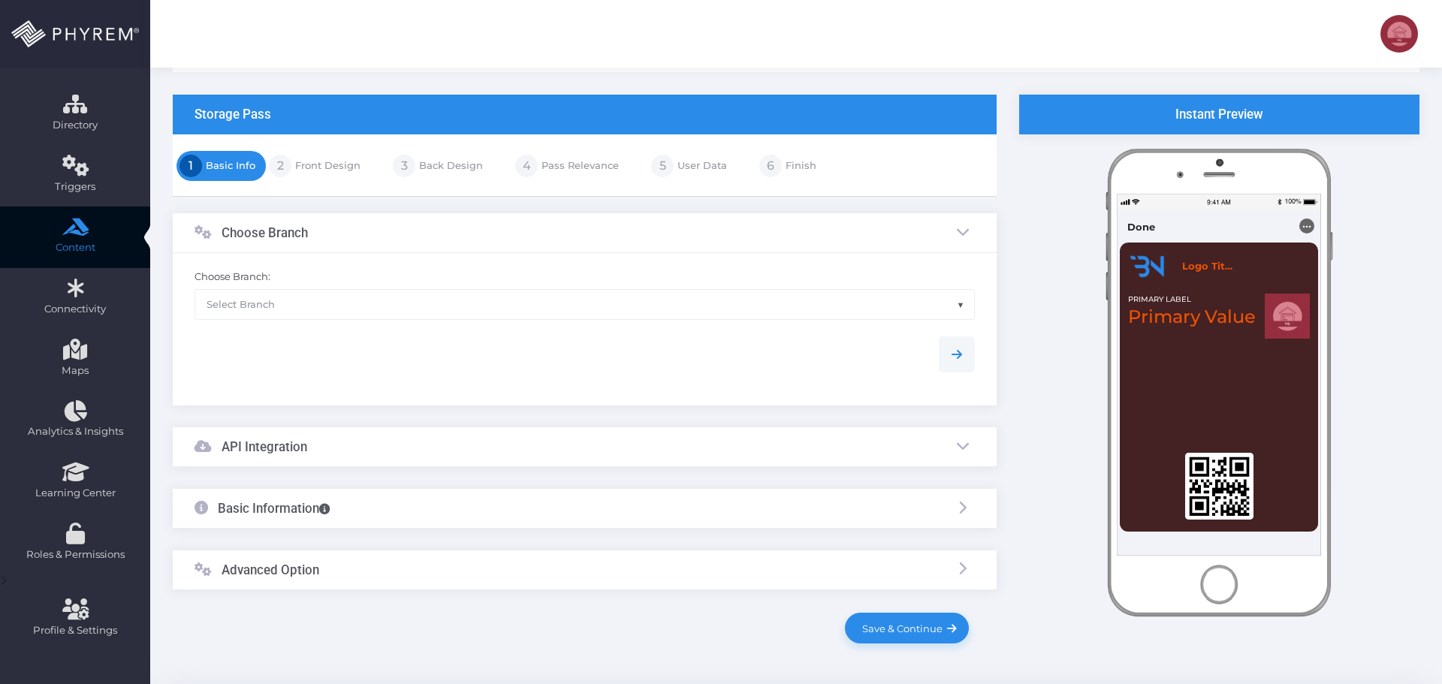
click at [298, 312] on span "Select Branch" at bounding box center [584, 304] width 779 height 29
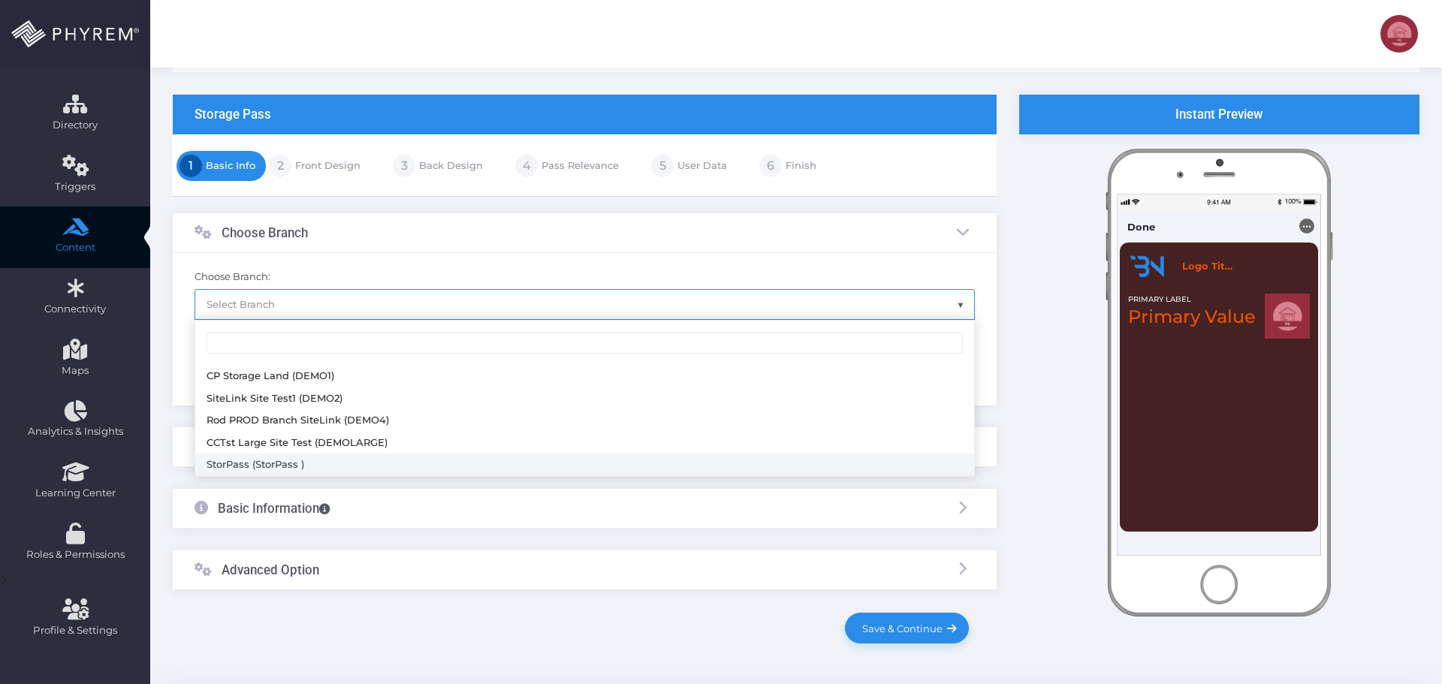
select select "648"
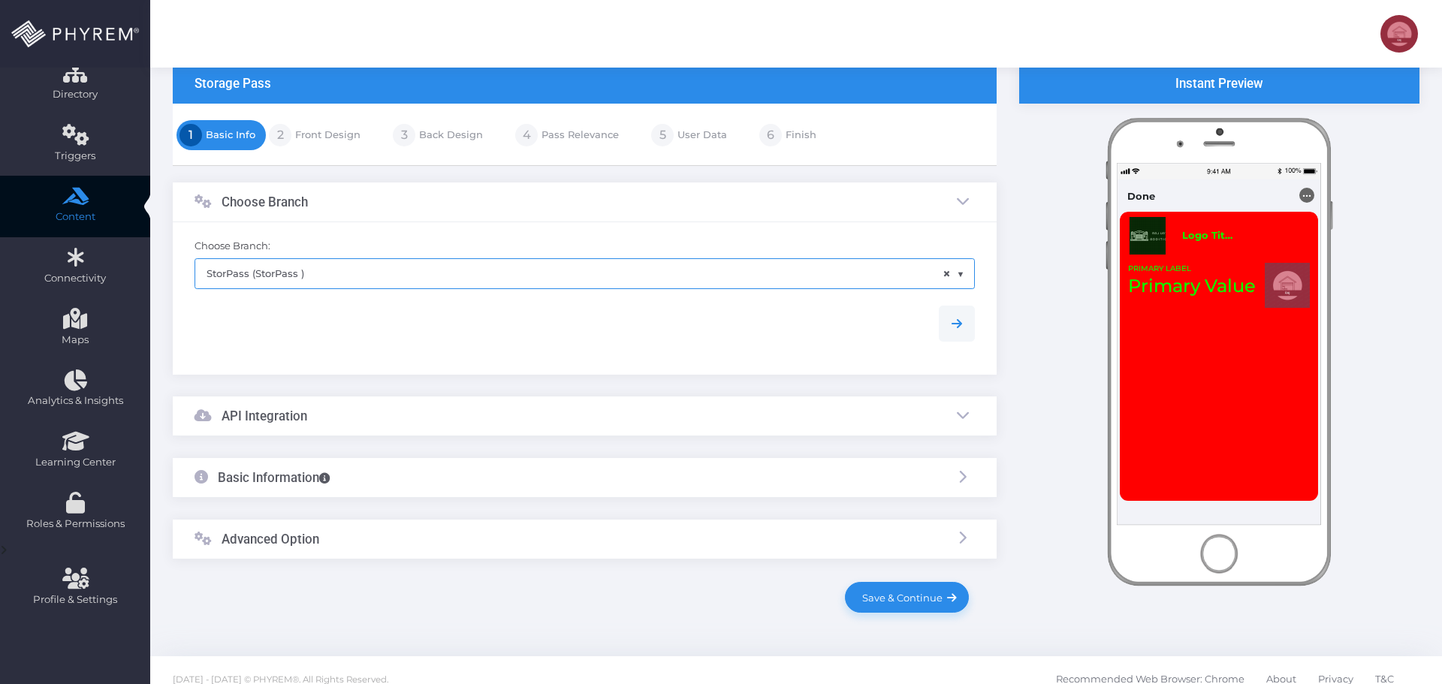
scroll to position [123, 0]
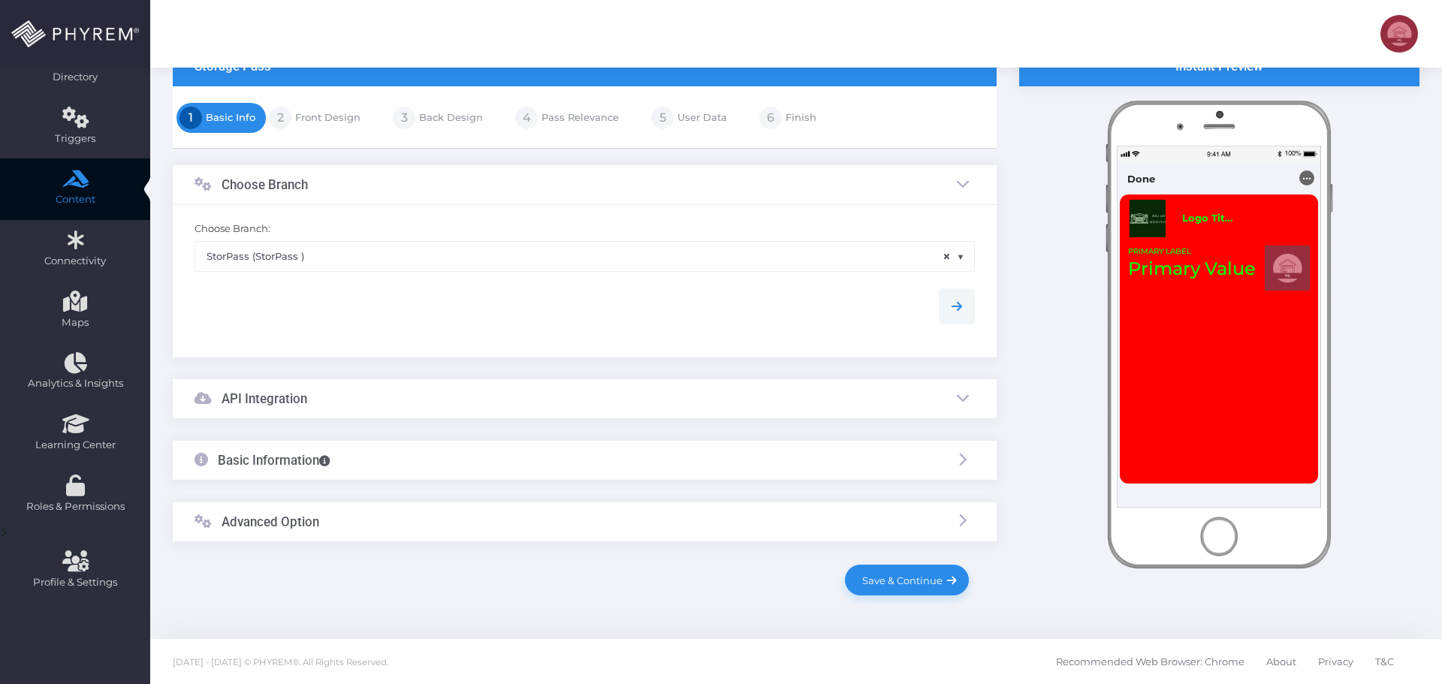
click at [344, 387] on div "API Integration" at bounding box center [585, 399] width 824 height 40
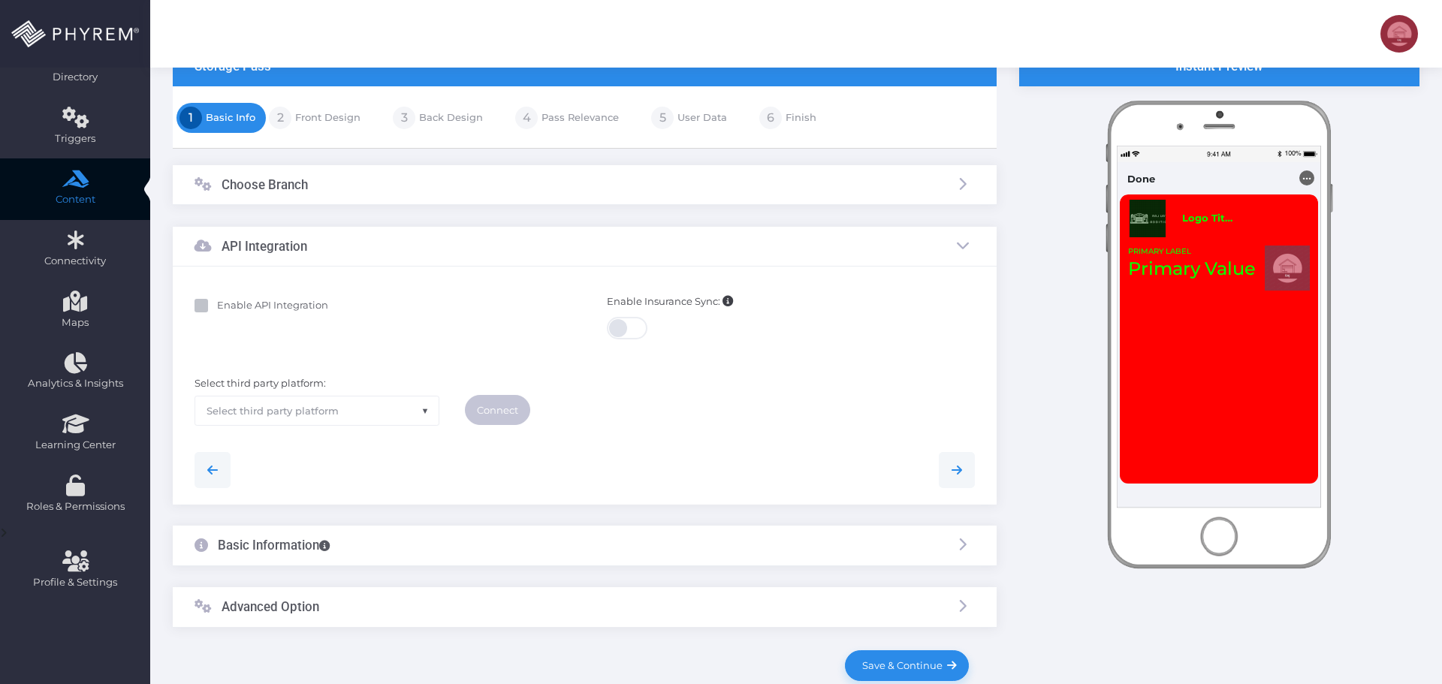
click at [272, 308] on b "Enable API Integration" at bounding box center [272, 305] width 111 height 12
click at [227, 308] on input "Enable API Integration" at bounding box center [222, 303] width 10 height 10
checkbox input "true"
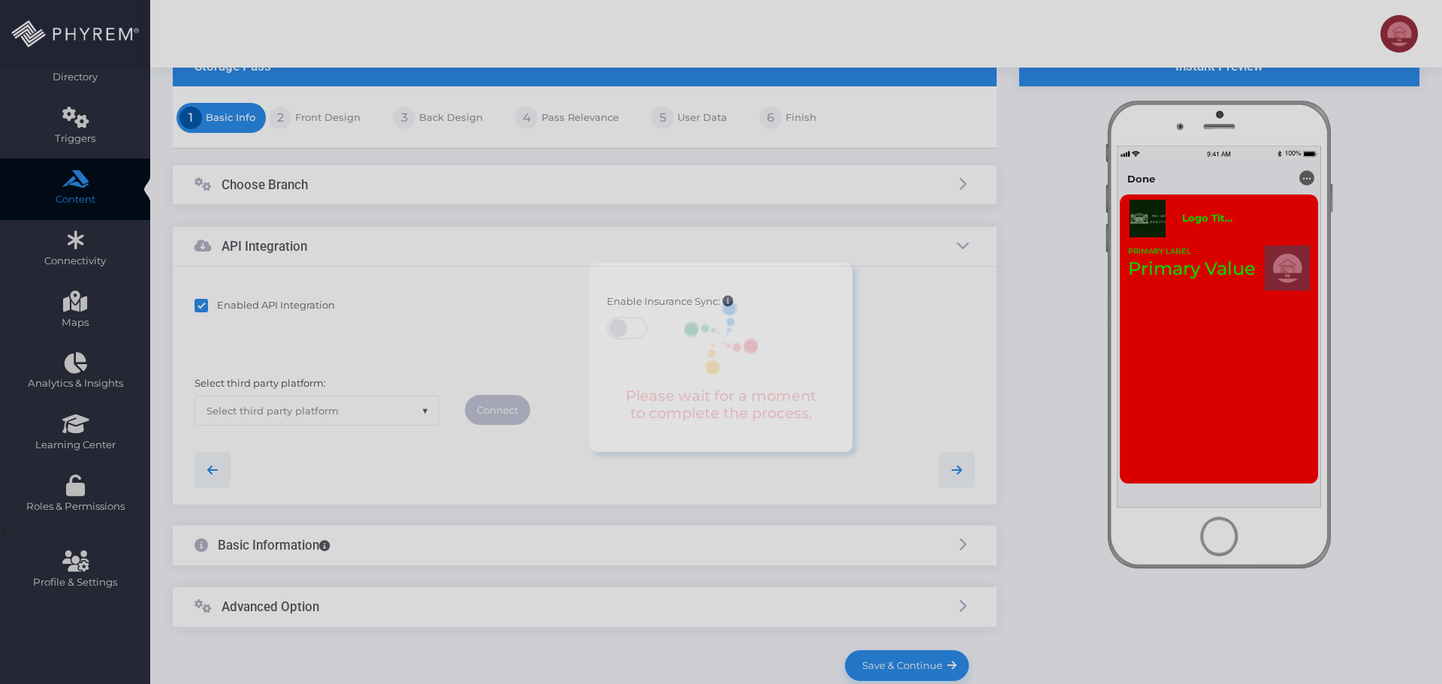
click at [360, 415] on span "Select third party platform" at bounding box center [316, 411] width 243 height 29
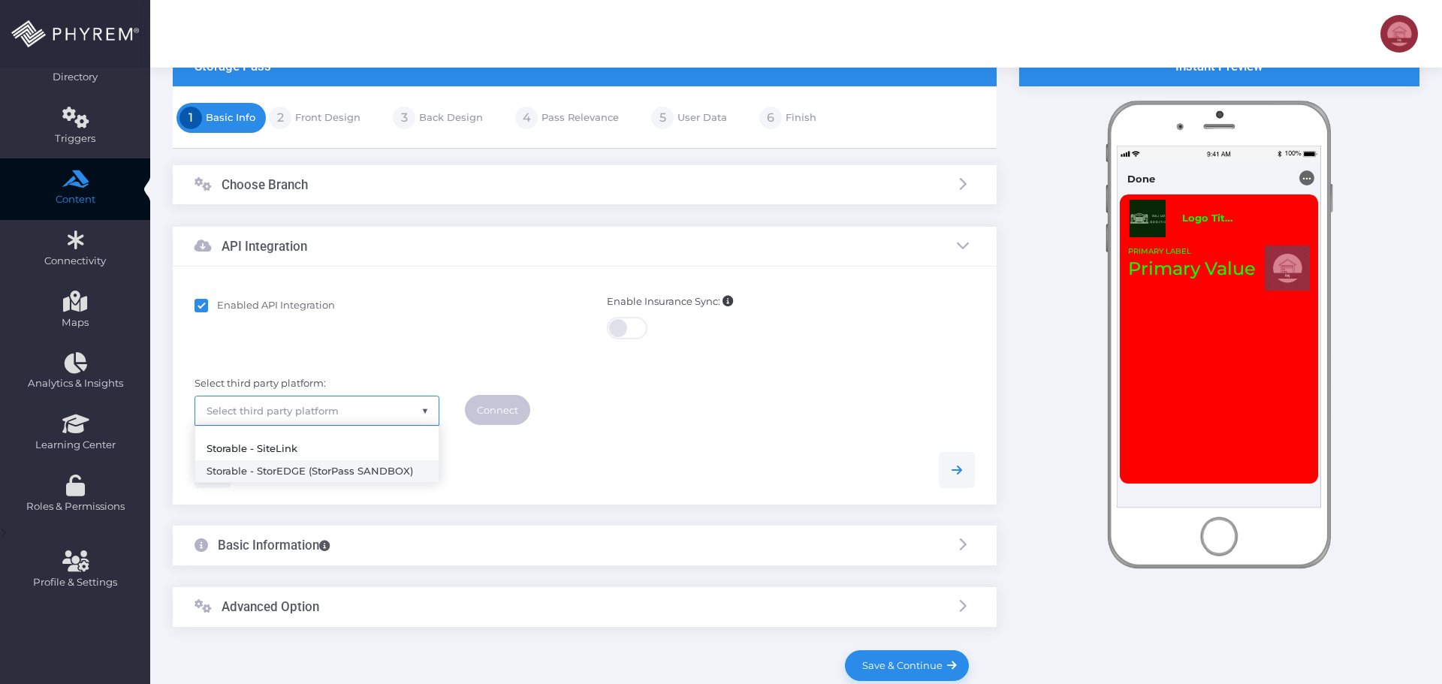
select select "storedge"
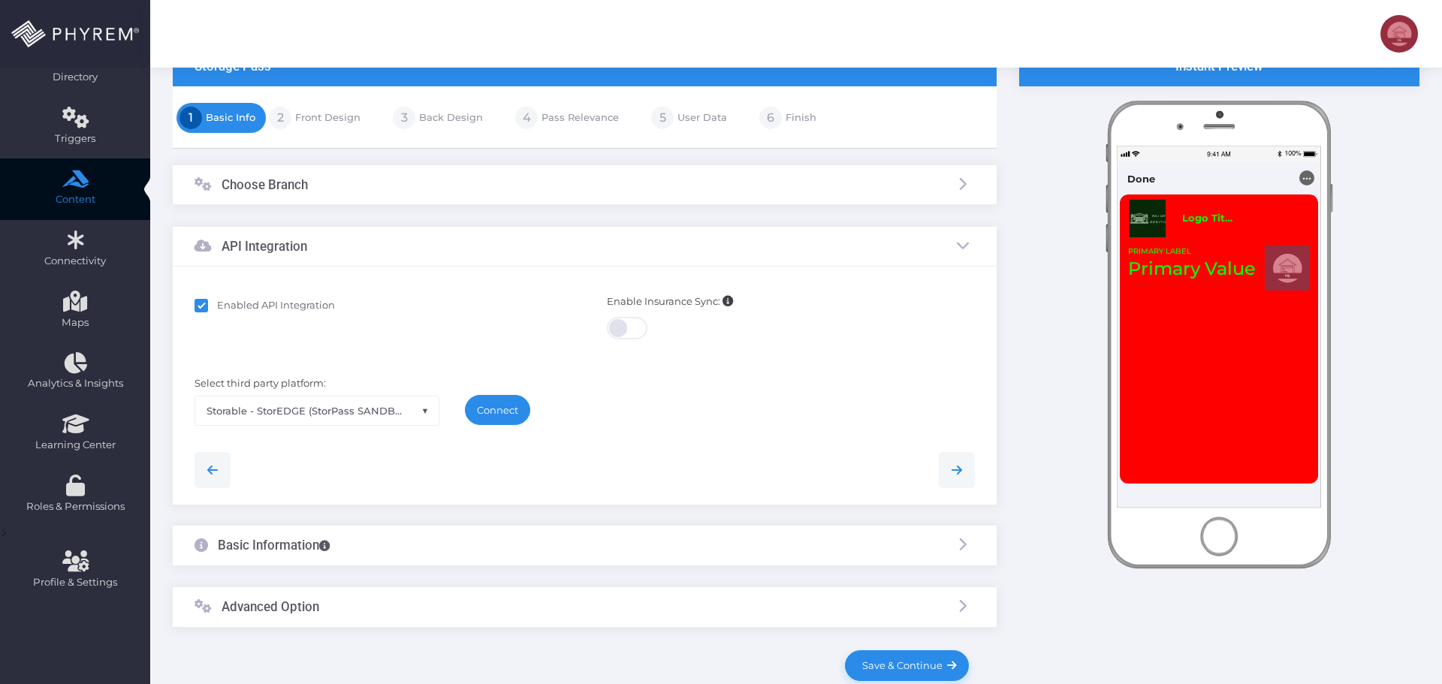
click at [486, 407] on link "Connect" at bounding box center [497, 410] width 65 height 30
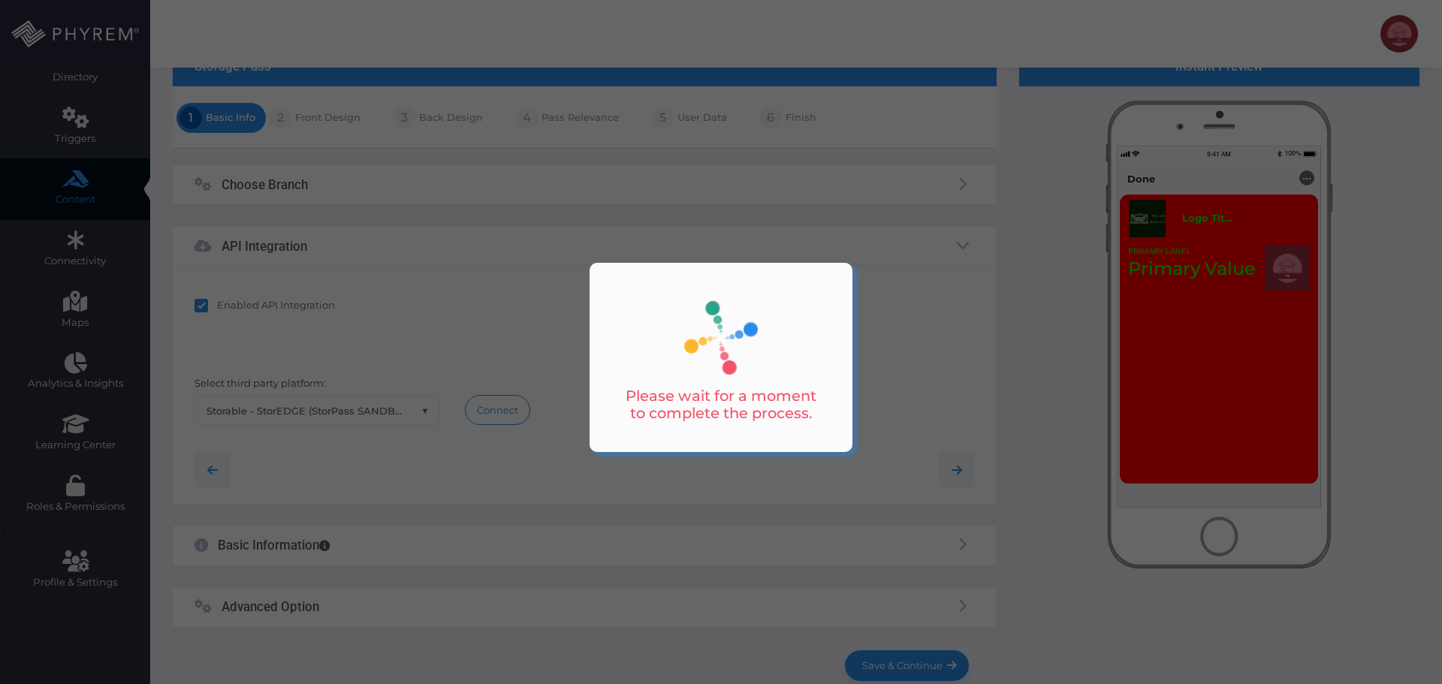
type input "Storable - StorEDGE | 1b8ead7c-ed7d-4db7-a99c-ddb331b14449"
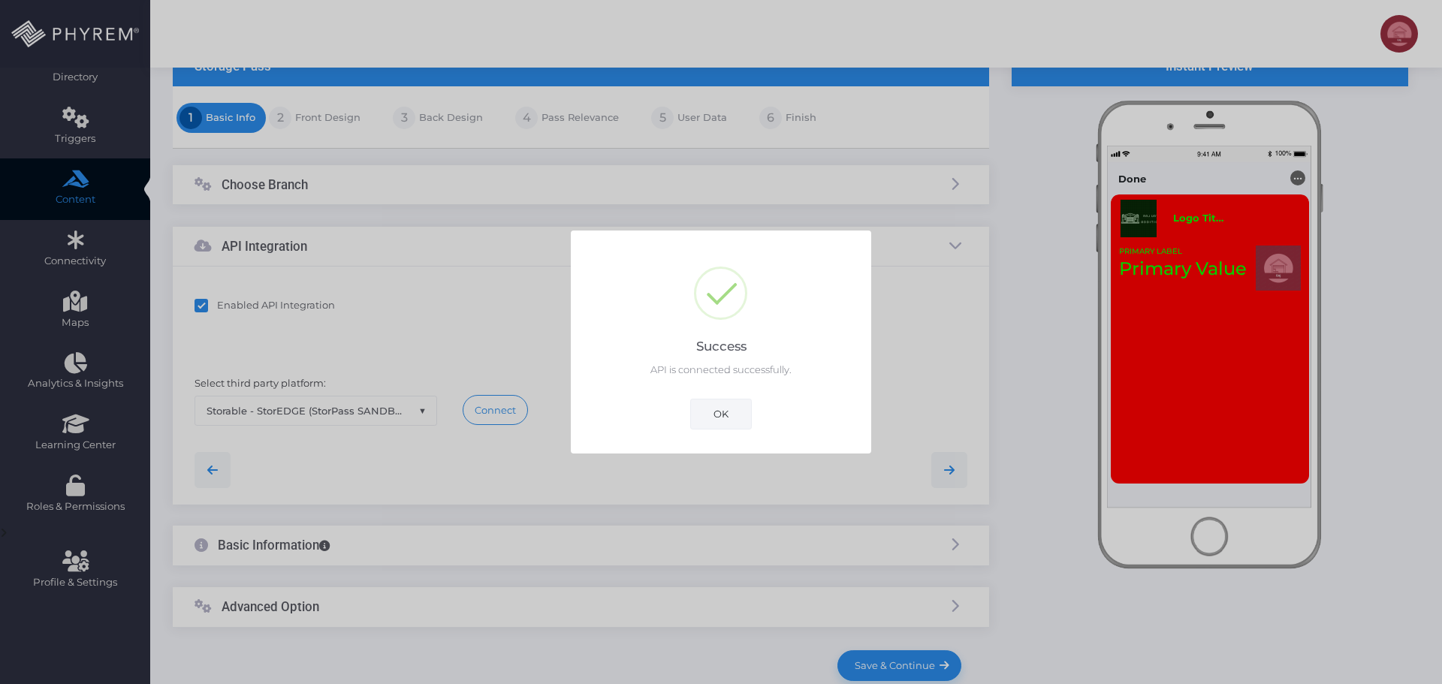
click at [712, 422] on button "OK" at bounding box center [721, 414] width 62 height 30
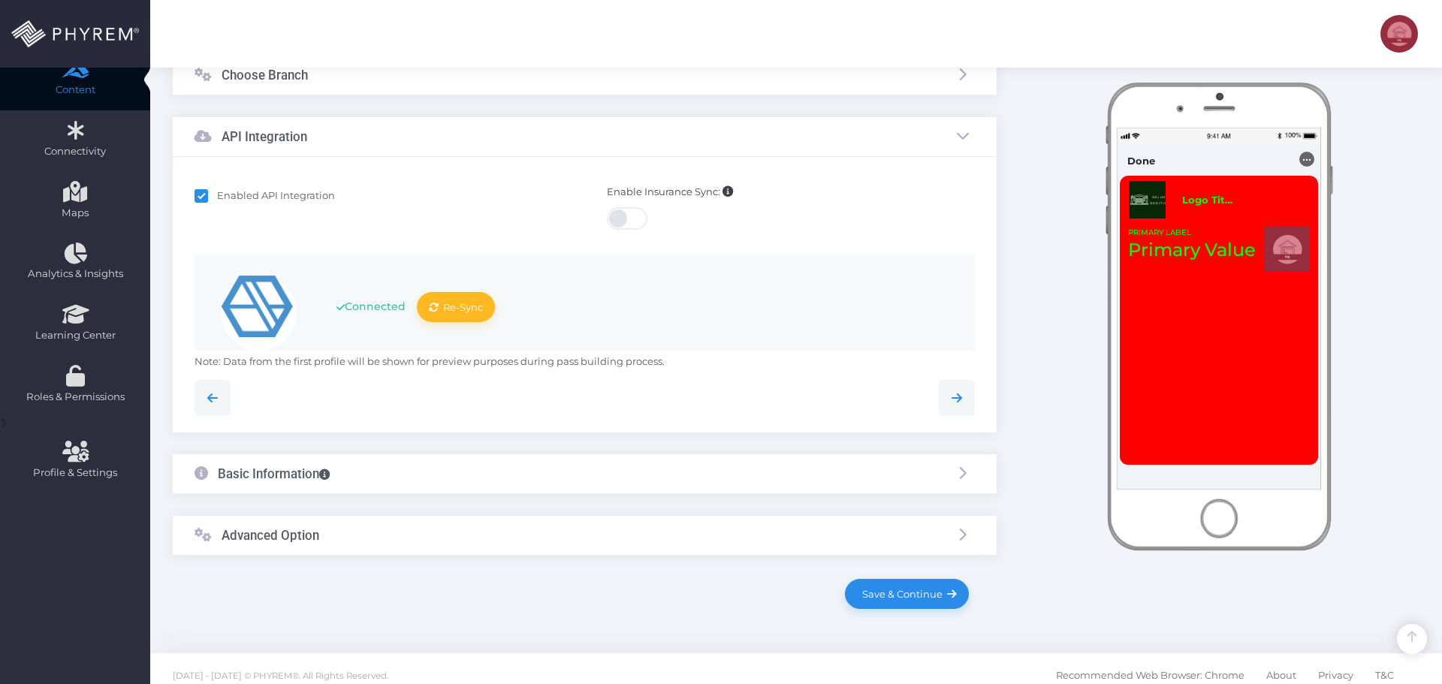
scroll to position [247, 0]
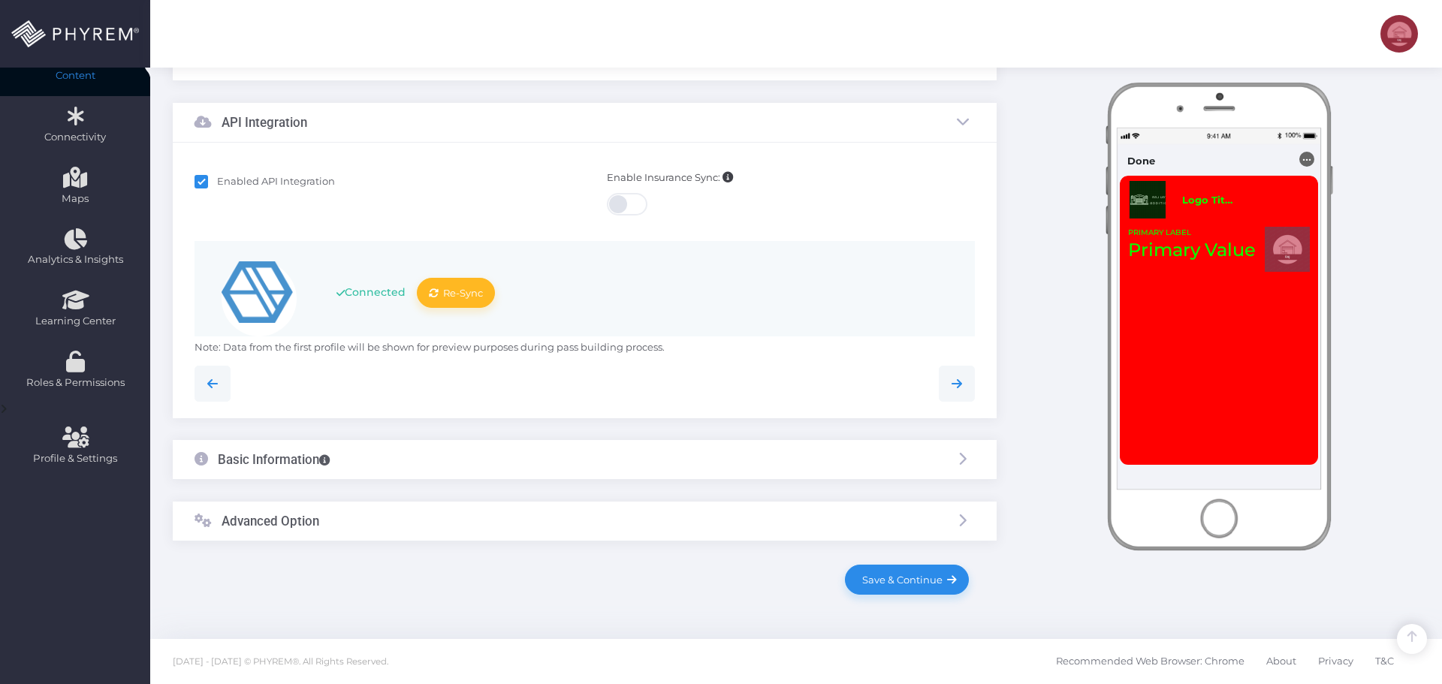
click at [408, 458] on div "Basic Information" at bounding box center [585, 460] width 824 height 40
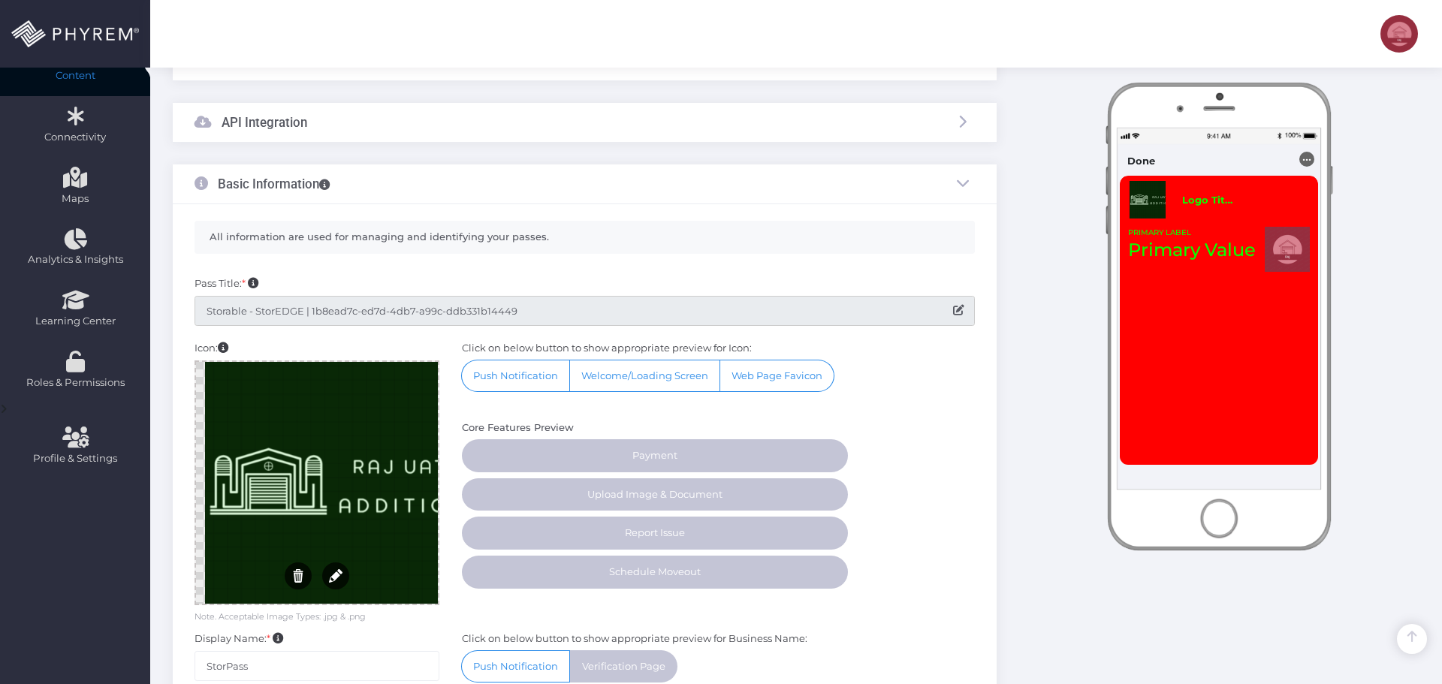
click at [410, 317] on input "Storable - StorEDGE | 1b8ead7c-ed7d-4db7-a99c-ddb331b14449" at bounding box center [585, 311] width 780 height 30
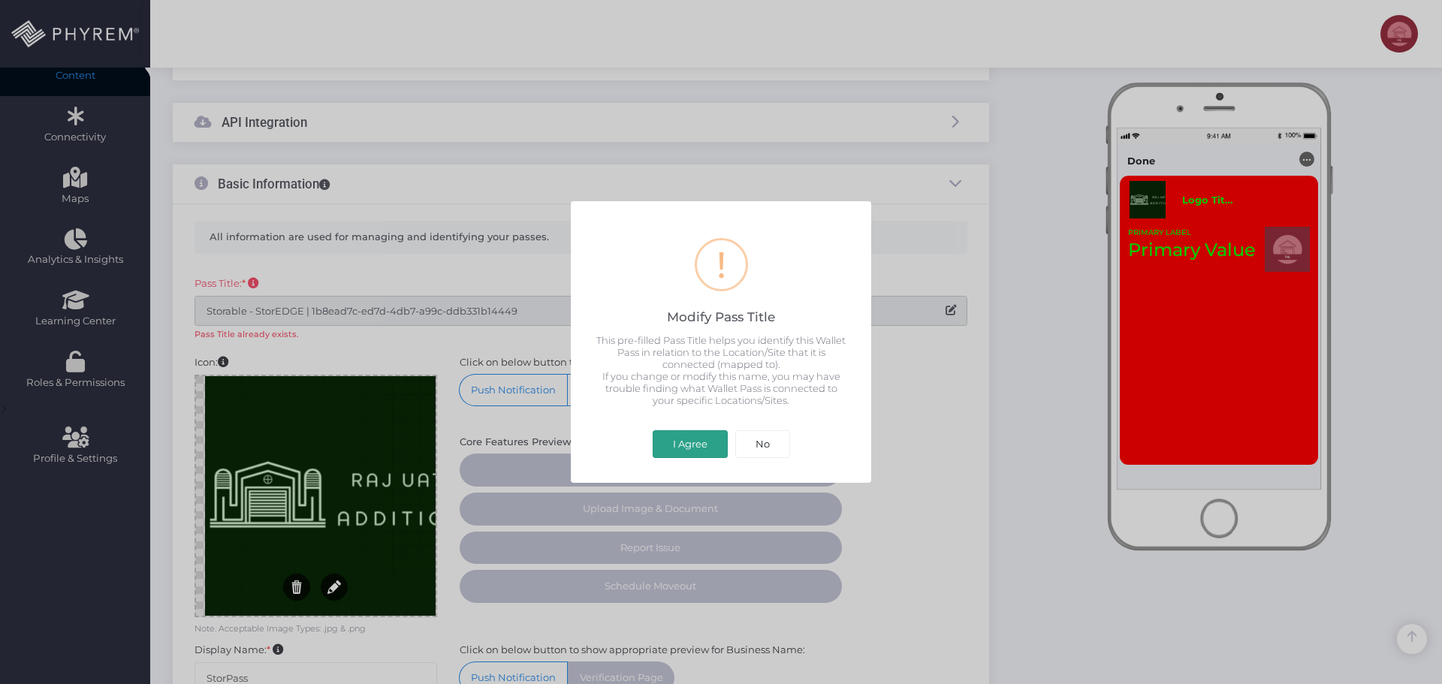
click at [682, 444] on button "I Agree" at bounding box center [690, 444] width 75 height 29
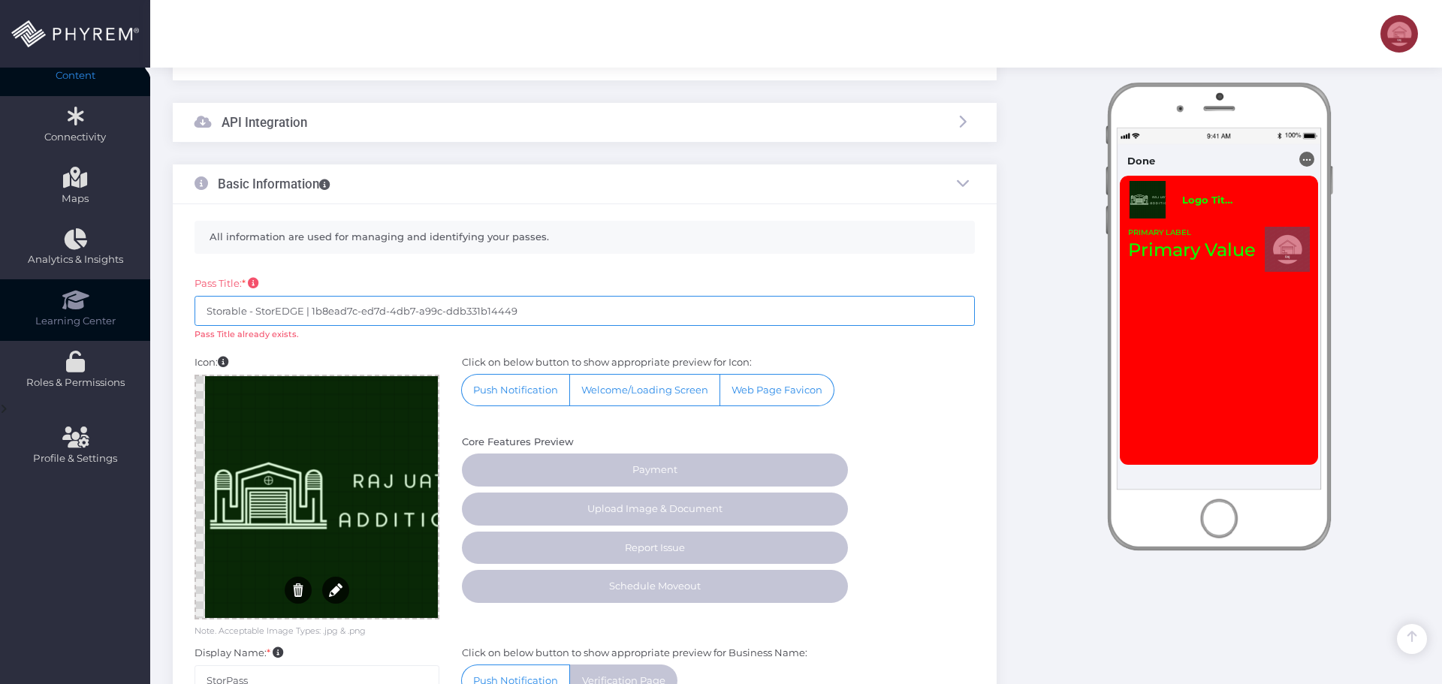
drag, startPoint x: 542, startPoint y: 310, endPoint x: 1, endPoint y: 318, distance: 540.9
click at [69, 319] on div "Dashboard Directory Directory User Manage User(s) Add User View Deleted User(s)…" at bounding box center [721, 404] width 1442 height 1302
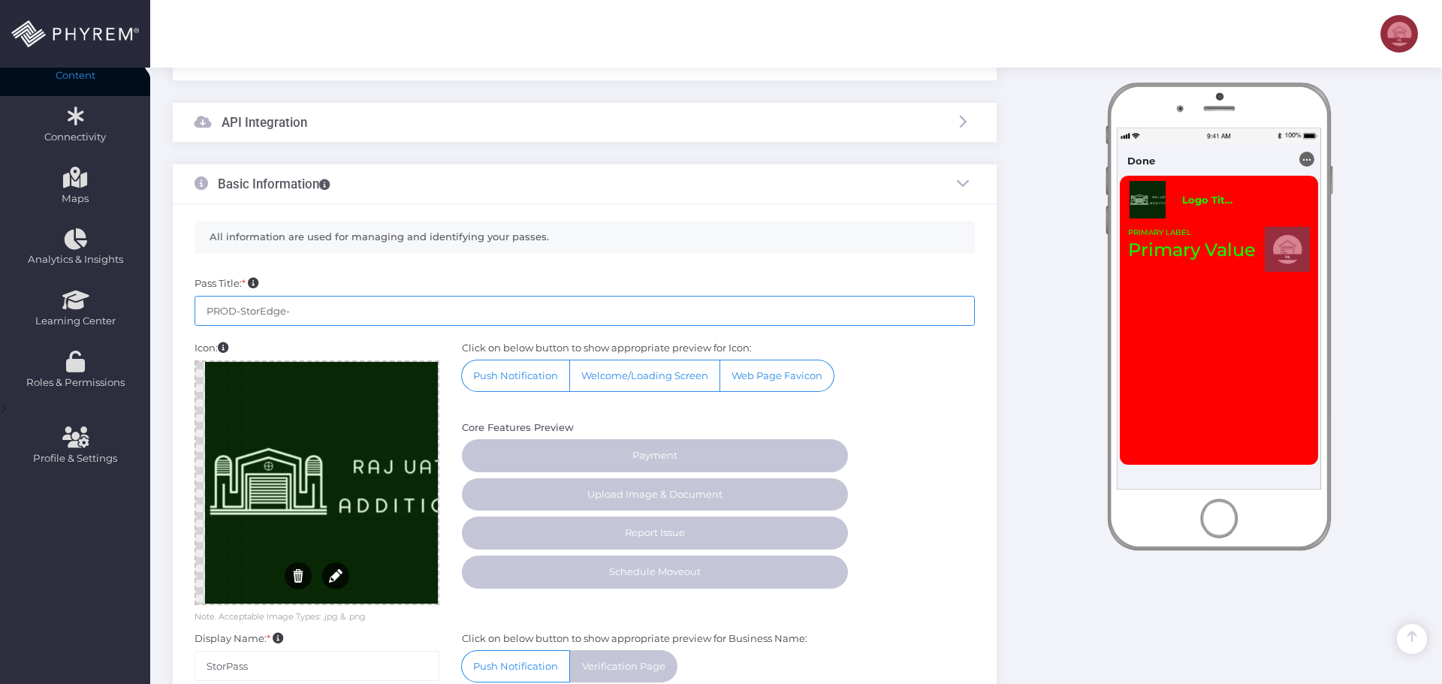
paste input "SDG-I453"
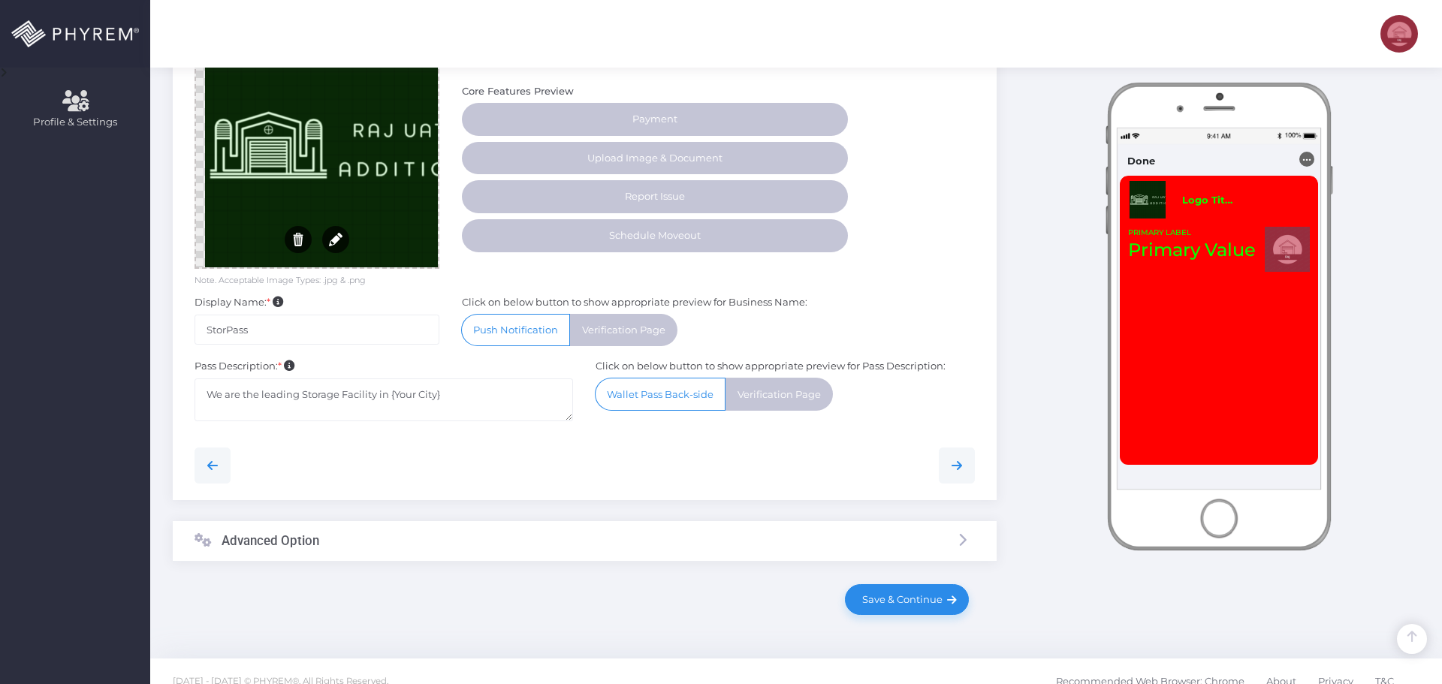
scroll to position [603, 0]
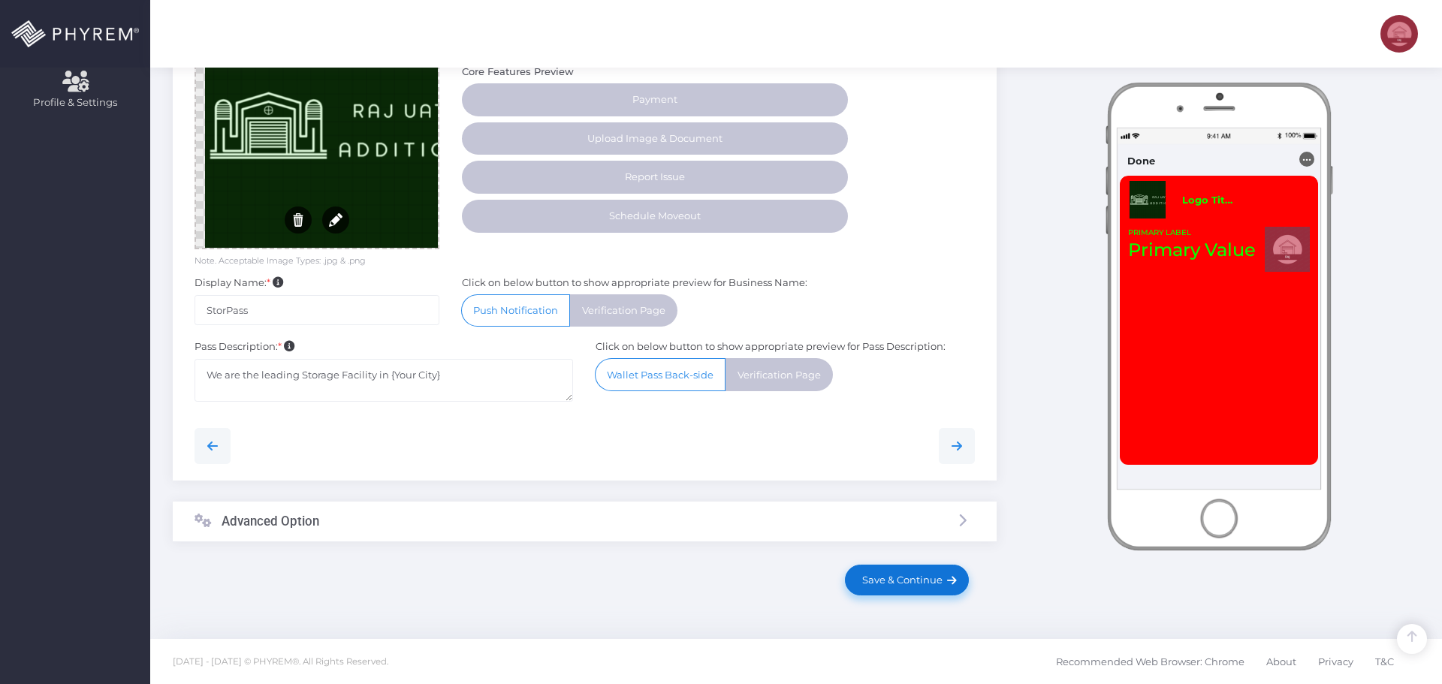
type input "PROD-StorEdge-SDG-I453"
click at [898, 578] on span "Save & Continue" at bounding box center [900, 580] width 86 height 12
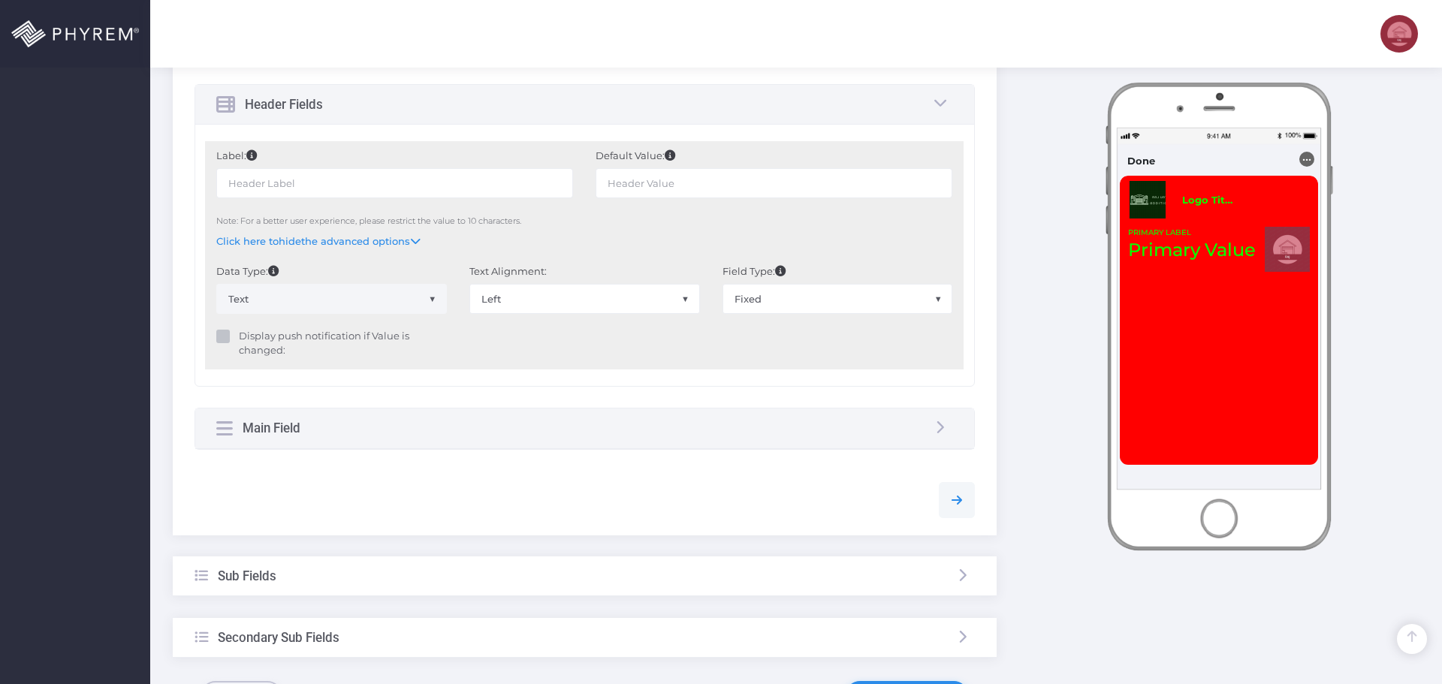
scroll to position [901, 0]
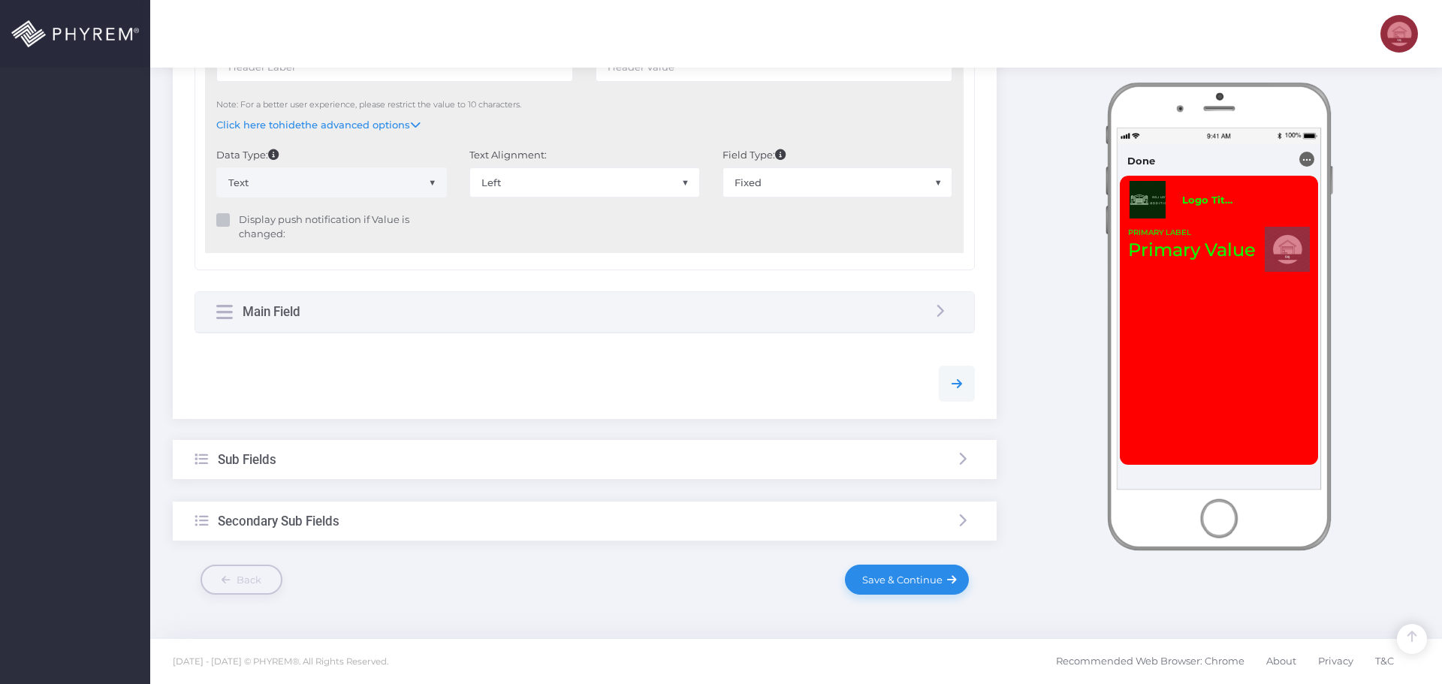
click at [877, 590] on link "Save & Continue" at bounding box center [906, 580] width 123 height 30
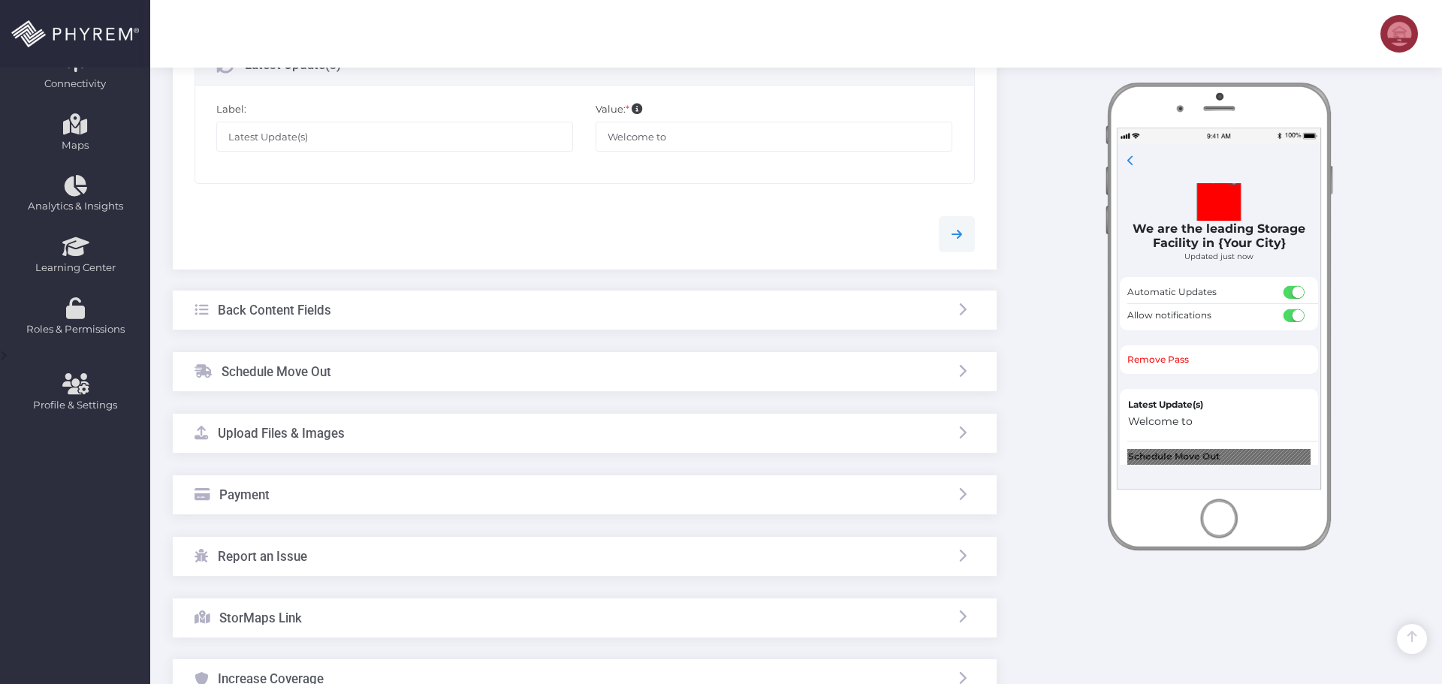
scroll to position [643, 0]
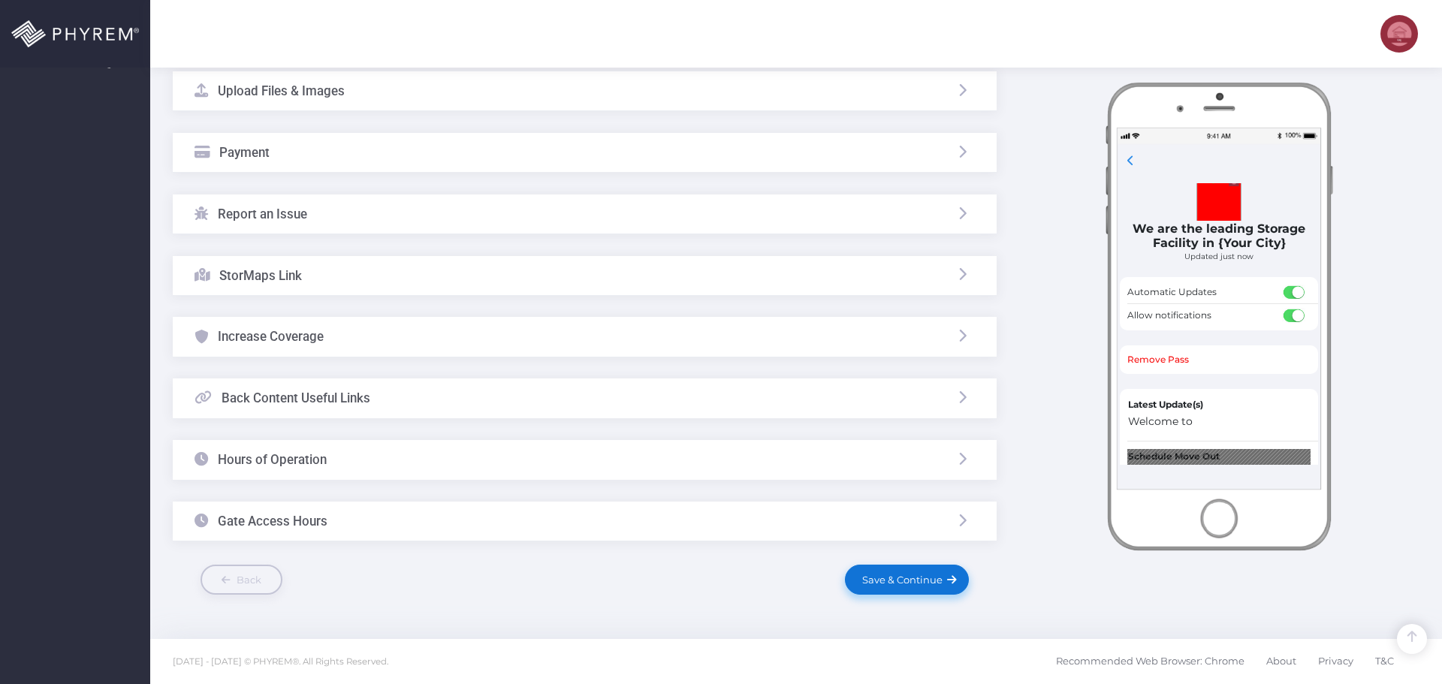
click at [922, 575] on span "Save & Continue" at bounding box center [900, 580] width 86 height 12
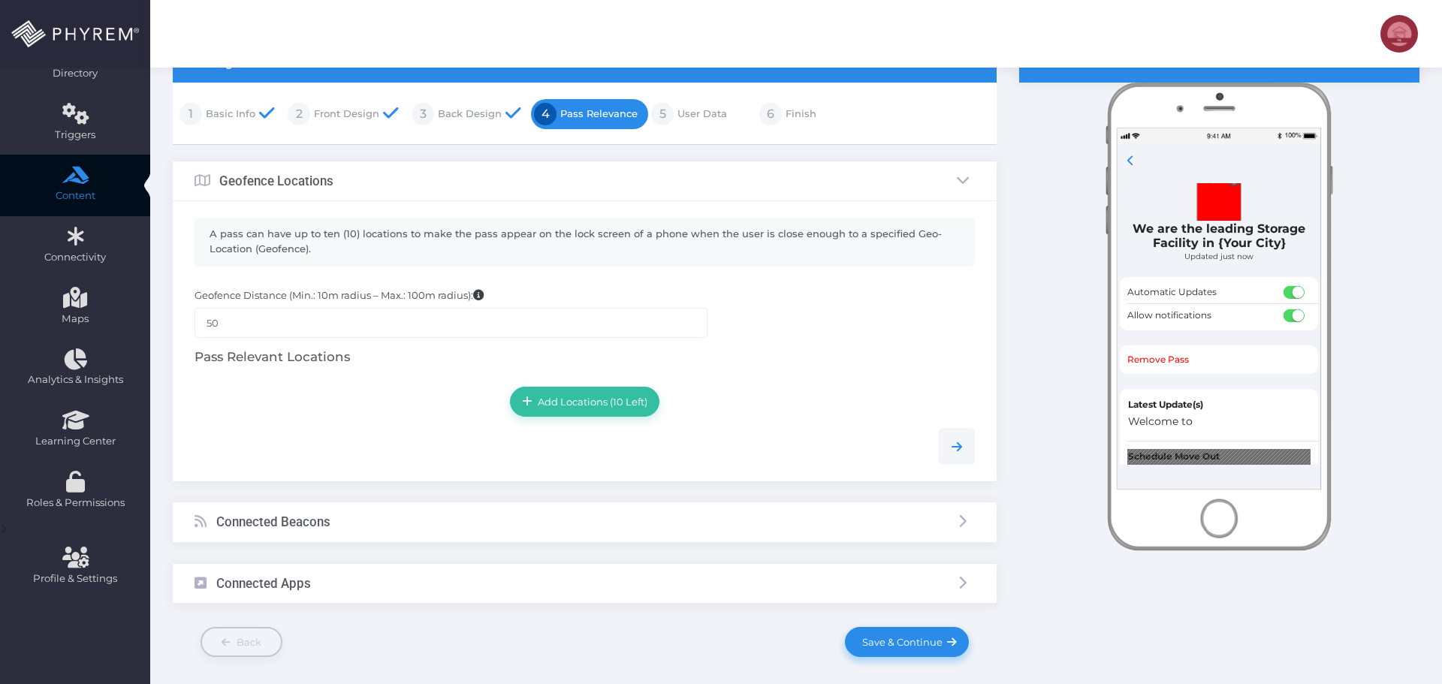
scroll to position [189, 0]
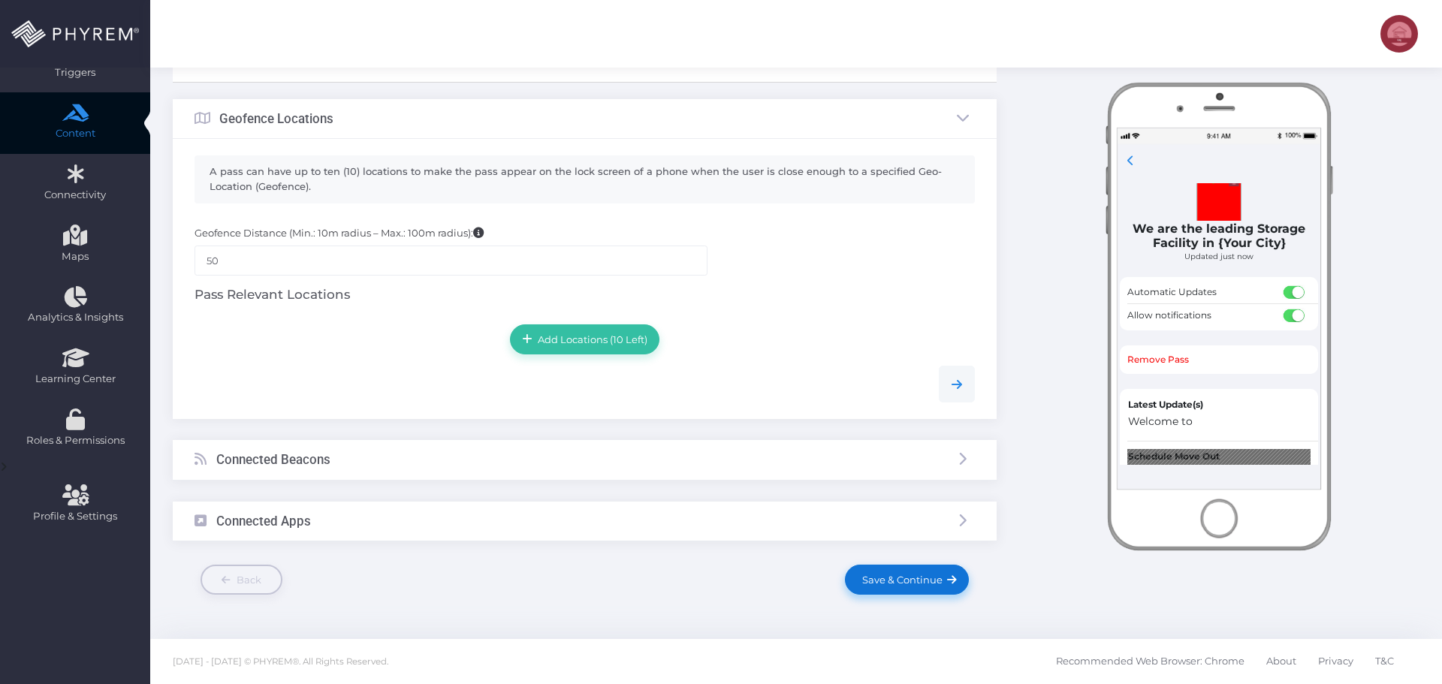
click at [892, 571] on link "Save & Continue" at bounding box center [906, 580] width 123 height 30
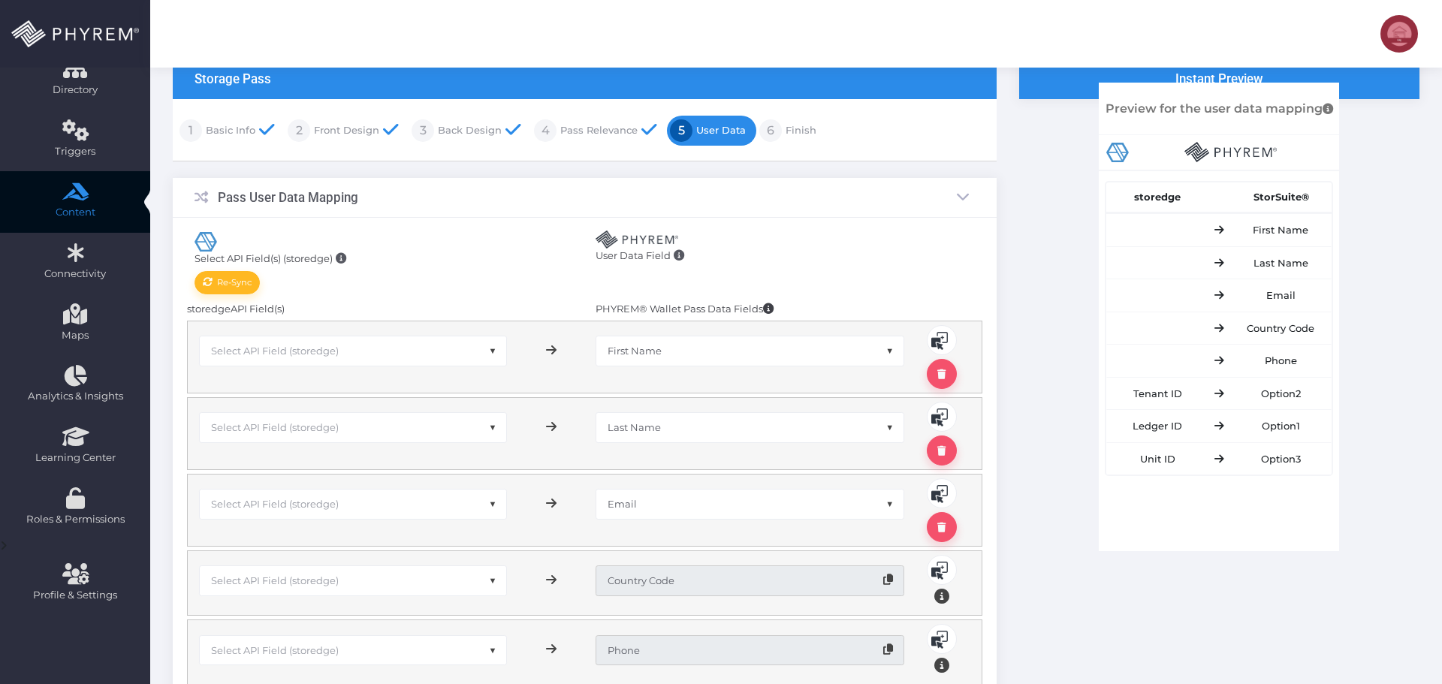
scroll to position [225, 0]
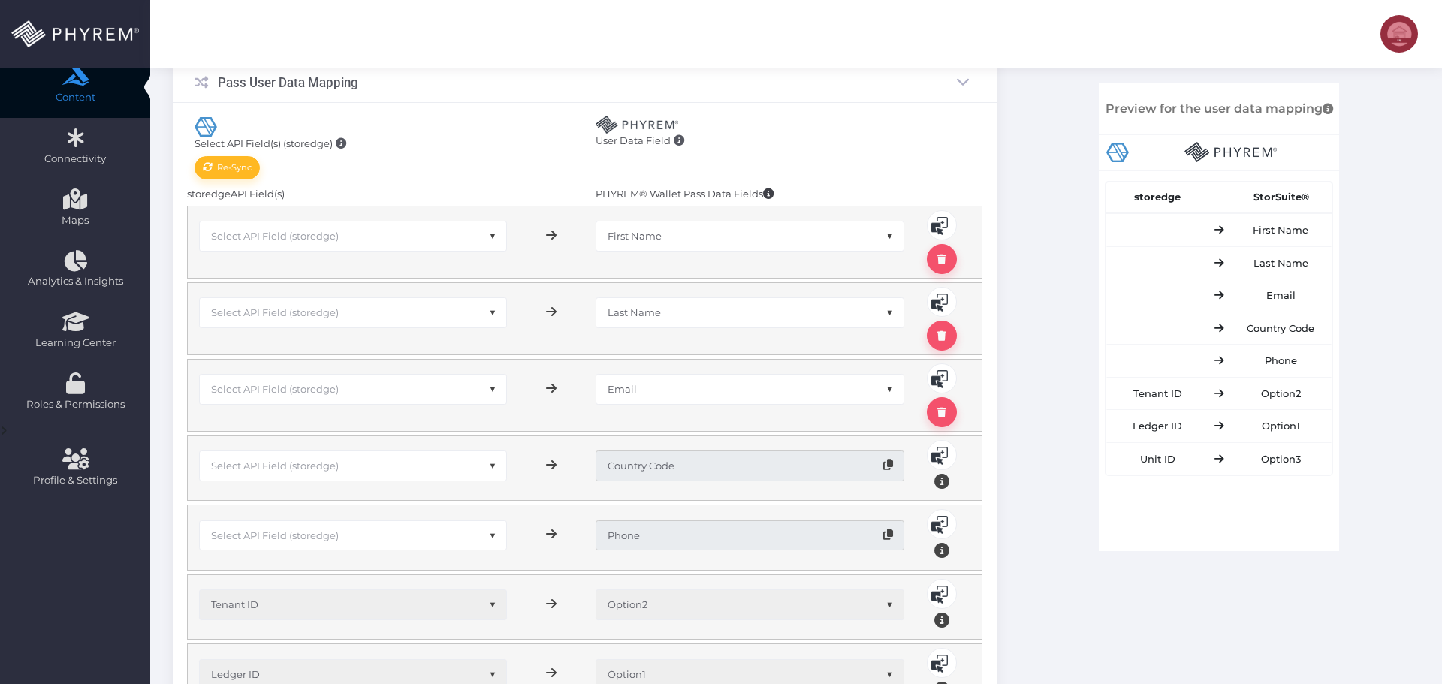
click at [333, 245] on span "Select API Field (storedge)" at bounding box center [353, 236] width 307 height 29
type input "fir"
select select "pr_storage_tenant.first_name"
click at [332, 317] on span "Select API Field (storedge)" at bounding box center [275, 312] width 128 height 12
type input "last"
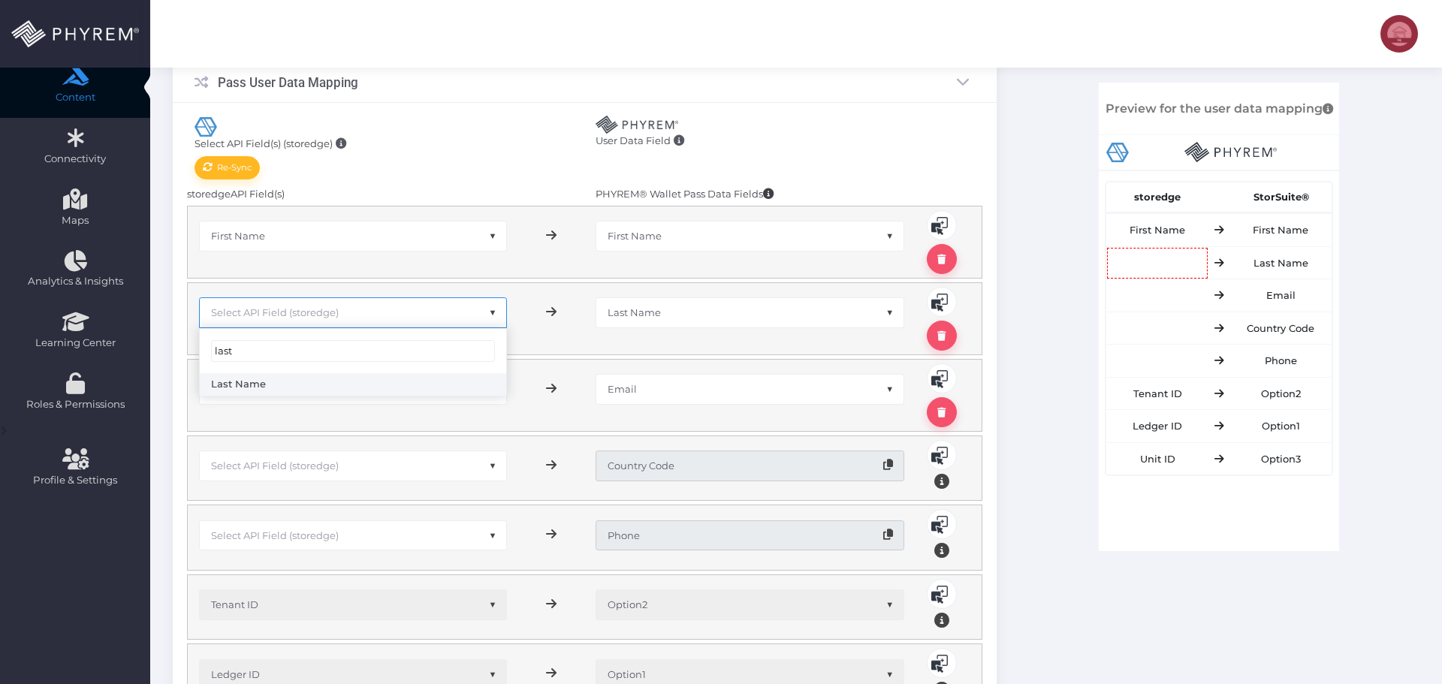
select select "pr_storage_tenant.last_name"
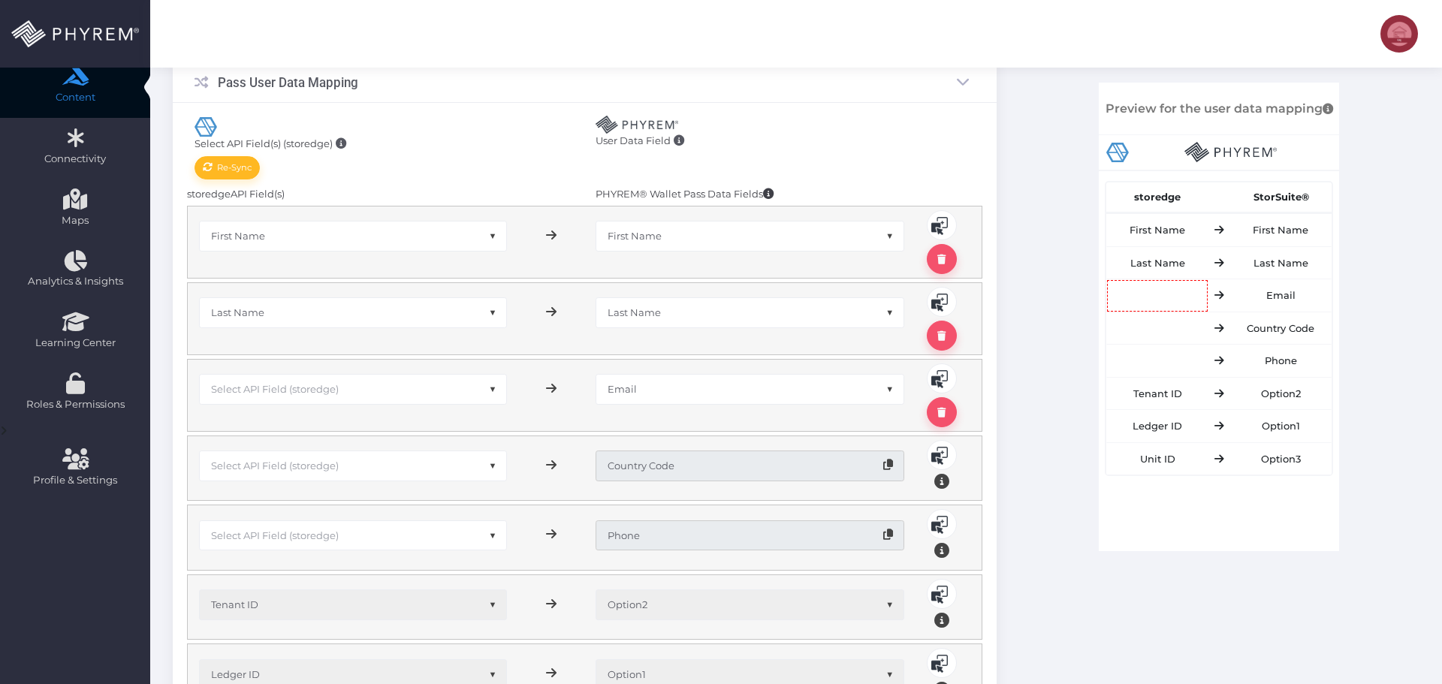
click at [322, 388] on span "Select API Field (storedge)" at bounding box center [275, 389] width 128 height 12
type input "email"
select select "pr_storage_[DOMAIN_NAME]"
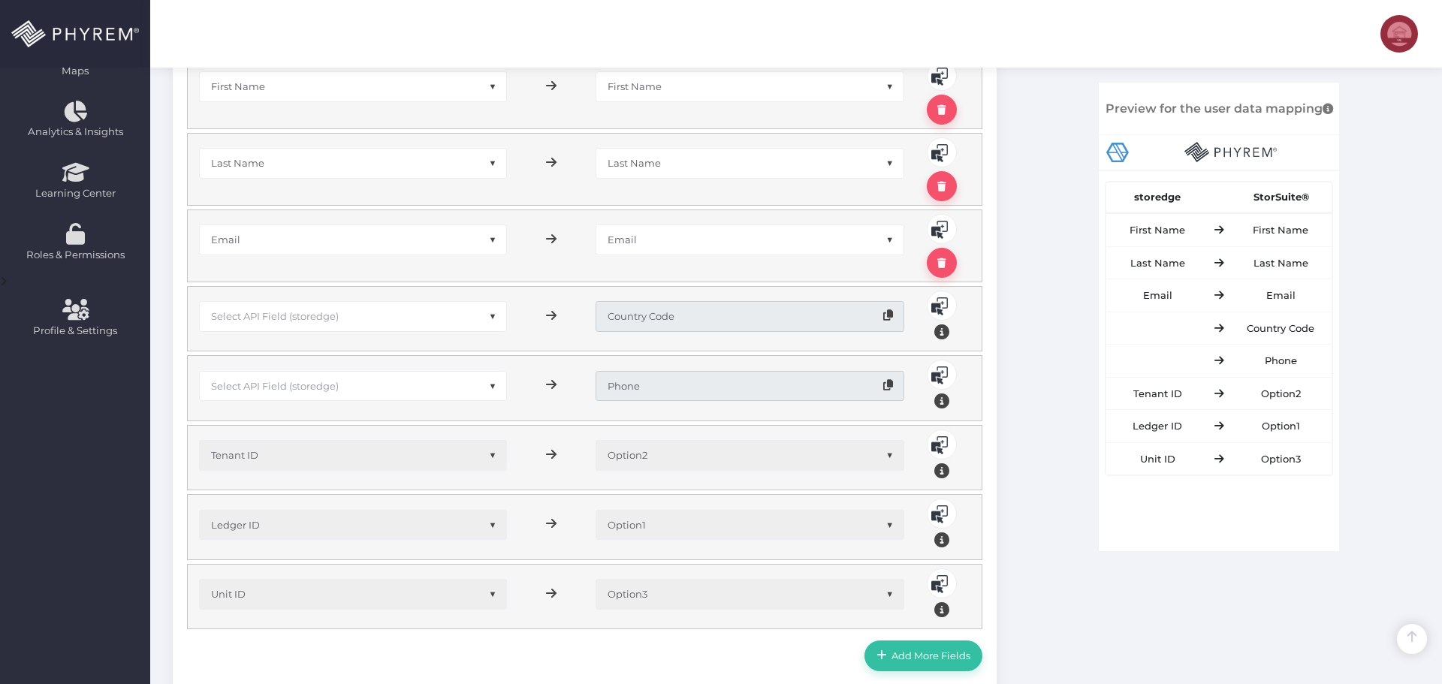
scroll to position [376, 0]
click at [346, 315] on span "Select API Field (storedge)" at bounding box center [353, 315] width 307 height 29
type input "countr"
select select "pr_storage_[DOMAIN_NAME]_code"
click at [352, 382] on span "Select API Field (storedge)" at bounding box center [353, 385] width 307 height 29
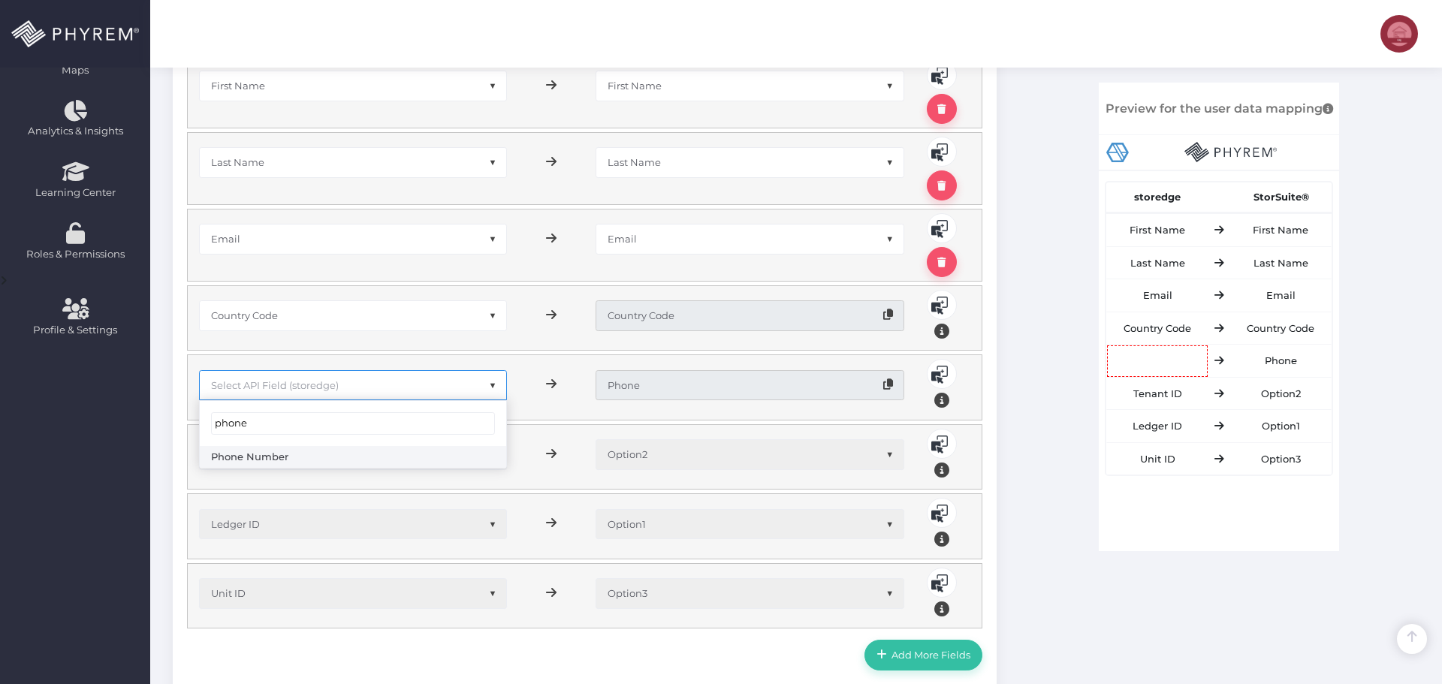
type input "phone"
select select "pr_storage_[DOMAIN_NAME]_number"
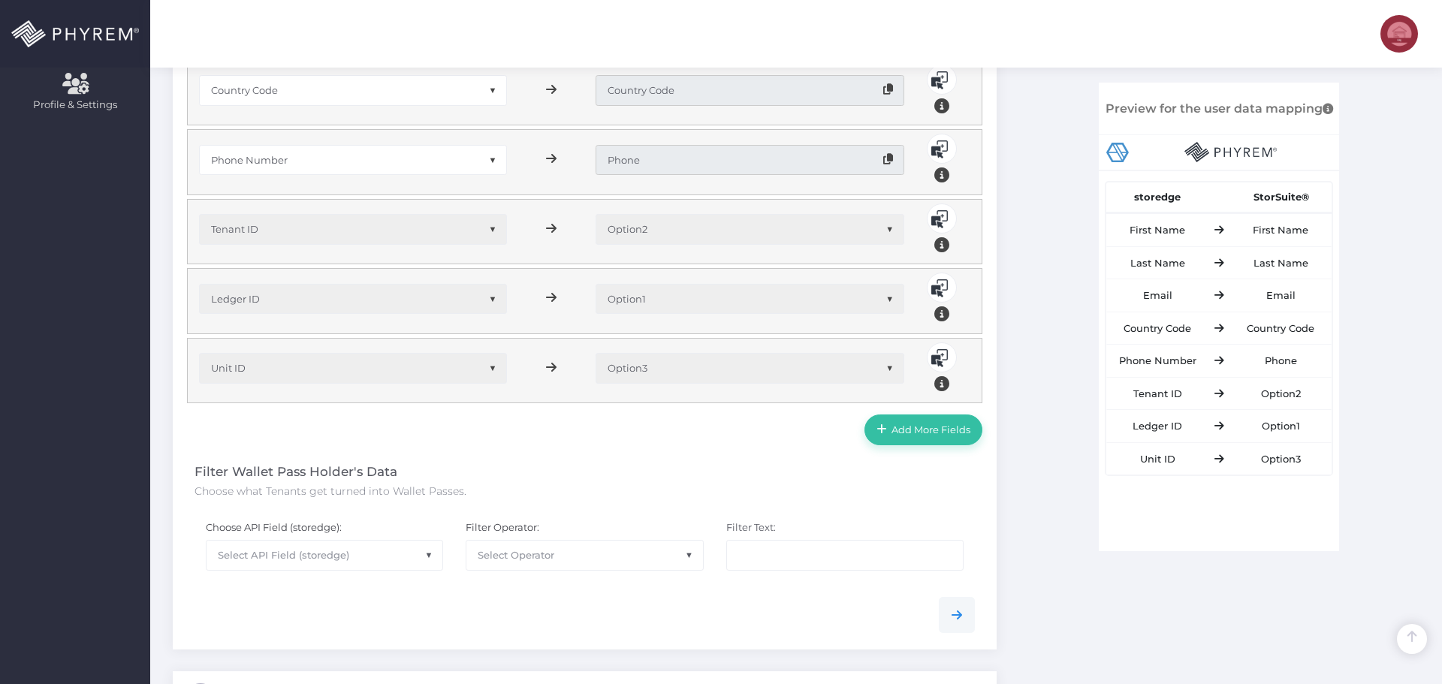
scroll to position [751, 0]
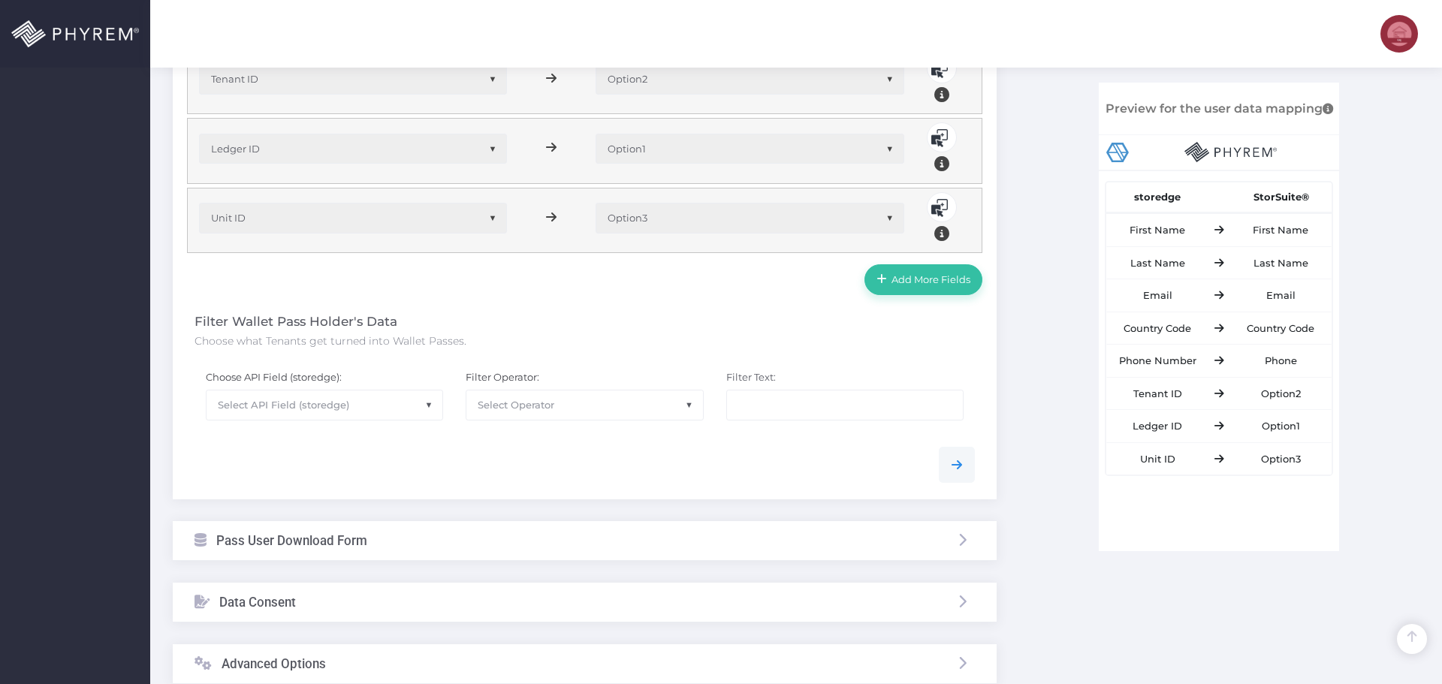
click at [329, 406] on span "Select API Field (storedge)" at bounding box center [283, 405] width 131 height 12
type input "fir"
select select "pr_storage_tenant.first_name"
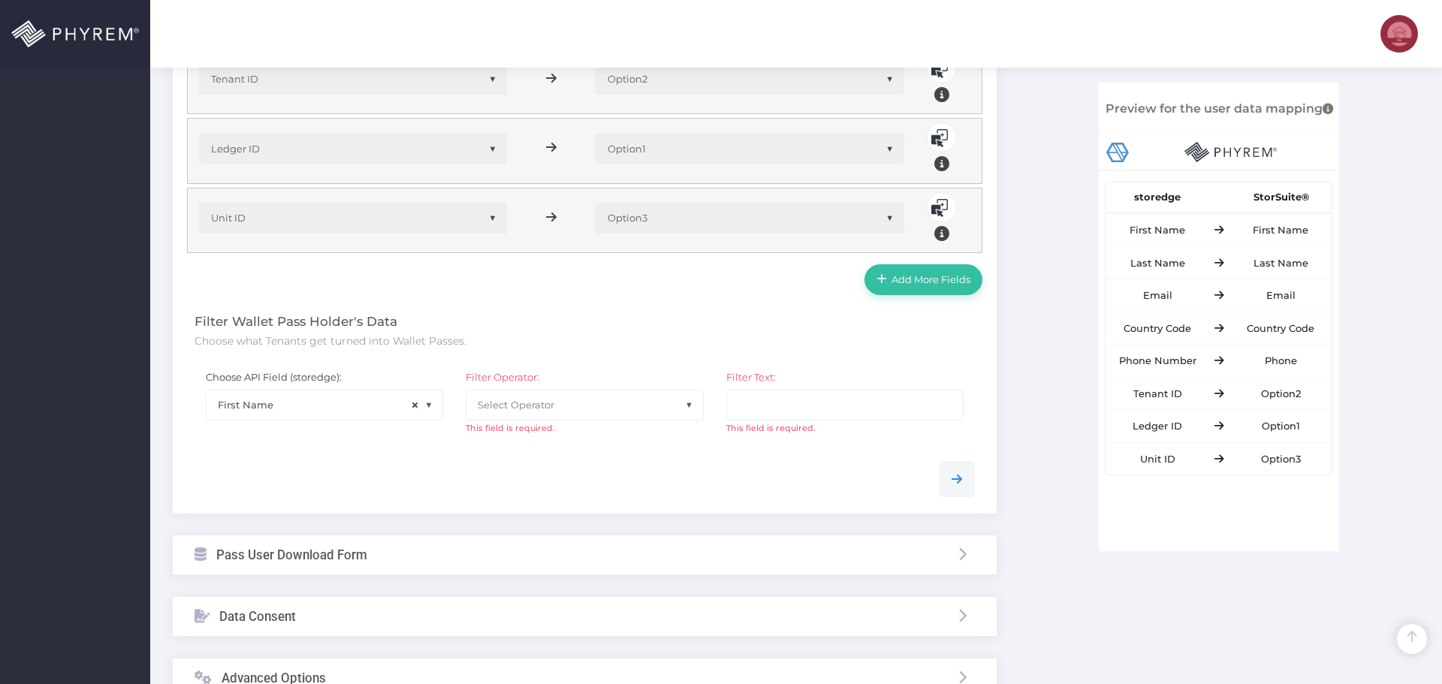
click at [515, 460] on div at bounding box center [584, 473] width 803 height 47
click at [542, 403] on span "Select Operator" at bounding box center [516, 405] width 77 height 12
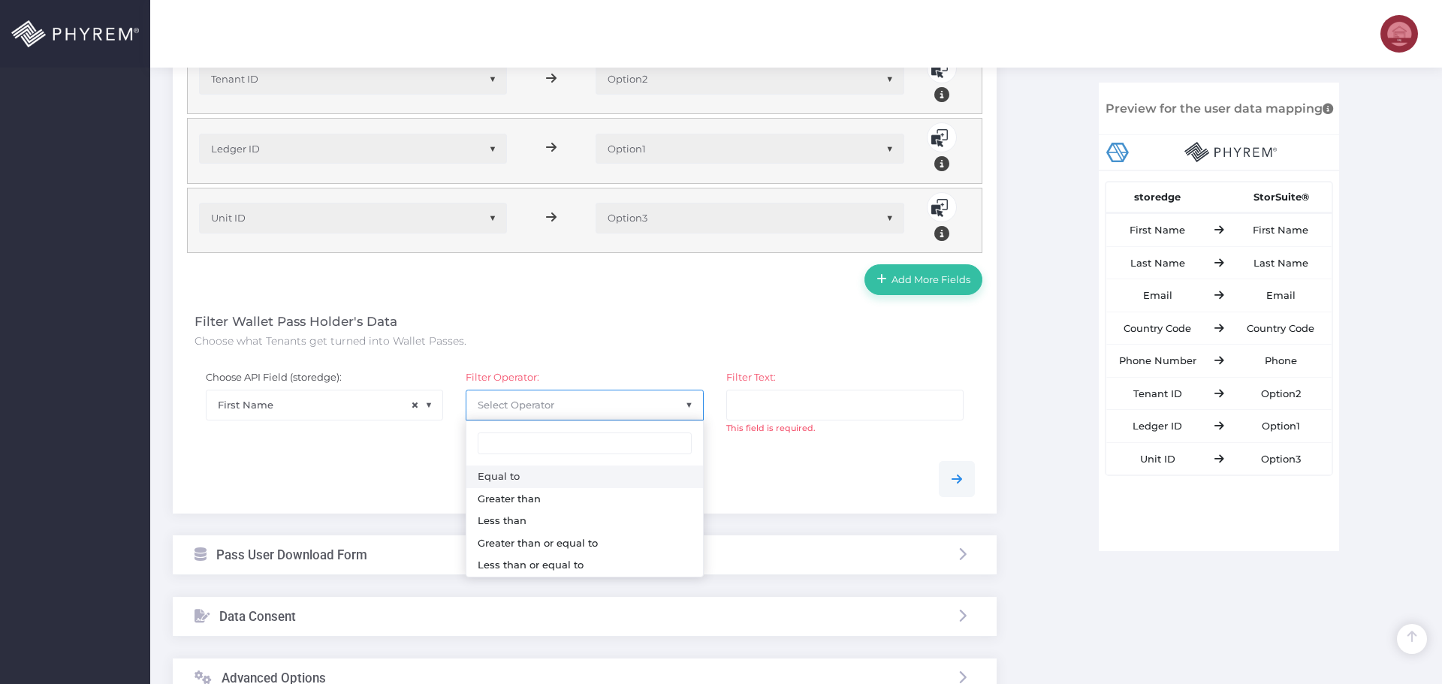
select select "0"
drag, startPoint x: 658, startPoint y: 467, endPoint x: 710, endPoint y: 448, distance: 55.4
click at [661, 466] on div at bounding box center [584, 479] width 803 height 36
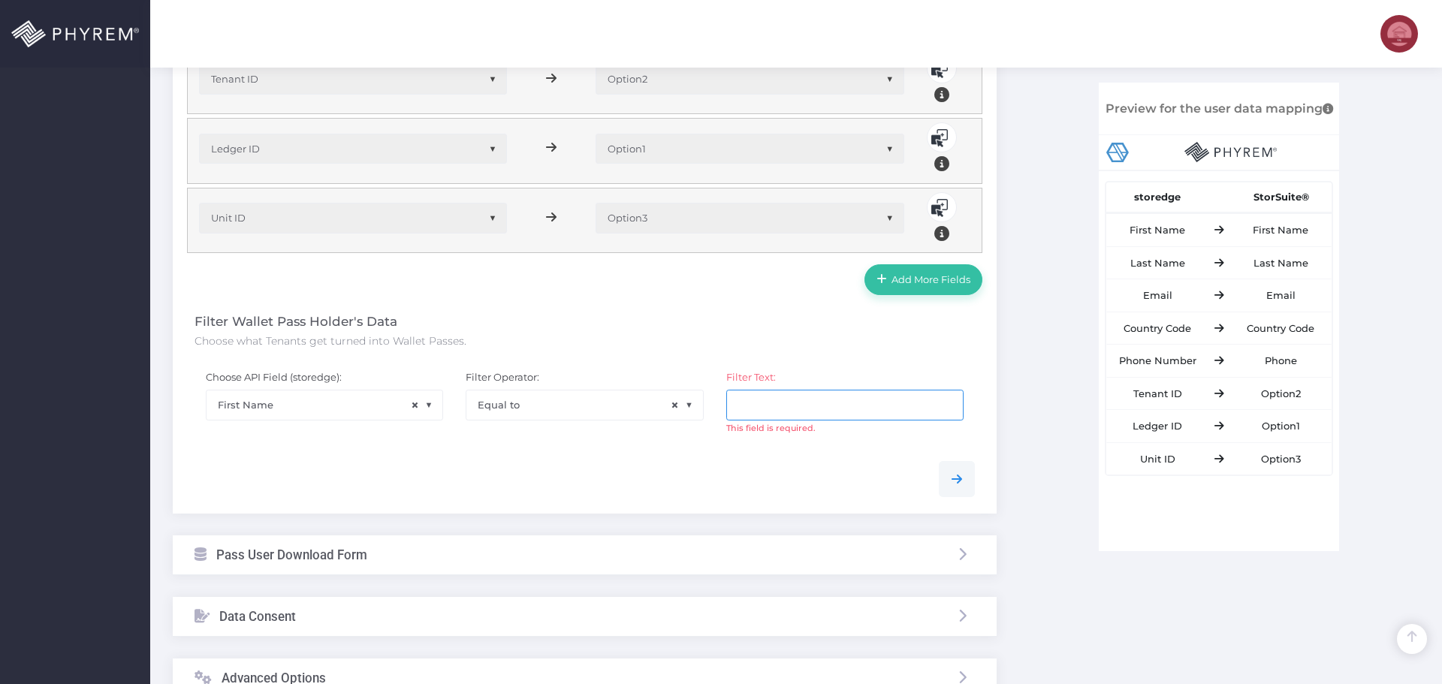
click at [762, 393] on input "text" at bounding box center [844, 405] width 237 height 30
type input "Rod"
click at [764, 456] on div "Click here to see filtered data" at bounding box center [585, 446] width 780 height 22
click at [820, 448] on span "Click here to see filtered data" at bounding box center [881, 442] width 142 height 12
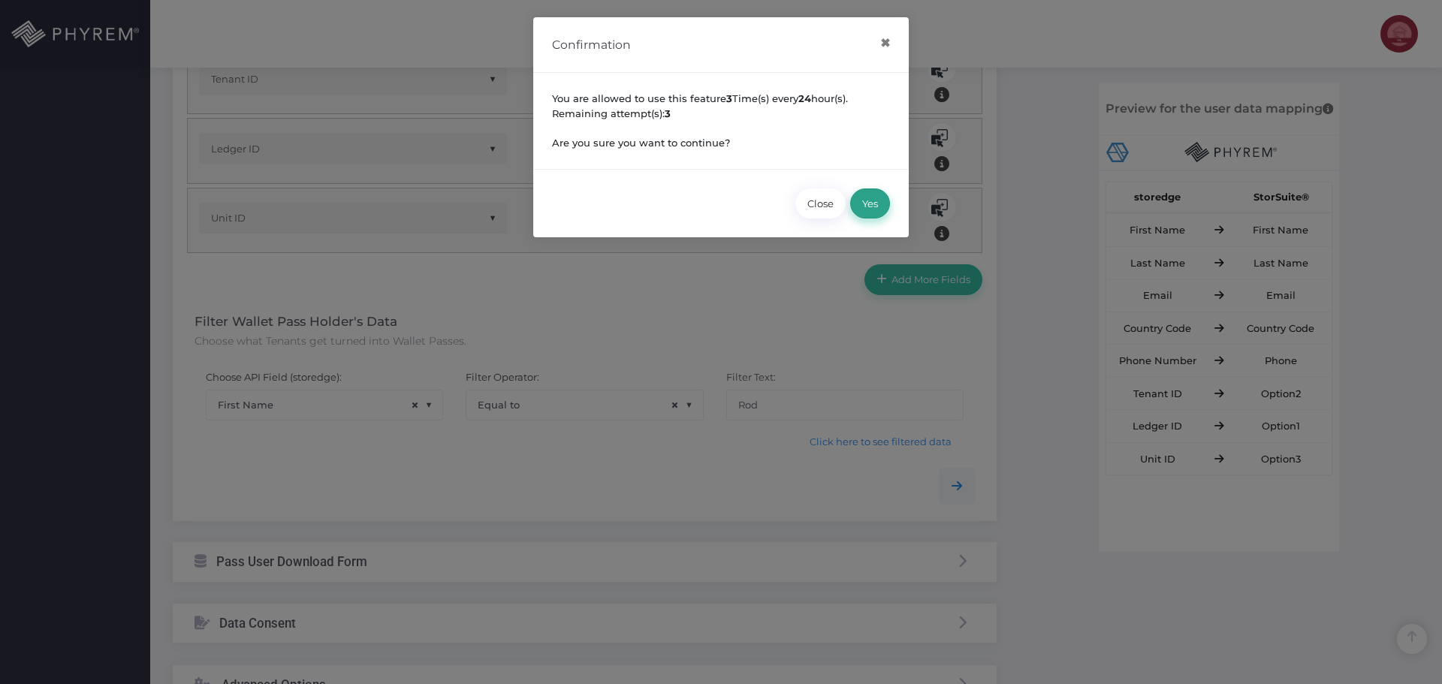
click at [869, 198] on button "Yes" at bounding box center [870, 204] width 40 height 30
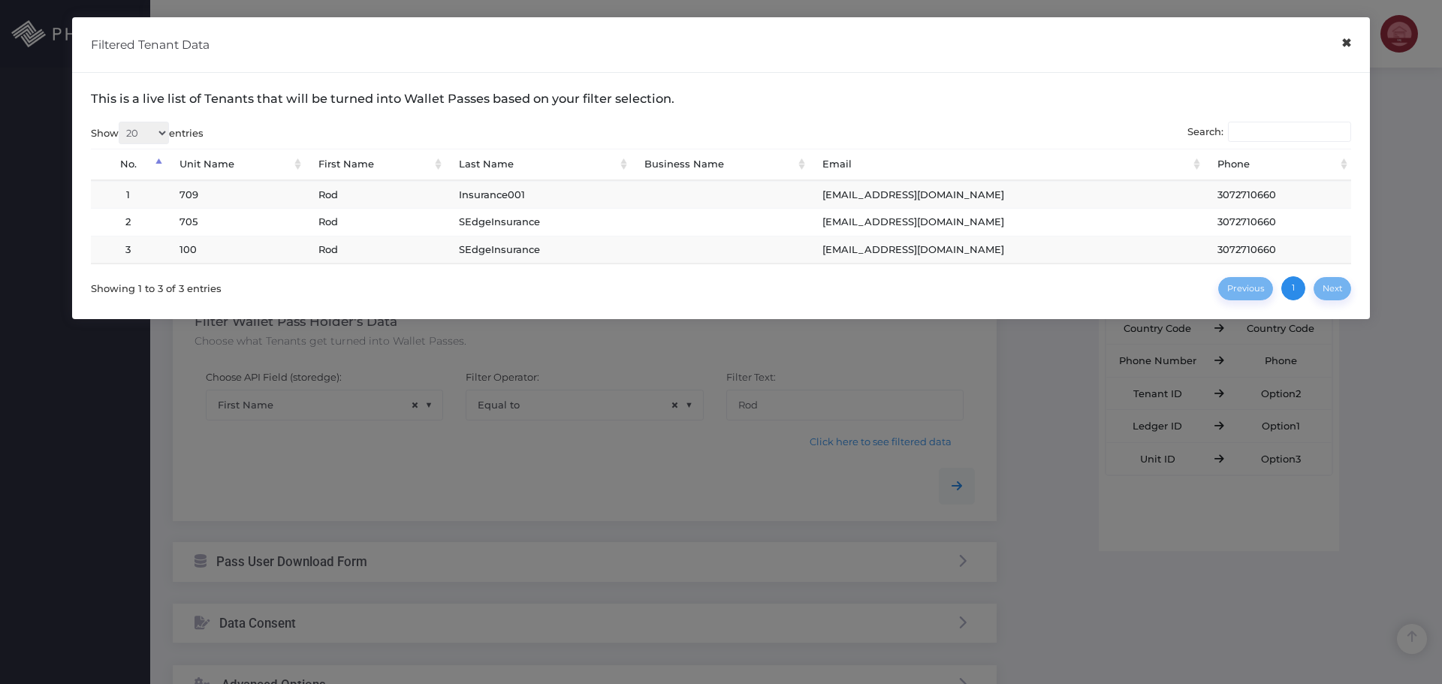
drag, startPoint x: 1346, startPoint y: 50, endPoint x: 1179, endPoint y: 171, distance: 206.6
click at [1345, 50] on button "×" at bounding box center [1346, 43] width 29 height 34
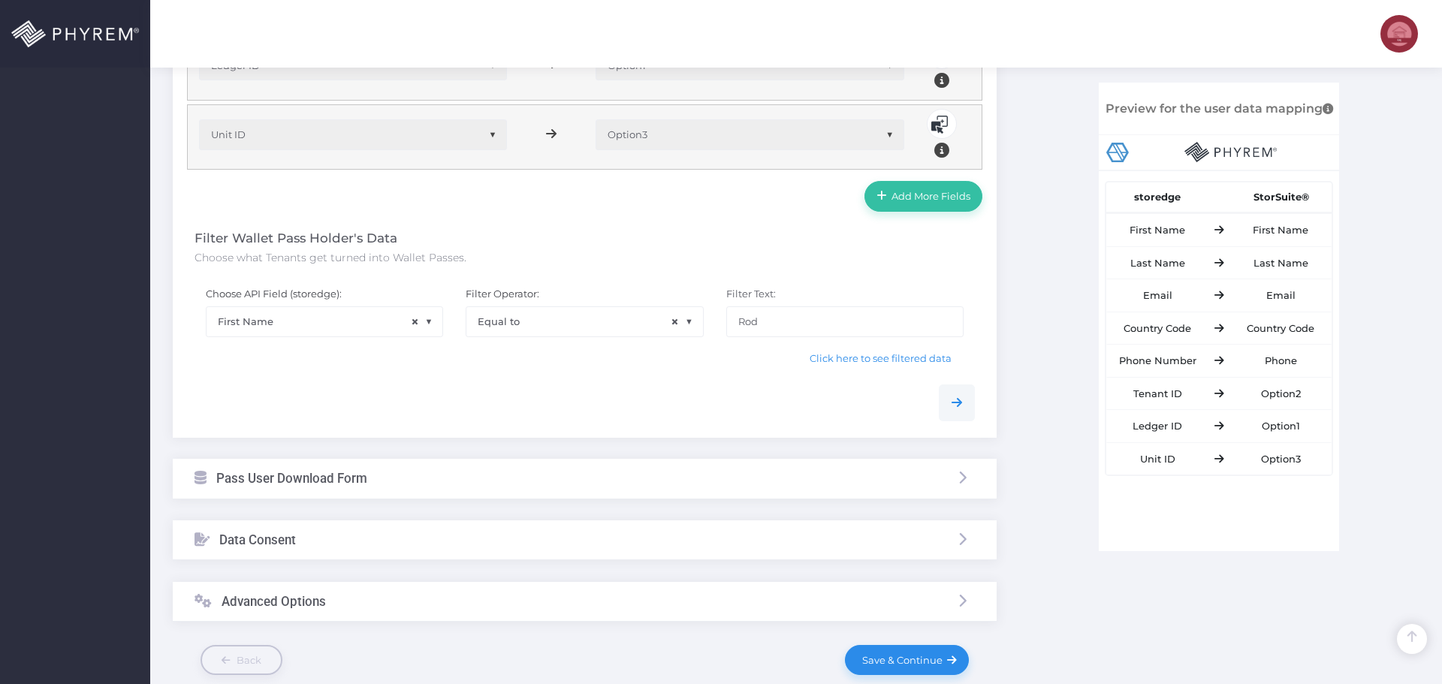
scroll to position [915, 0]
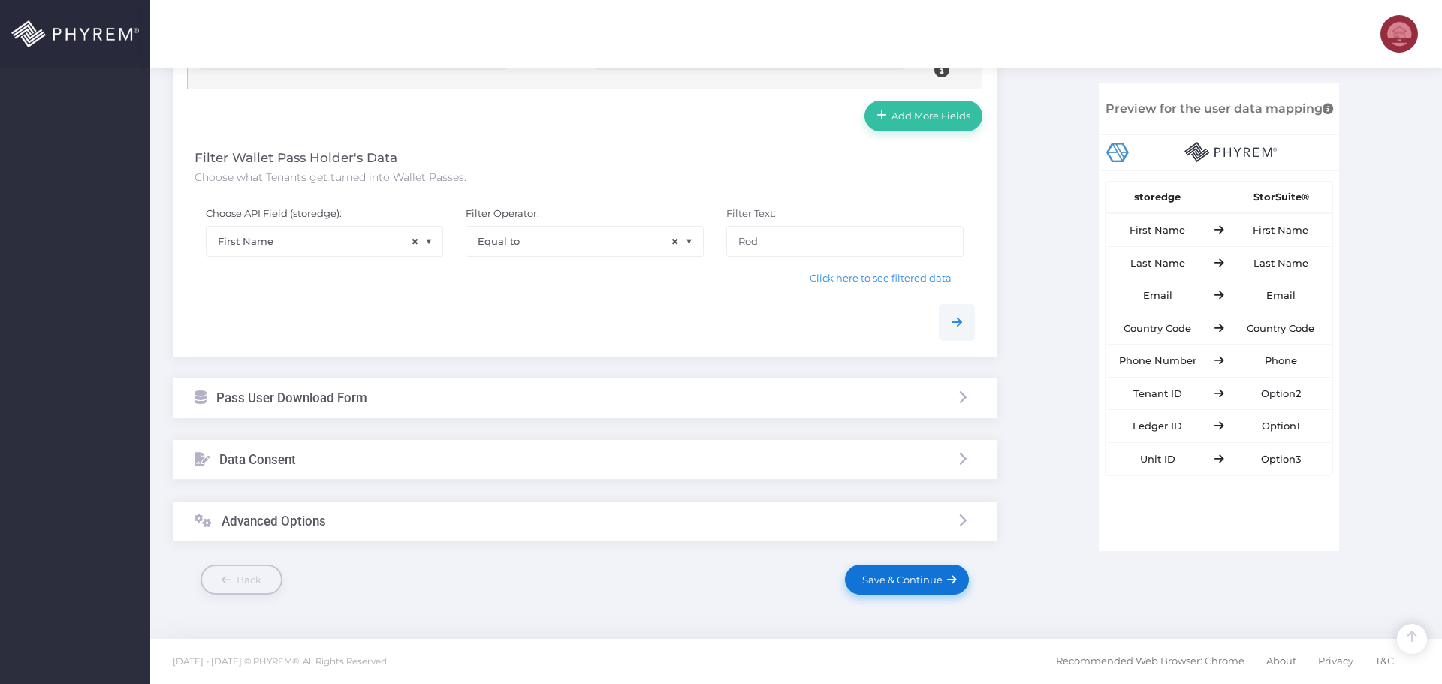
click at [899, 580] on span "Save & Continue" at bounding box center [900, 580] width 86 height 12
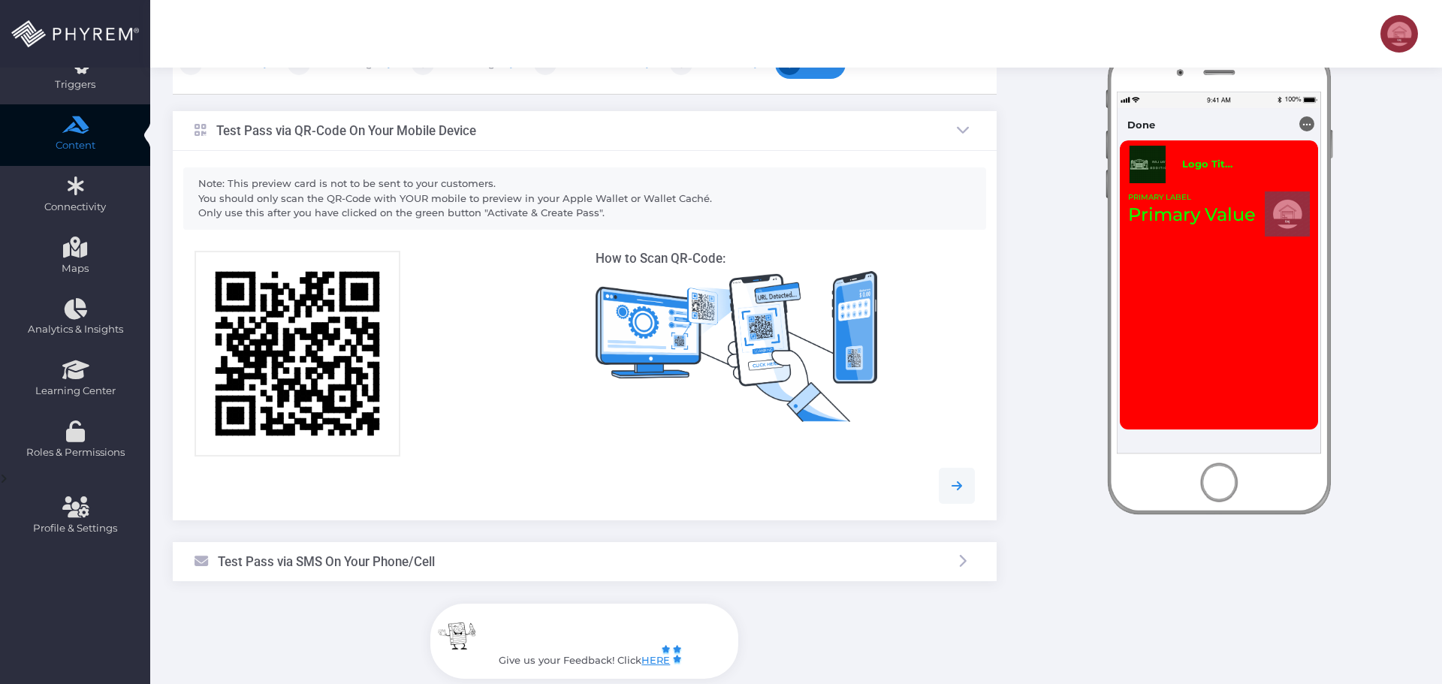
scroll to position [314, 0]
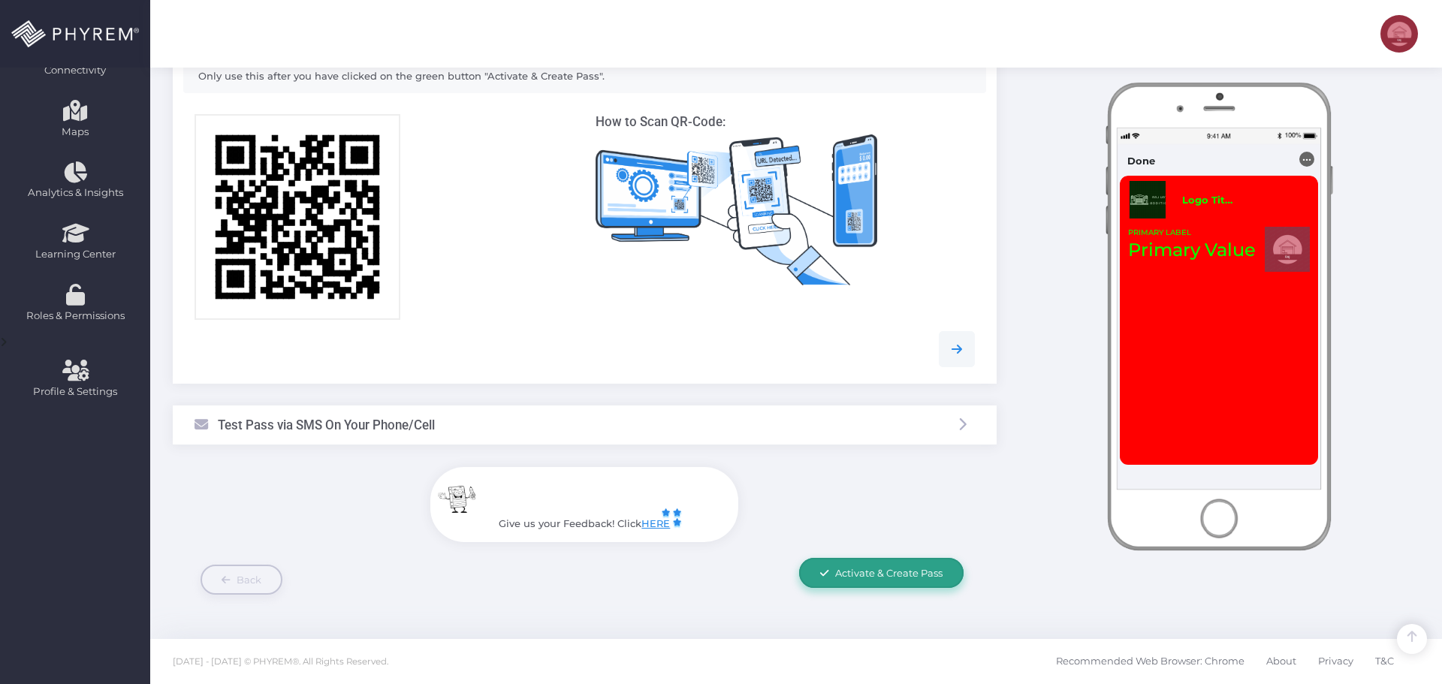
click at [882, 572] on span "Activate & Create Pass" at bounding box center [888, 573] width 107 height 12
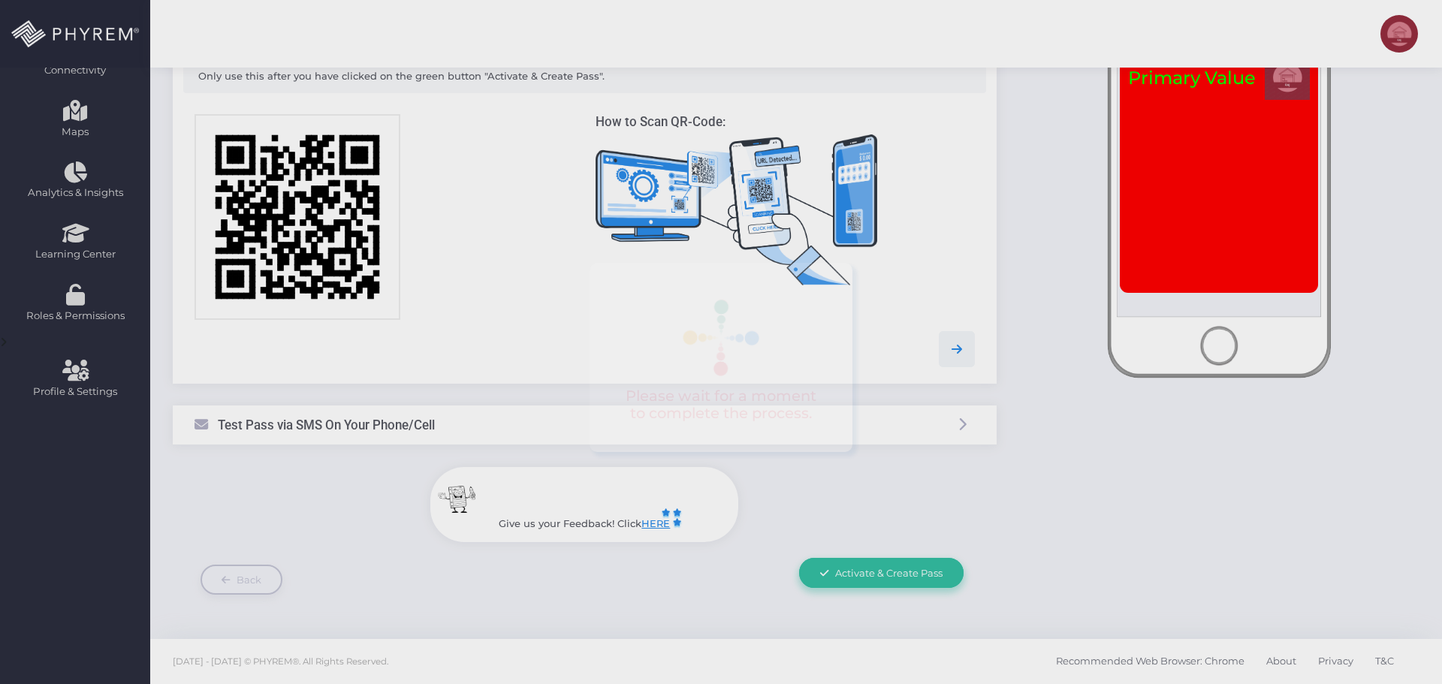
scroll to position [0, 0]
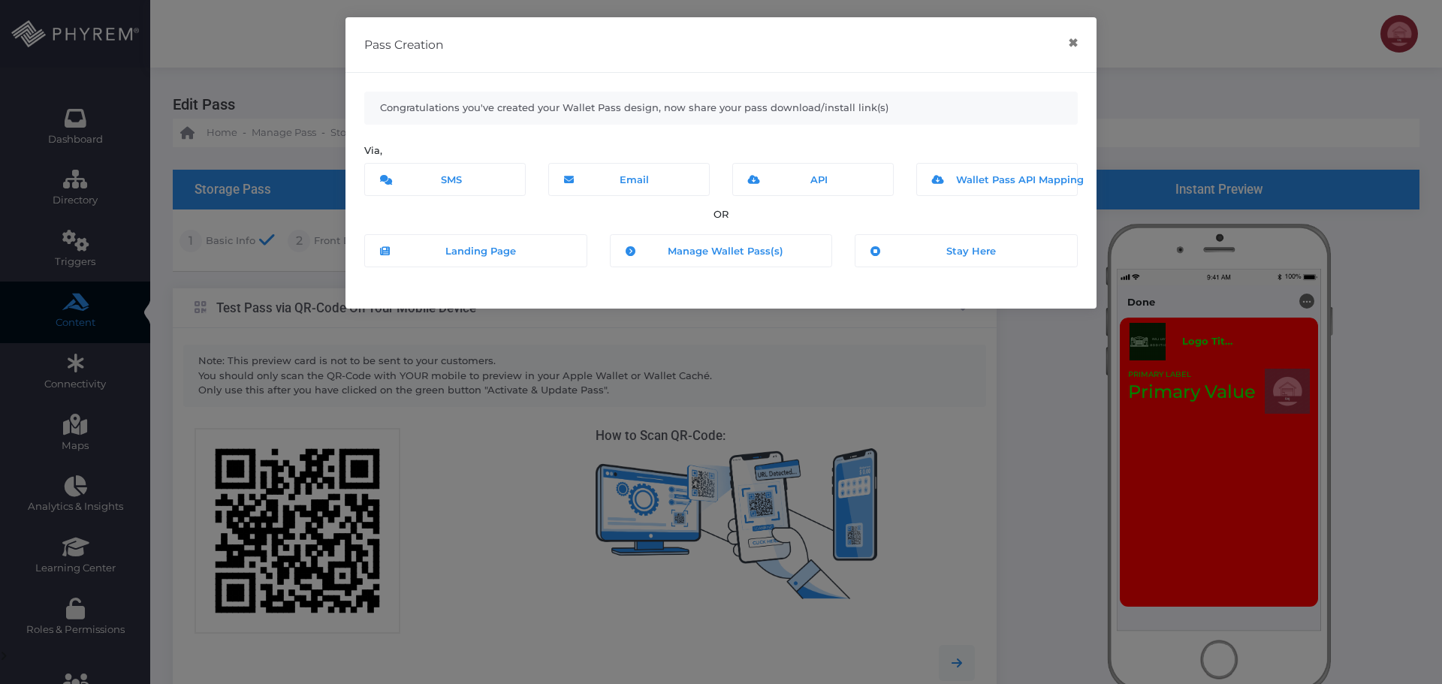
scroll to position [314, 0]
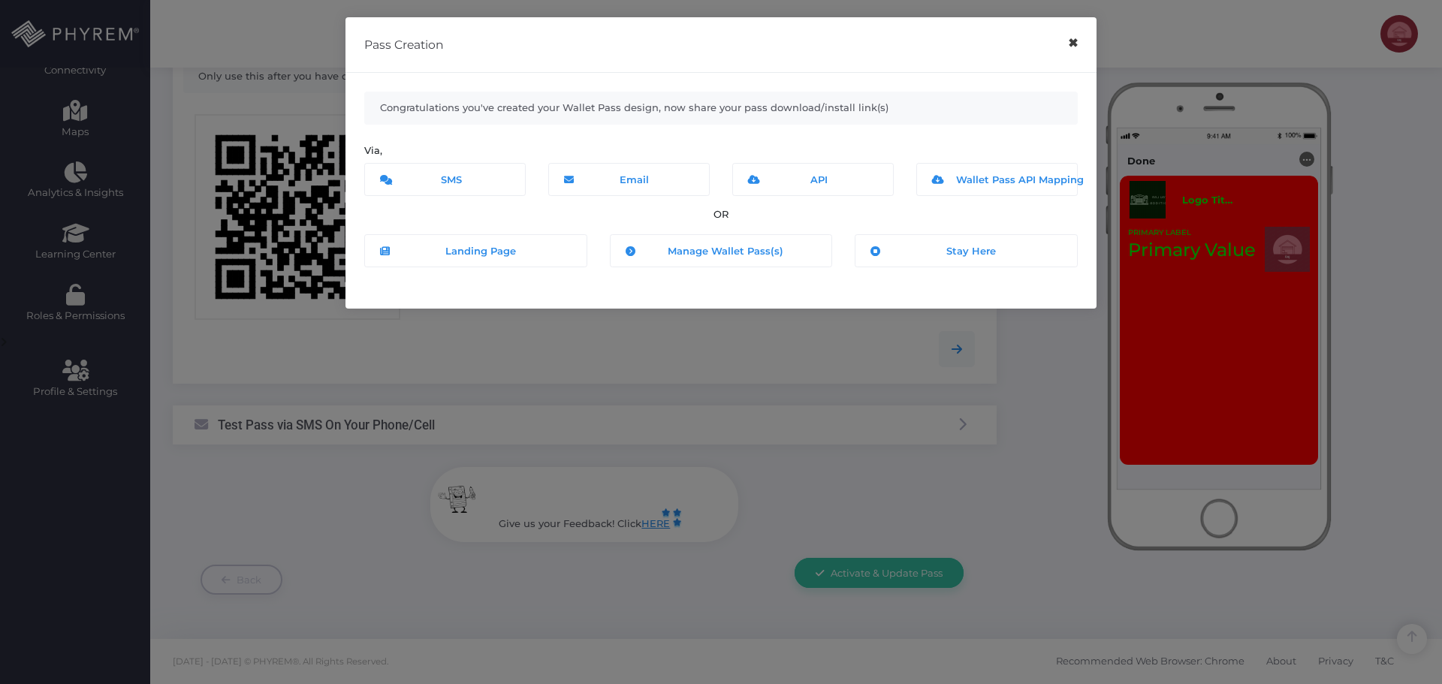
click at [1073, 36] on button "×" at bounding box center [1072, 43] width 29 height 34
